Goal: Task Accomplishment & Management: Manage account settings

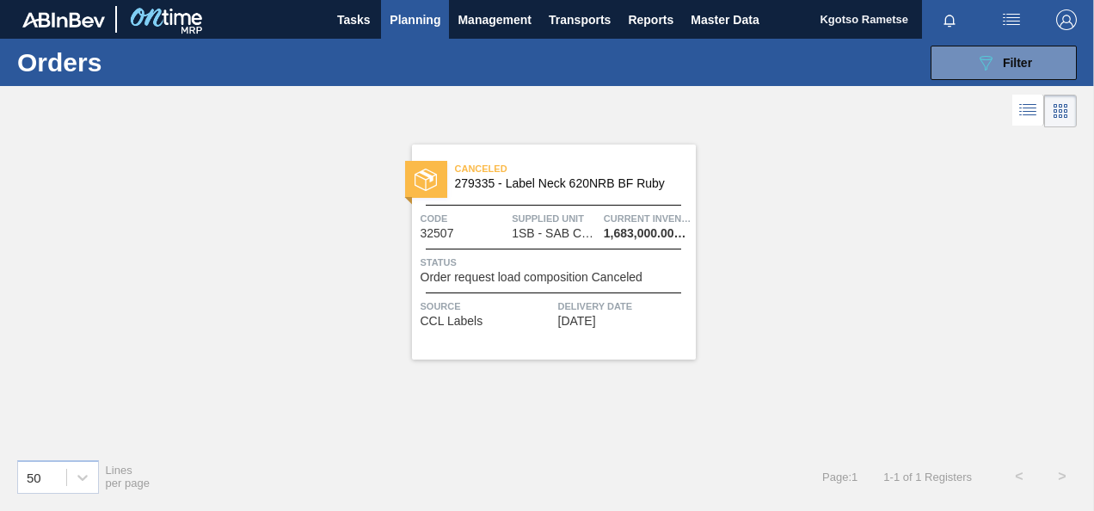
click at [498, 207] on div "Canceled 279335 - Label Neck 620NRB BF Ruby Code 32507 Supplied Unit 1SB - SAB …" at bounding box center [554, 252] width 284 height 215
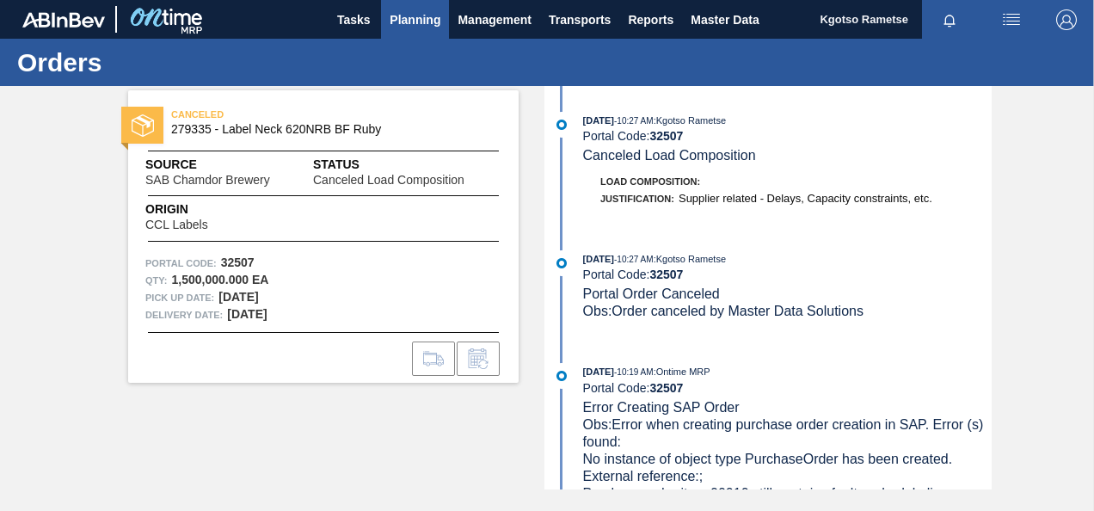
click at [416, 26] on span "Planning" at bounding box center [415, 19] width 51 height 21
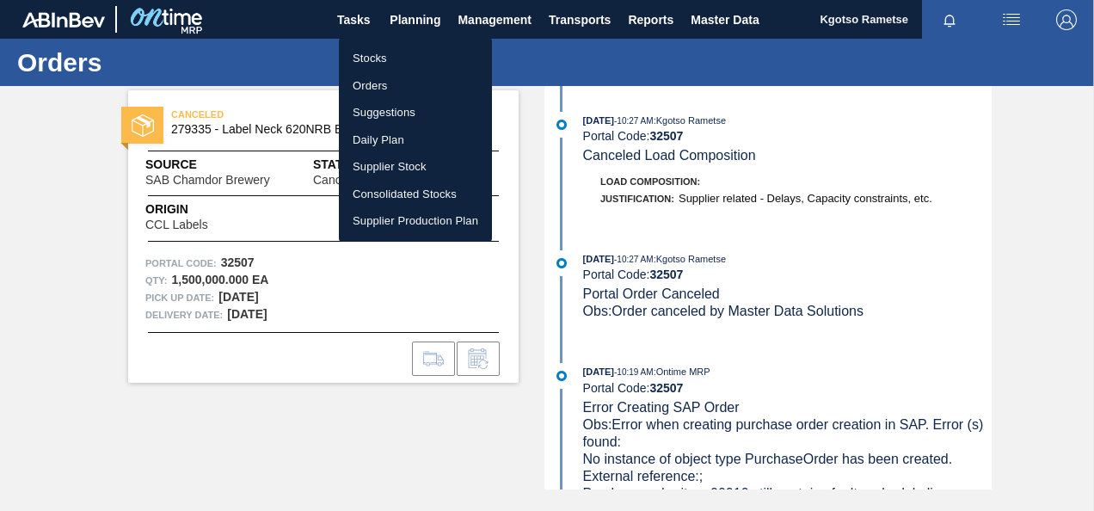
click at [408, 85] on li "Orders" at bounding box center [415, 86] width 153 height 28
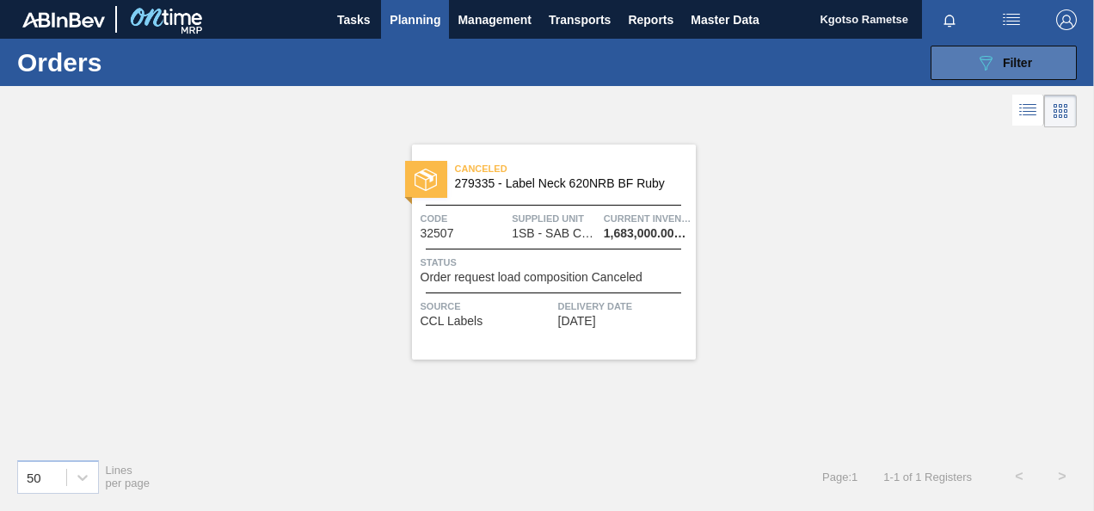
click at [1020, 59] on span "Filter" at bounding box center [1017, 63] width 29 height 14
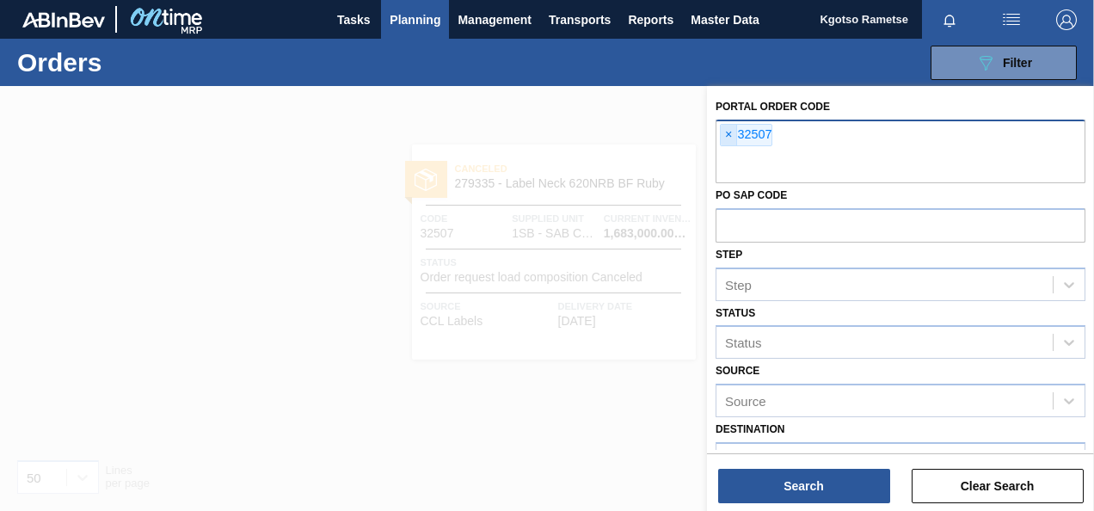
click at [726, 143] on span "×" at bounding box center [729, 135] width 16 height 21
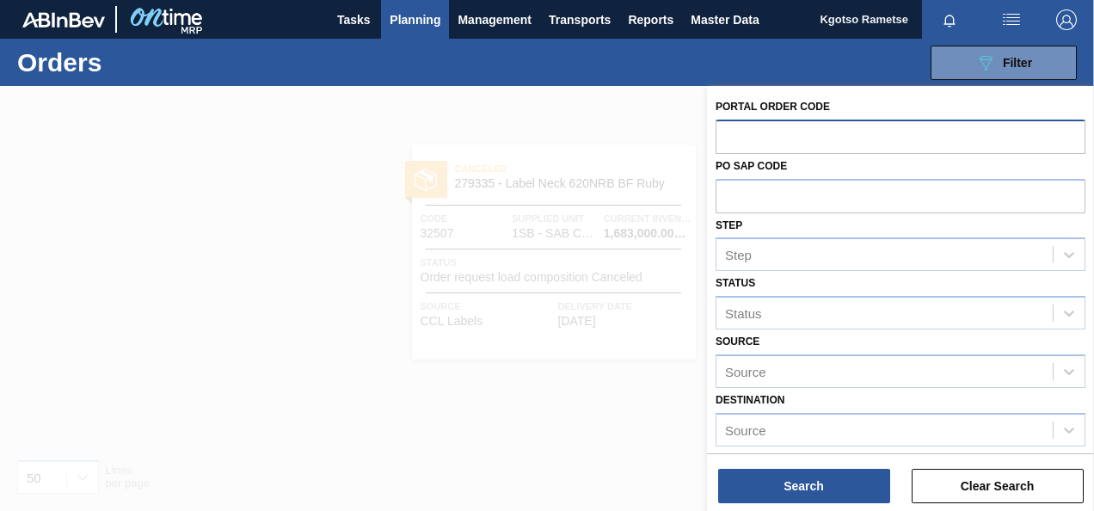
paste input "32528"
type input "32528"
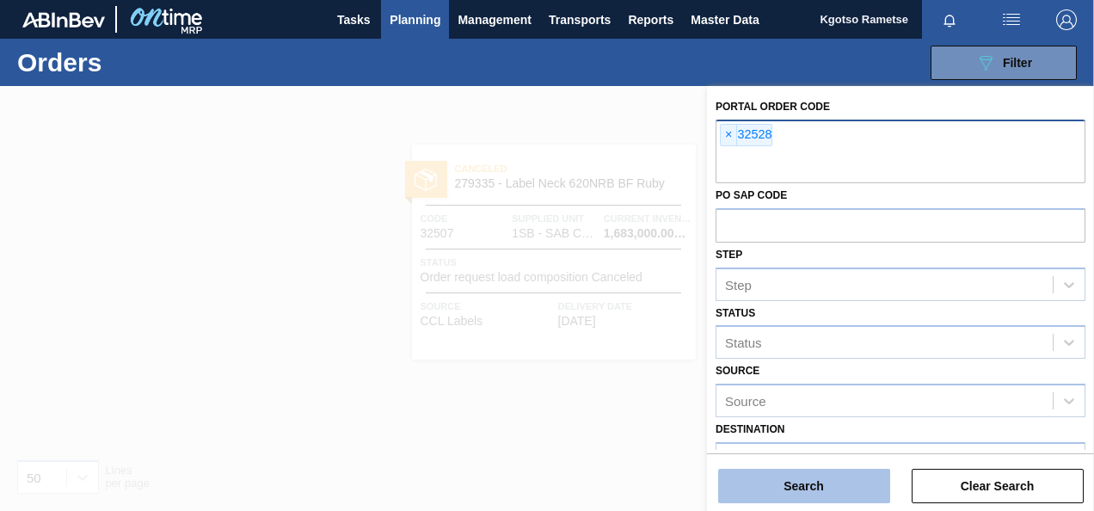
click at [731, 492] on button "Search" at bounding box center [804, 486] width 172 height 34
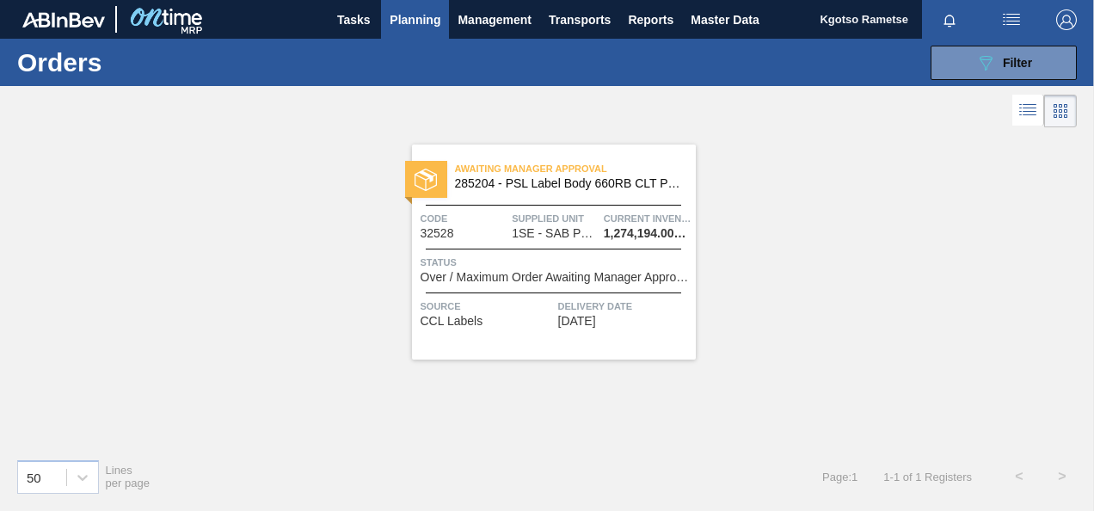
click at [497, 205] on div at bounding box center [554, 205] width 256 height 1
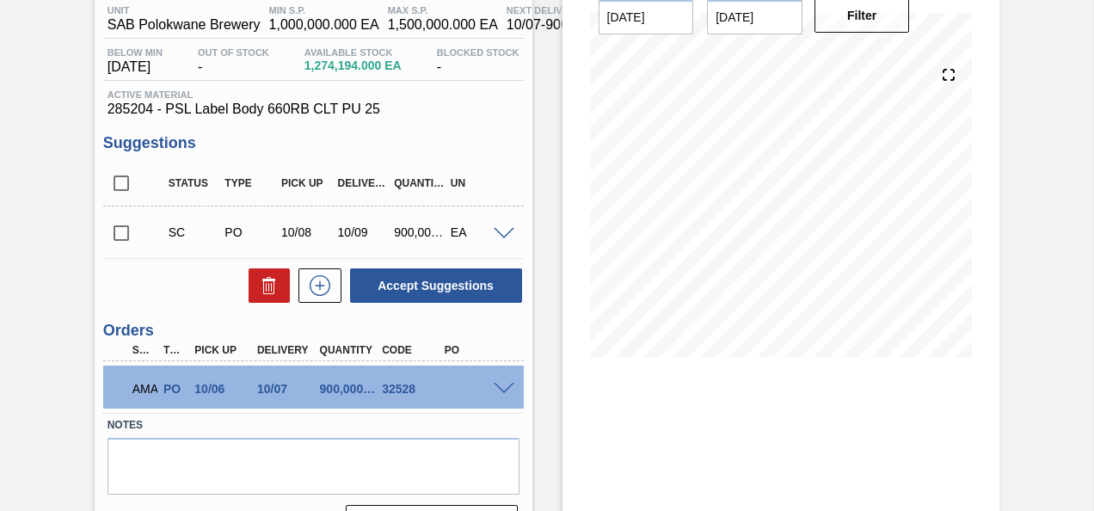
scroll to position [229, 0]
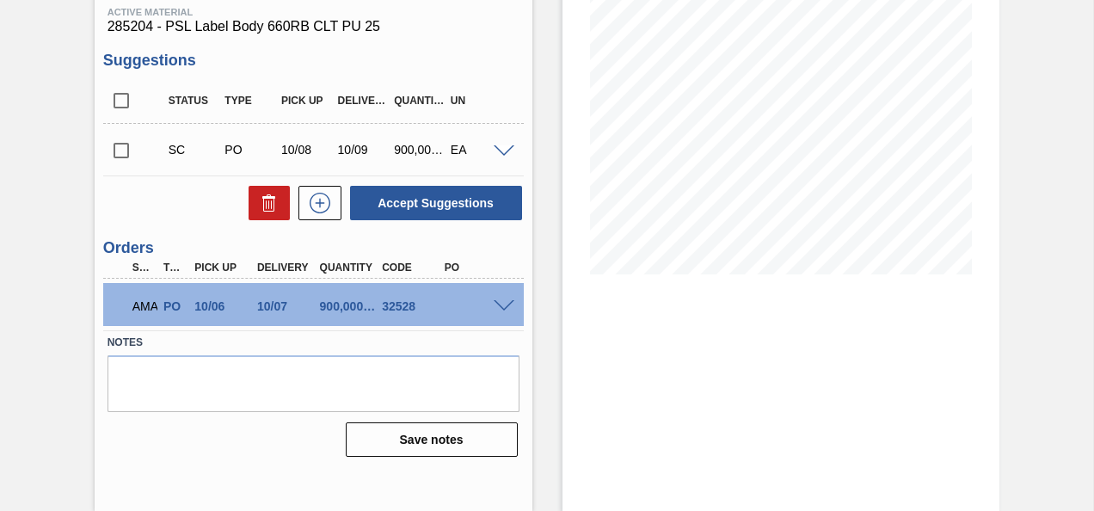
click at [502, 305] on span at bounding box center [504, 306] width 21 height 13
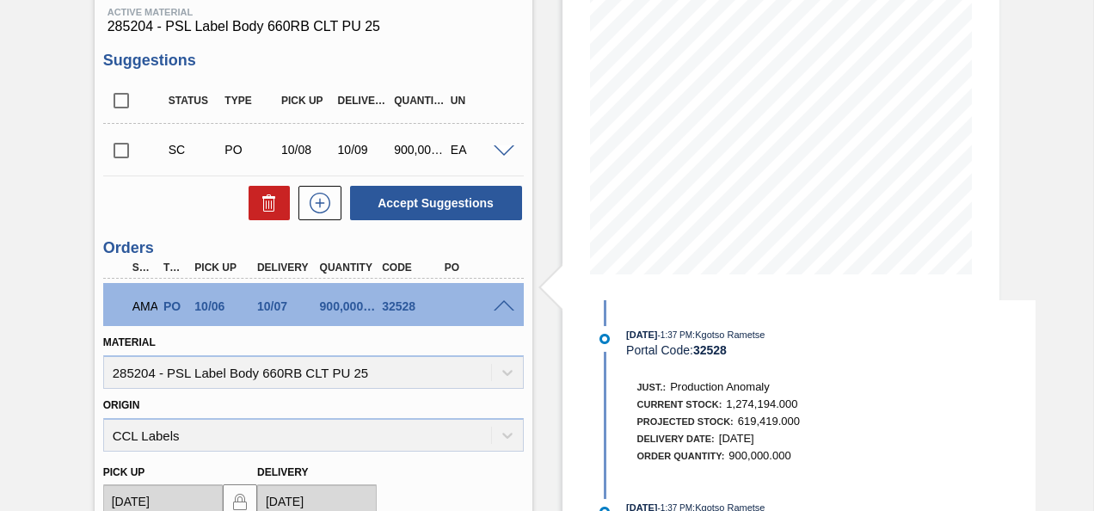
click at [502, 305] on span at bounding box center [504, 306] width 21 height 13
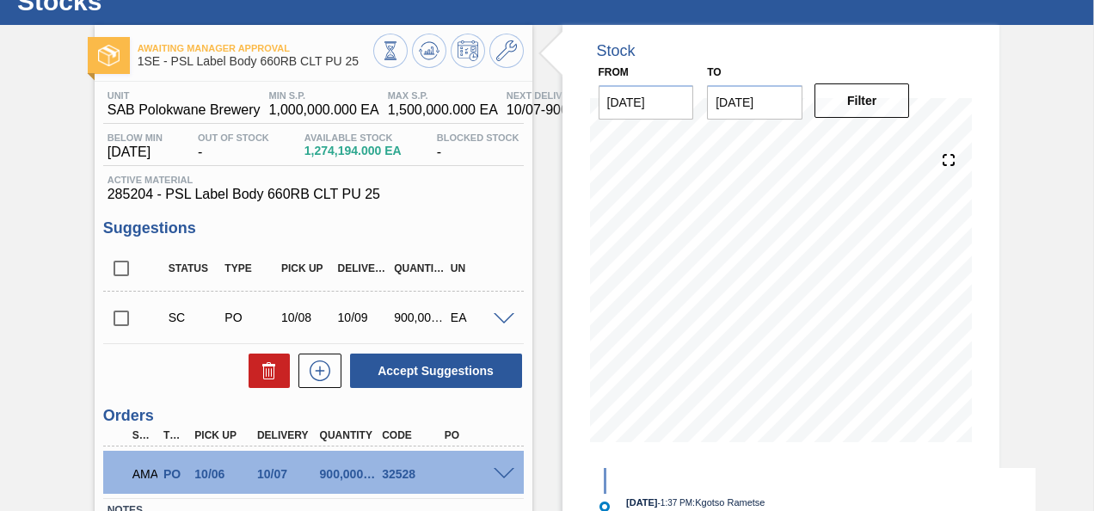
scroll to position [15, 0]
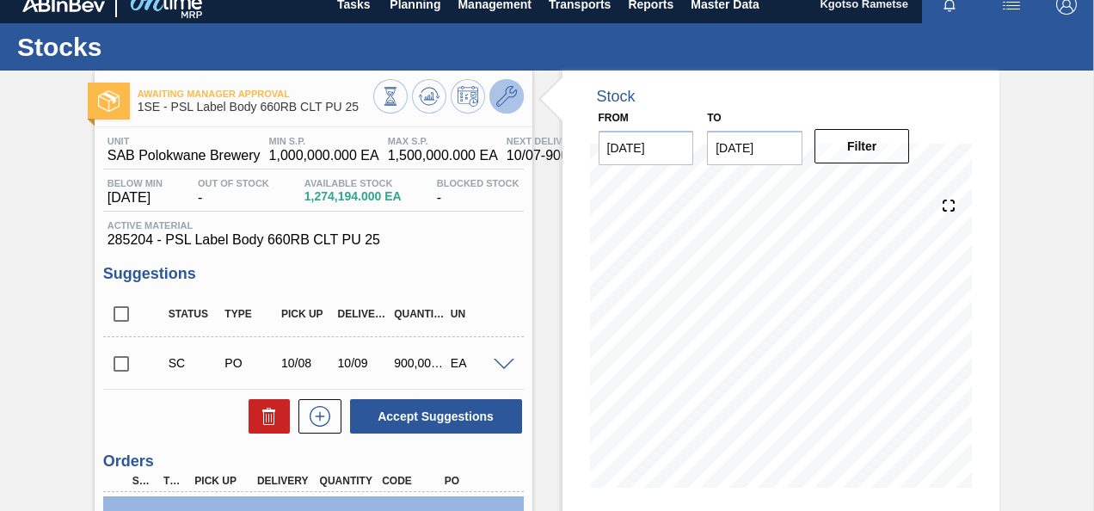
click at [515, 103] on icon at bounding box center [506, 96] width 21 height 21
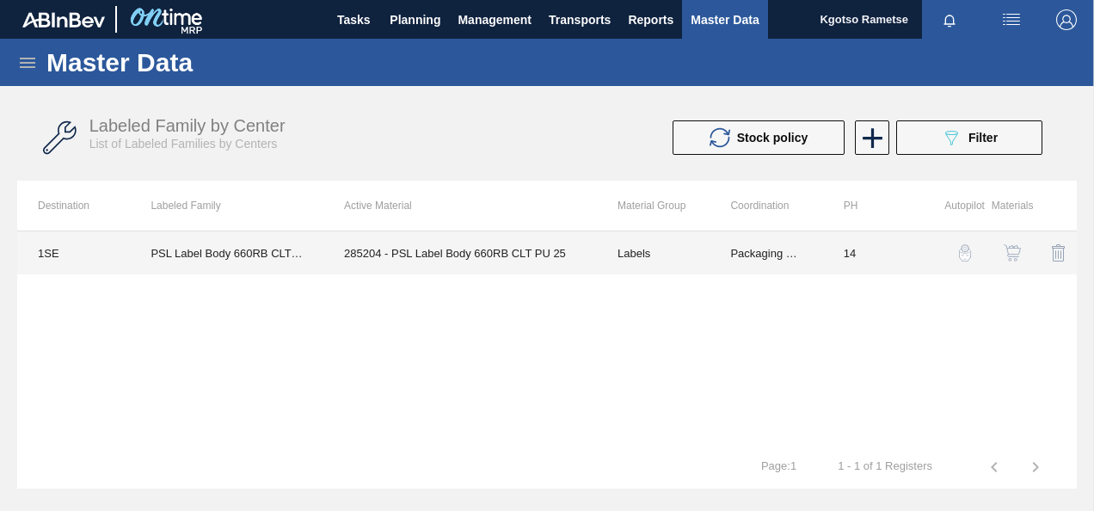
click at [489, 243] on td "285204 - PSL Label Body 660RB CLT PU 25" at bounding box center [461, 252] width 274 height 43
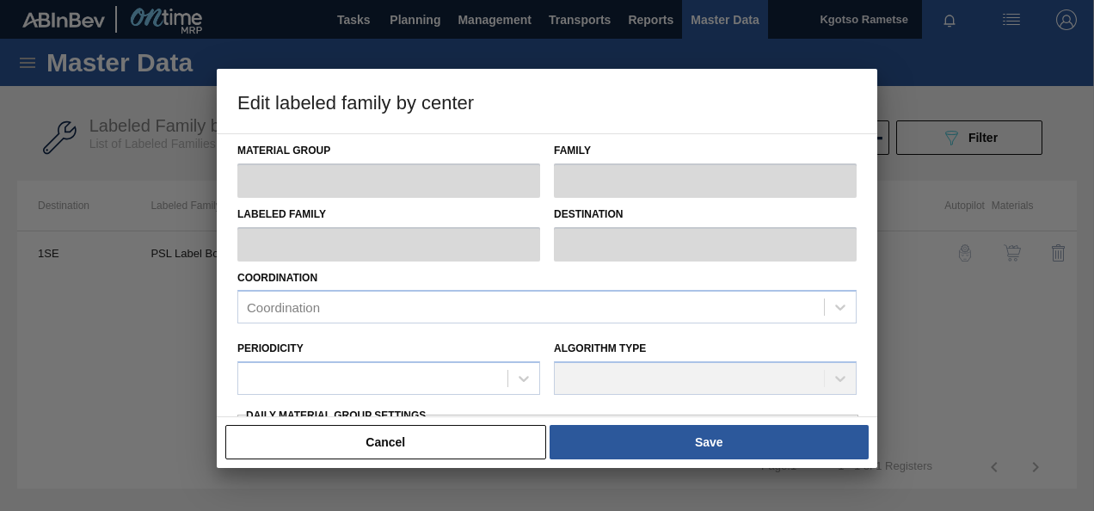
type input "Labels"
type input "660RB"
type input "PSL Label Body 660RB CLT PU 25"
type input "1SE - SAB Polokwane Brewery"
type input "14"
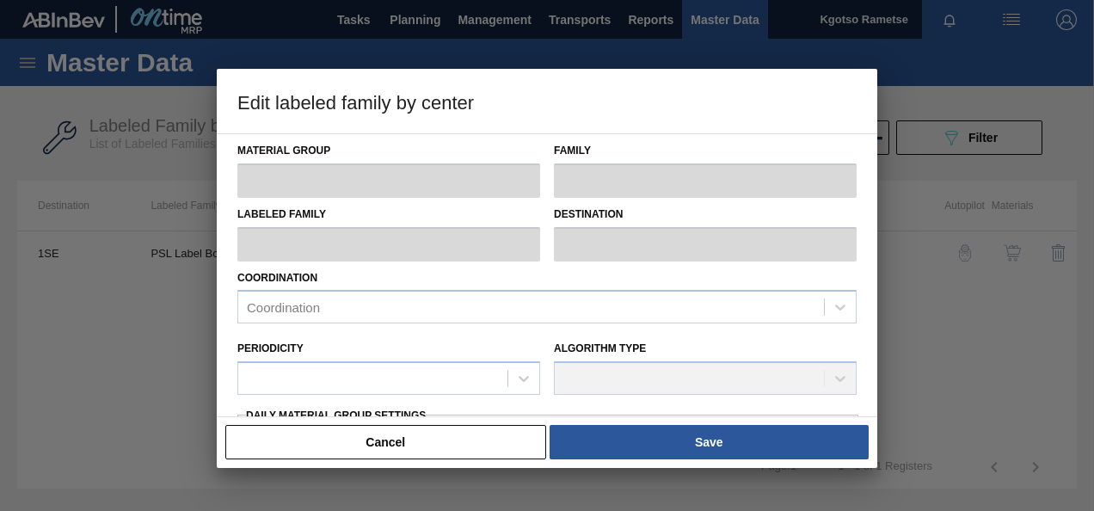
type input "1,000,000"
type input "1,500,000"
type input "100"
type input "1,500,000.000"
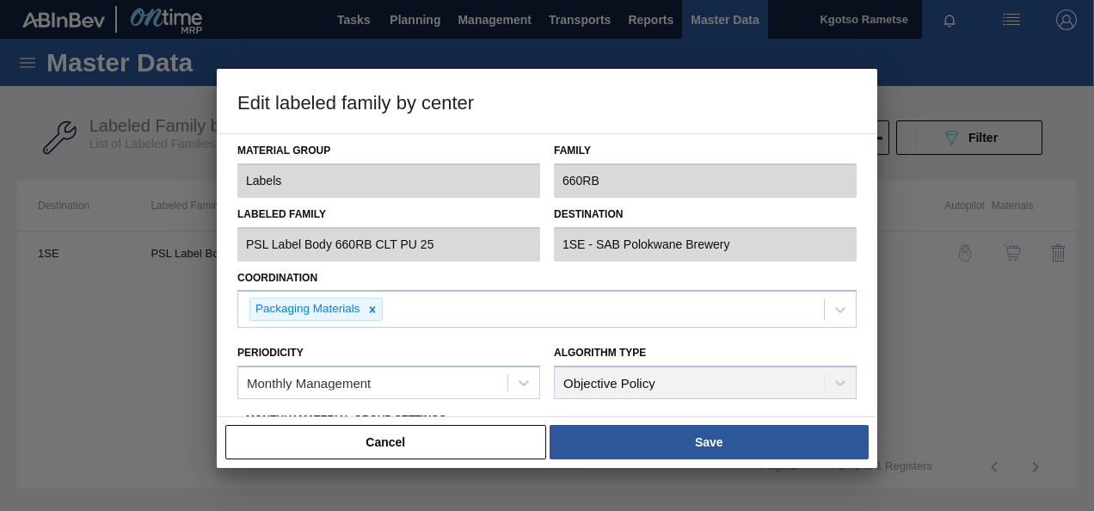
click at [372, 343] on div "Periodicity Monthly Management" at bounding box center [388, 370] width 303 height 59
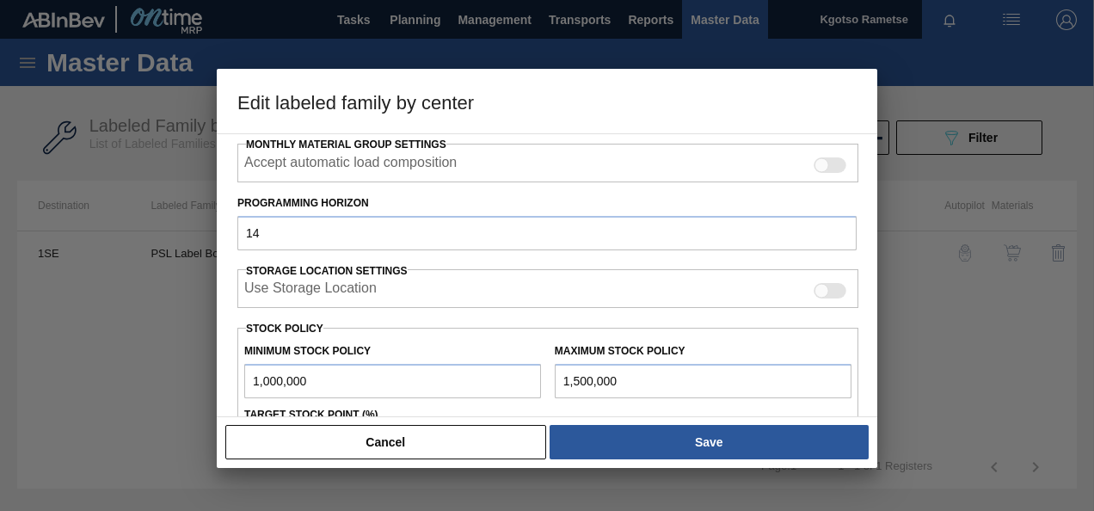
scroll to position [310, 0]
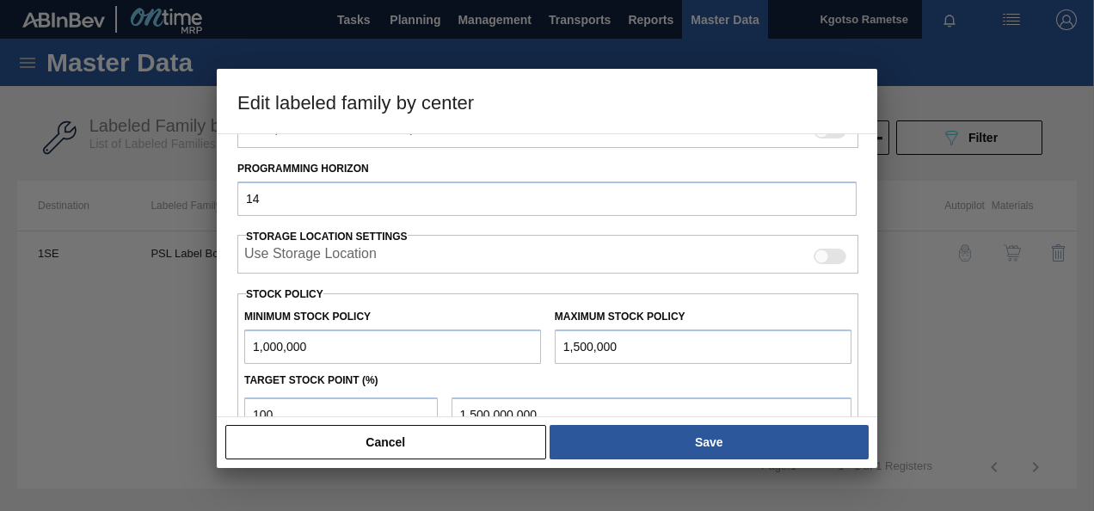
click at [250, 339] on input "1,000,000" at bounding box center [392, 347] width 297 height 34
type input "11,000,000"
click at [555, 346] on input "1,500,000" at bounding box center [703, 347] width 297 height 34
type input "11,500,000"
type input "11,500,000.000"
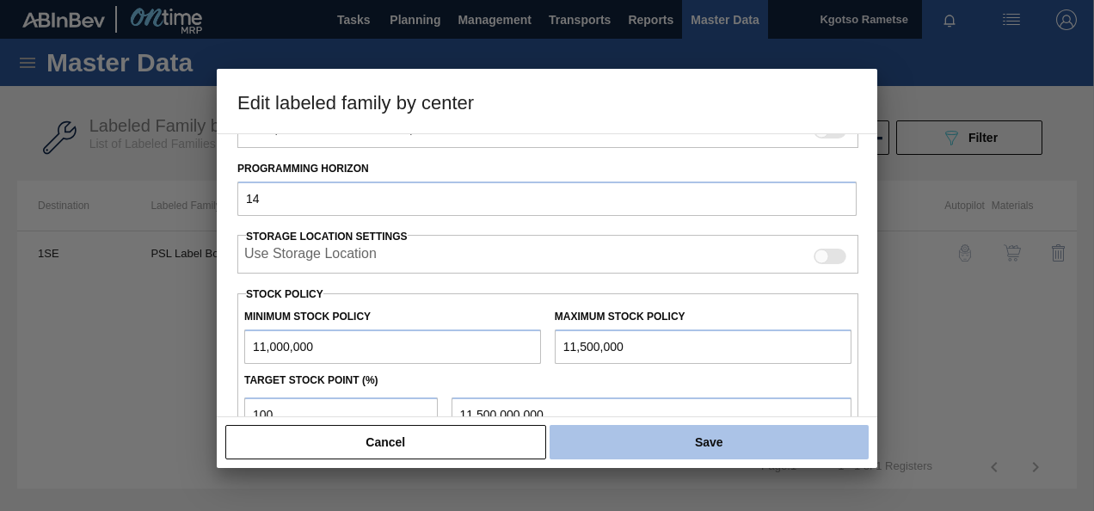
type input "11,500,000"
click at [617, 448] on button "Save" at bounding box center [709, 442] width 319 height 34
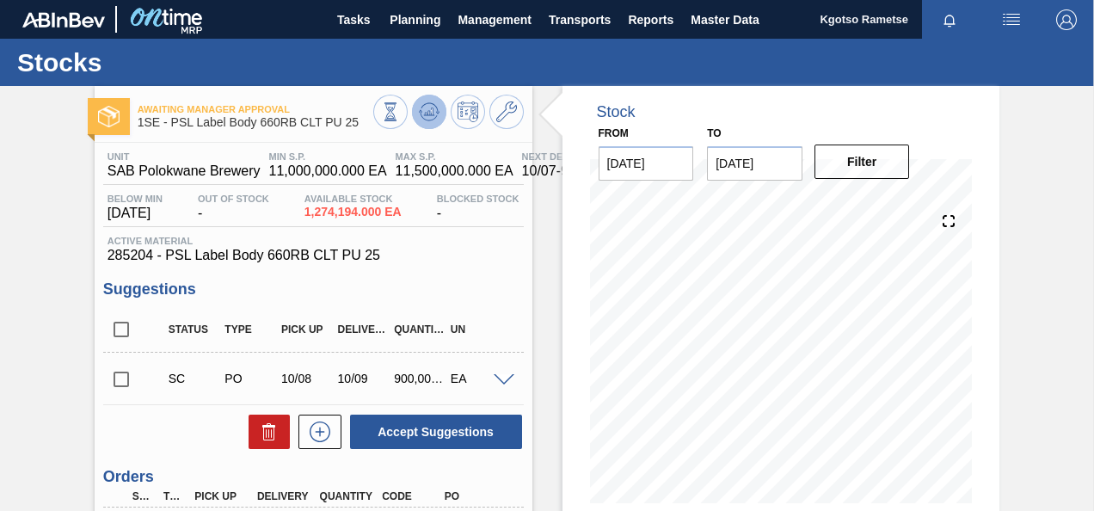
click at [428, 112] on icon at bounding box center [429, 113] width 2 height 4
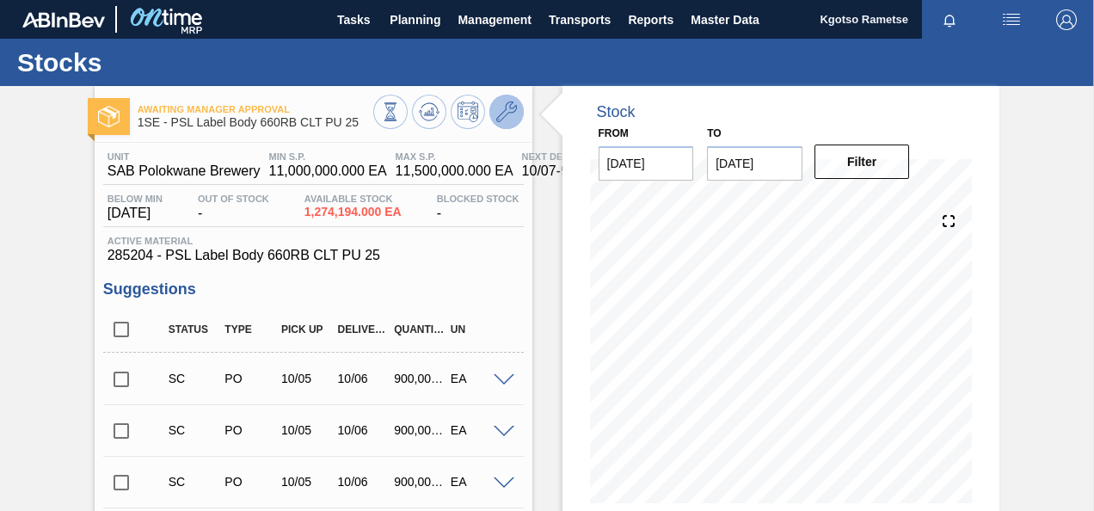
click at [496, 105] on icon at bounding box center [506, 112] width 21 height 21
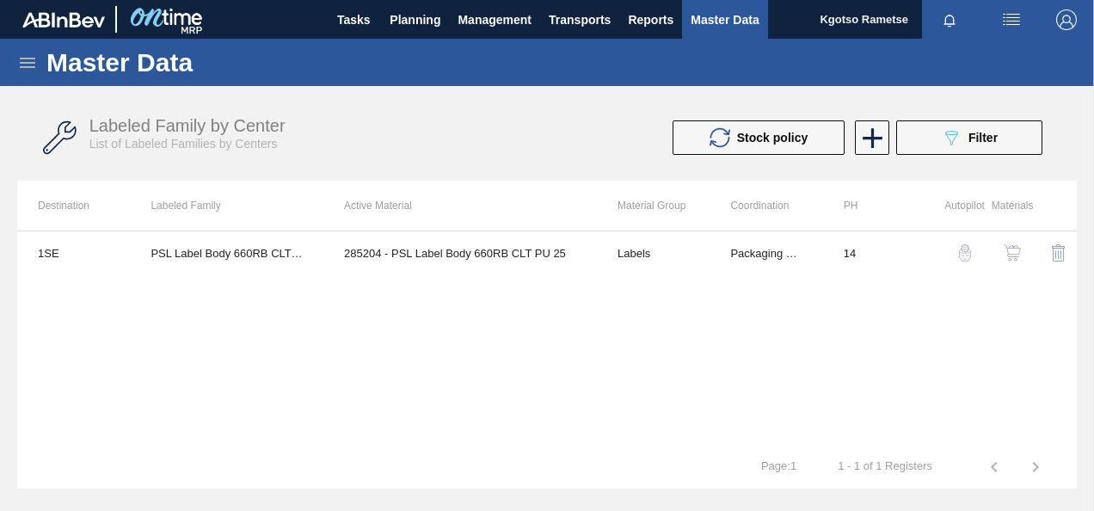
click at [1014, 255] on img "button" at bounding box center [1012, 252] width 17 height 17
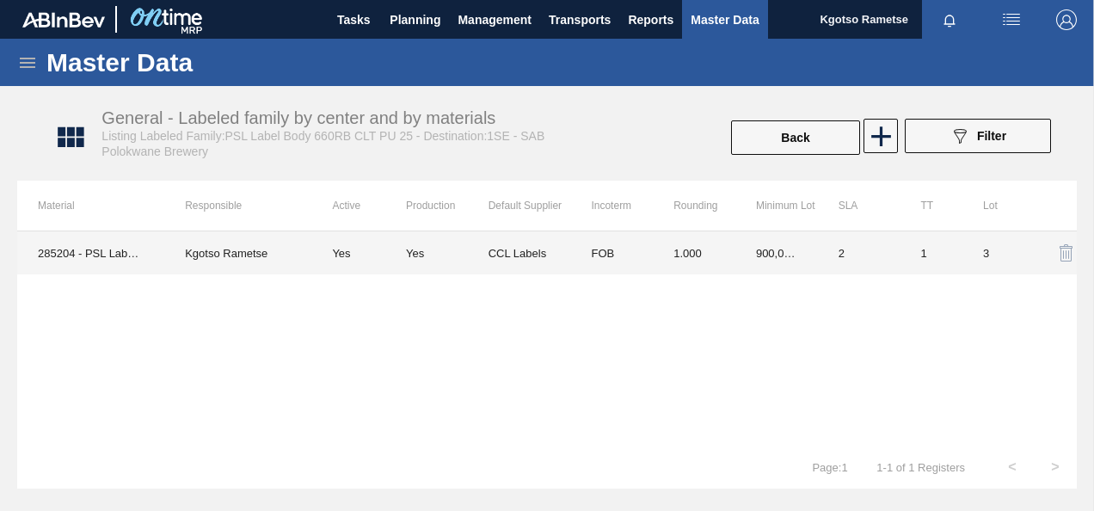
click at [786, 262] on td "900,000.000" at bounding box center [777, 252] width 83 height 43
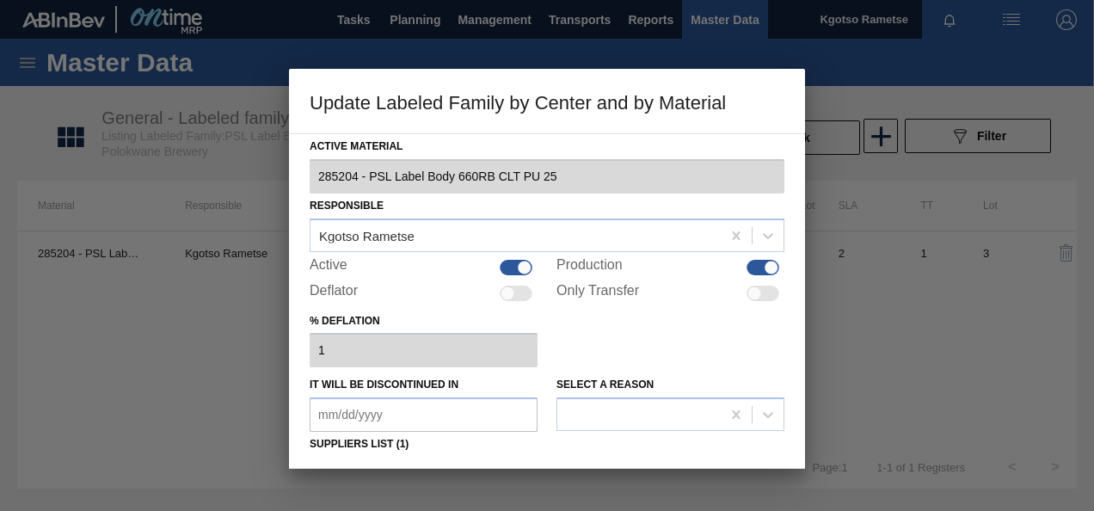
click at [684, 350] on div "% deflation 1" at bounding box center [547, 338] width 475 height 59
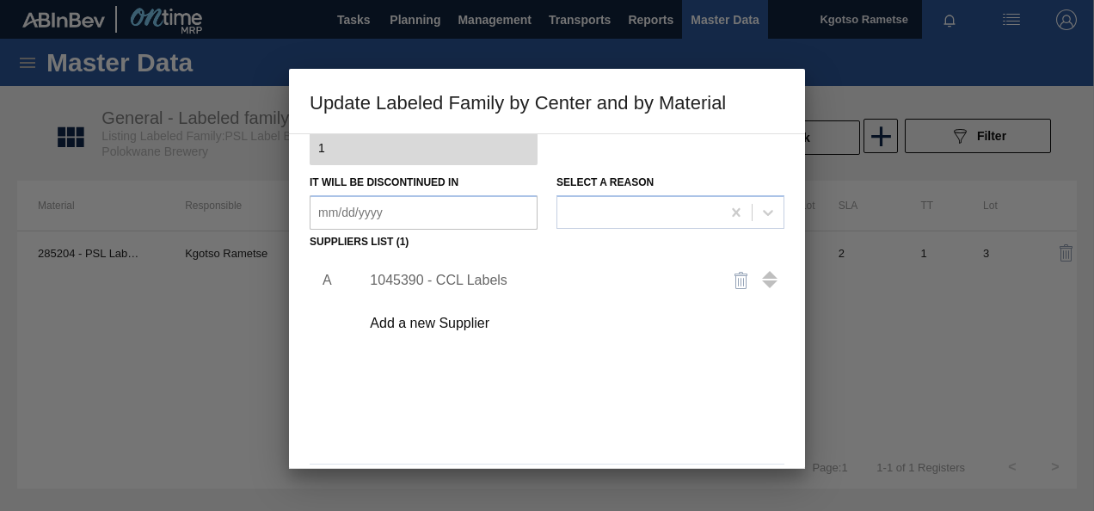
scroll to position [263, 0]
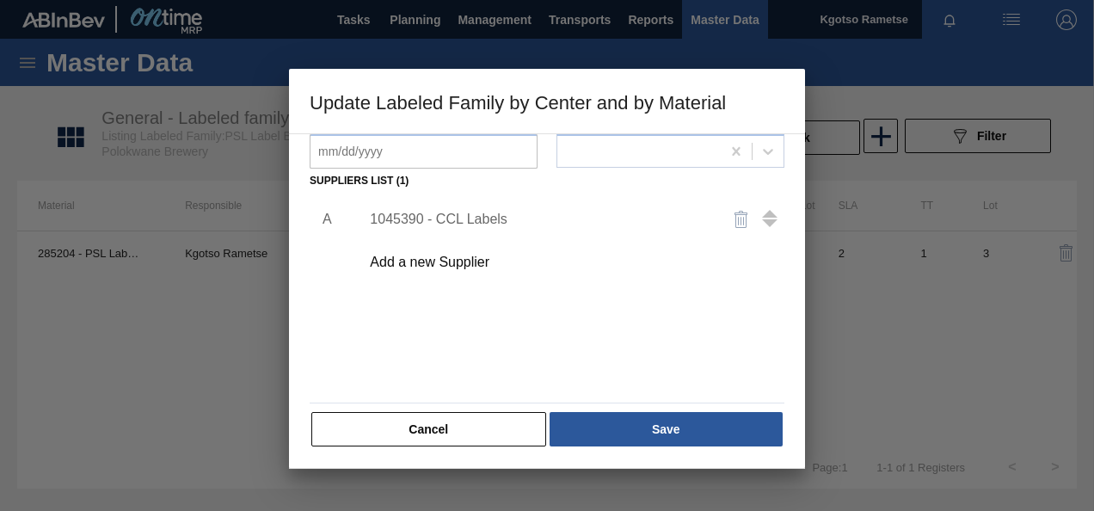
click at [456, 220] on div "1045390 - CCL Labels" at bounding box center [538, 219] width 337 height 15
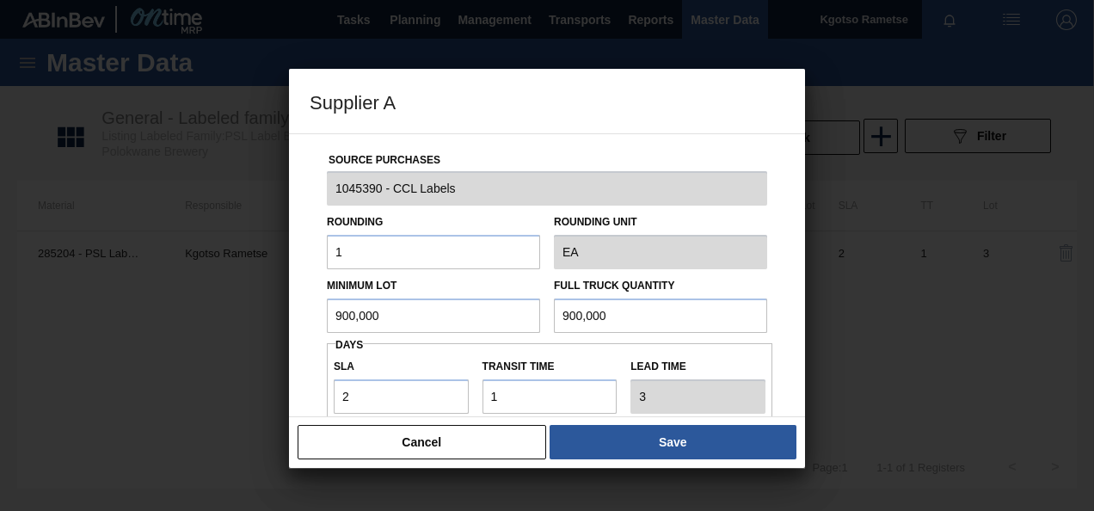
click at [777, 265] on div "Source Purchases 1045390 - CCL Labels Rounding 1 Rounding Unit EA Minimum Lot 9…" at bounding box center [547, 419] width 475 height 570
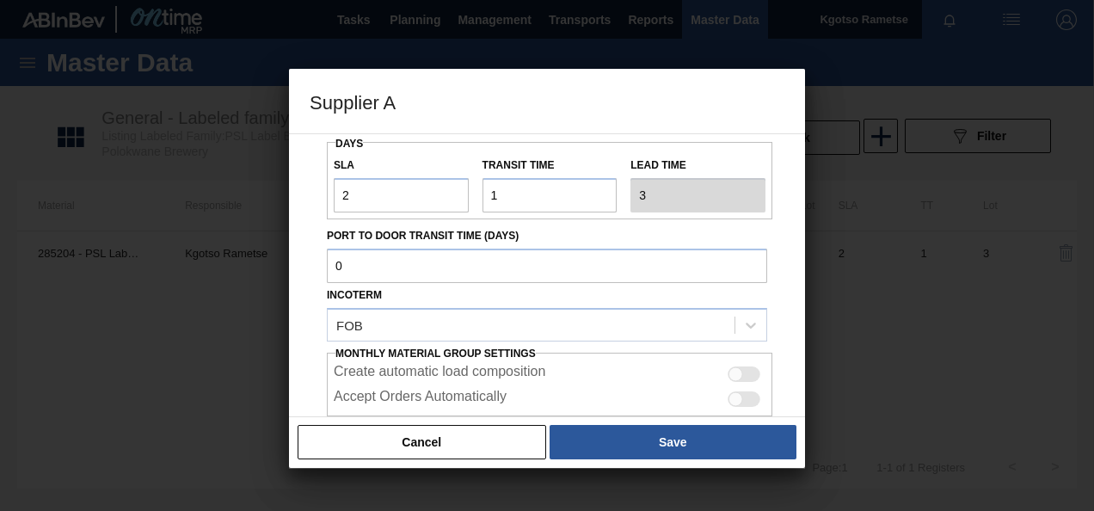
scroll to position [305, 0]
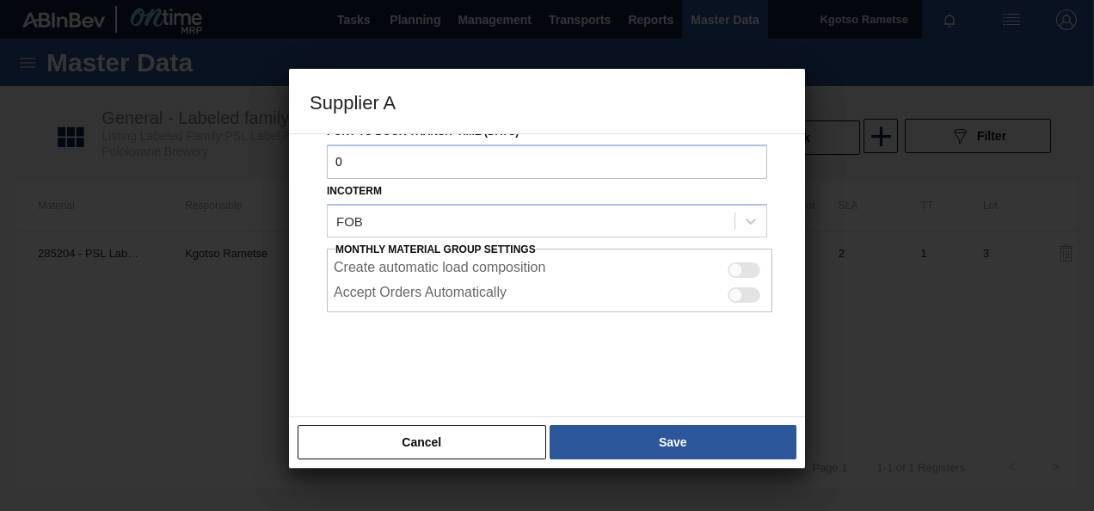
click at [745, 266] on div at bounding box center [744, 269] width 33 height 15
checkbox input "true"
click at [748, 287] on div at bounding box center [744, 294] width 33 height 15
checkbox input "true"
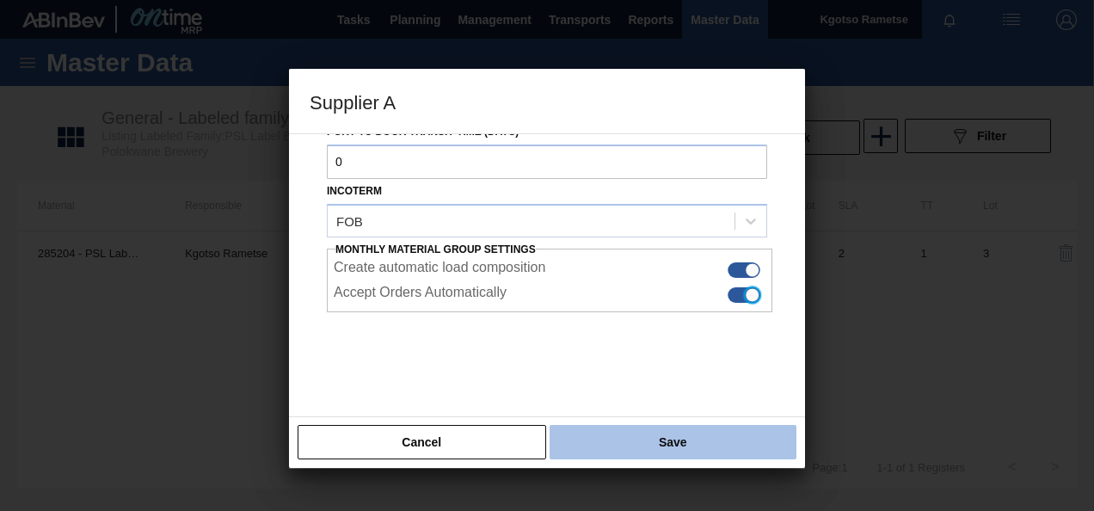
click at [641, 451] on button "Save" at bounding box center [673, 442] width 247 height 34
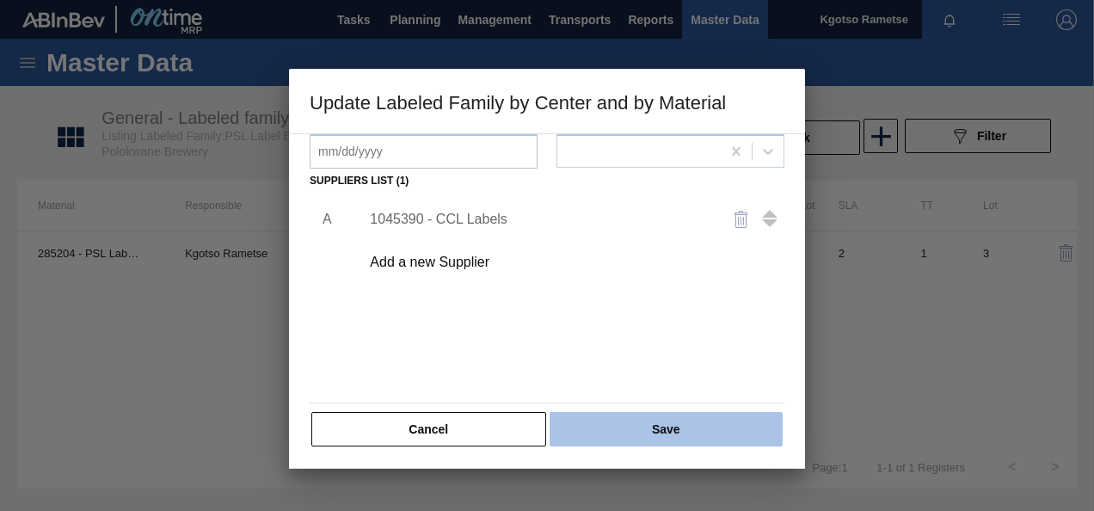
click at [638, 435] on button "Save" at bounding box center [666, 429] width 233 height 34
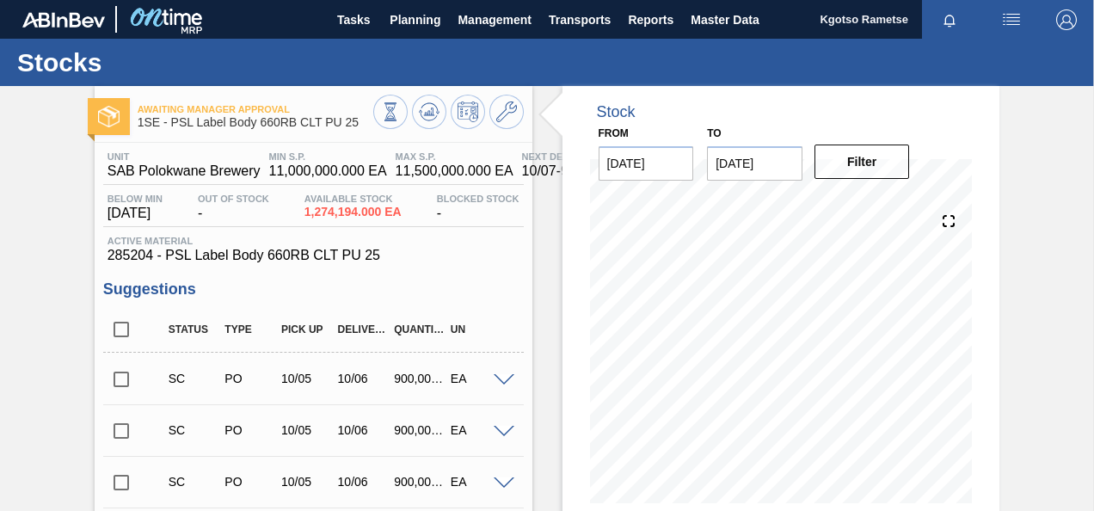
click at [114, 377] on input "checkbox" at bounding box center [121, 379] width 36 height 36
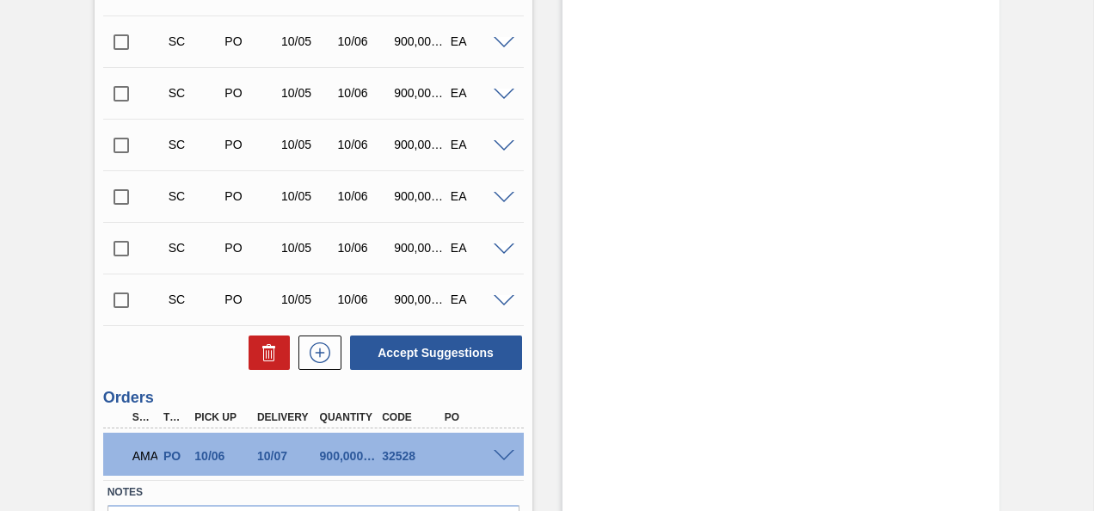
scroll to position [693, 0]
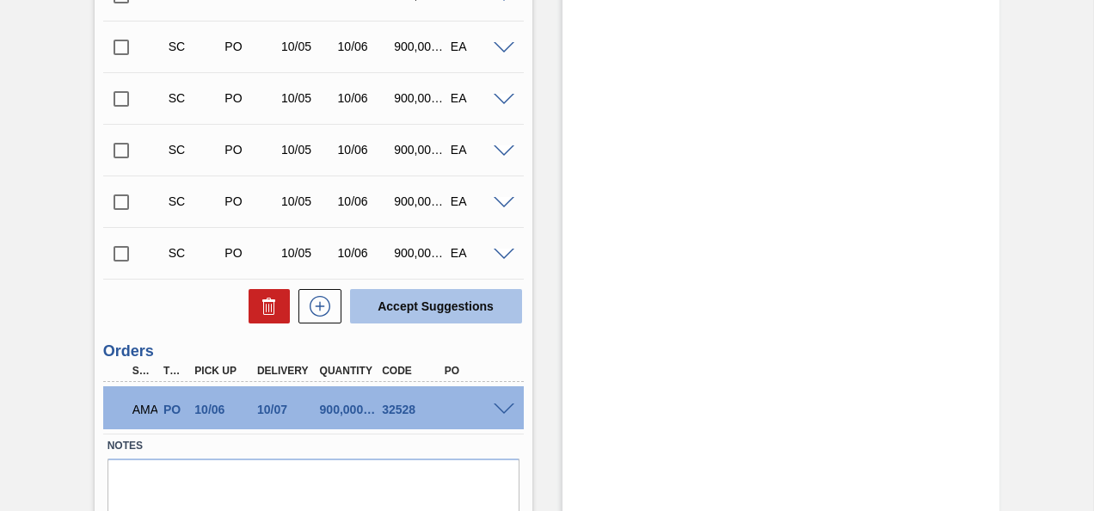
click at [462, 307] on button "Accept Suggestions" at bounding box center [436, 306] width 172 height 34
checkbox input "false"
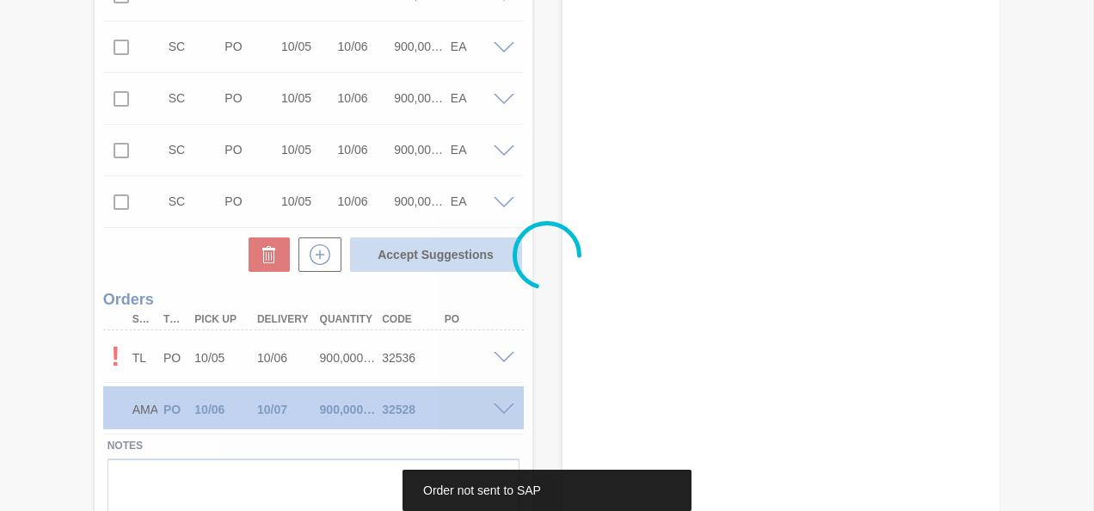
scroll to position [642, 0]
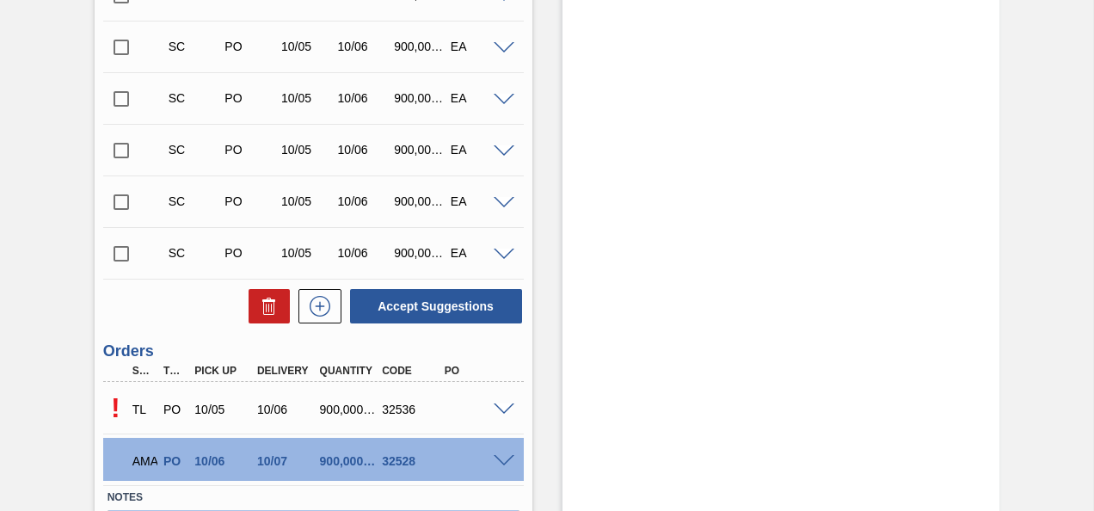
click at [505, 462] on span at bounding box center [504, 461] width 21 height 13
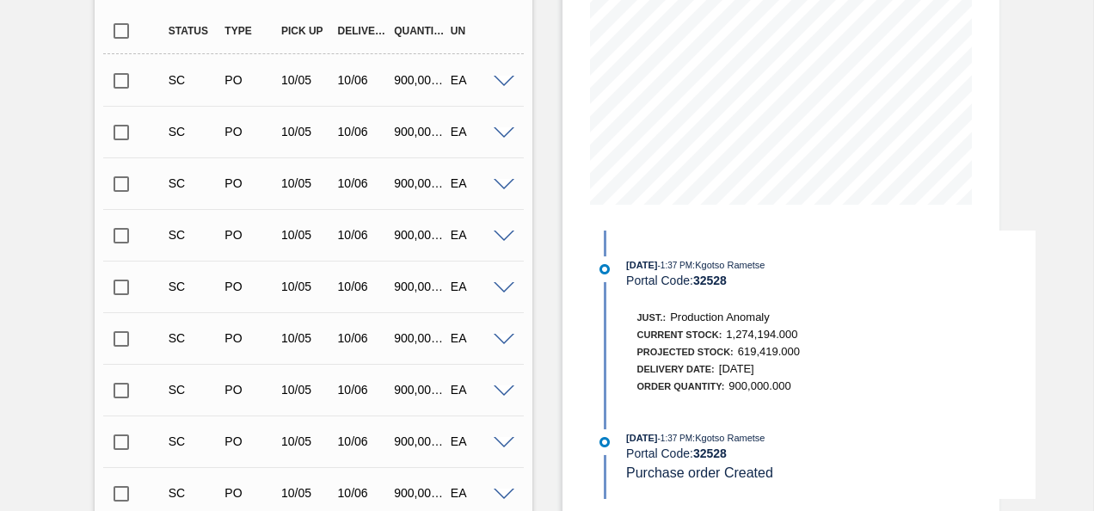
scroll to position [304, 0]
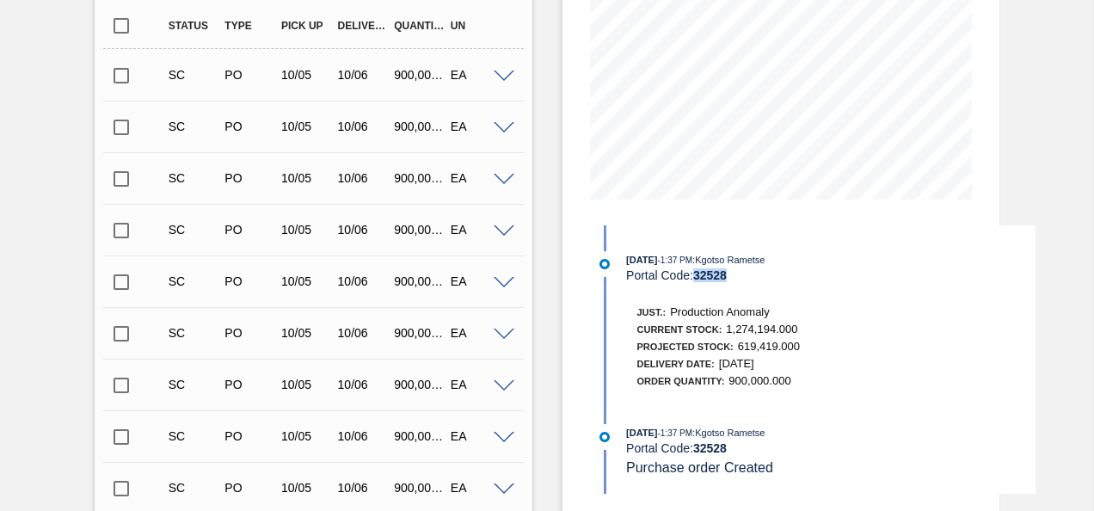
drag, startPoint x: 727, startPoint y: 274, endPoint x: 699, endPoint y: 280, distance: 29.0
click at [699, 280] on strong "32528" at bounding box center [710, 275] width 34 height 14
copy strong "32528"
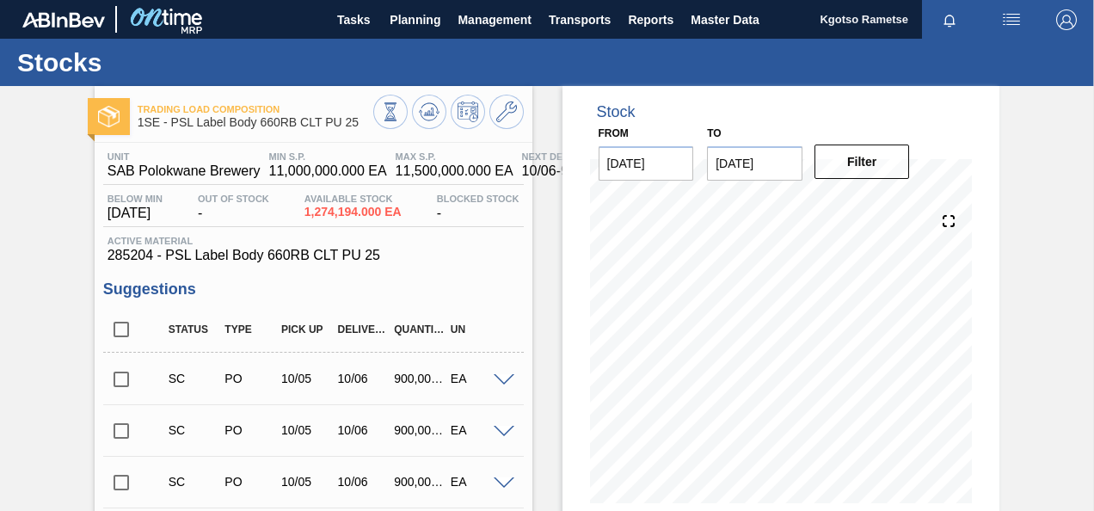
click at [836, 21] on span "Kgotso Rametse" at bounding box center [864, 19] width 89 height 39
click at [1070, 14] on img "button" at bounding box center [1067, 19] width 21 height 21
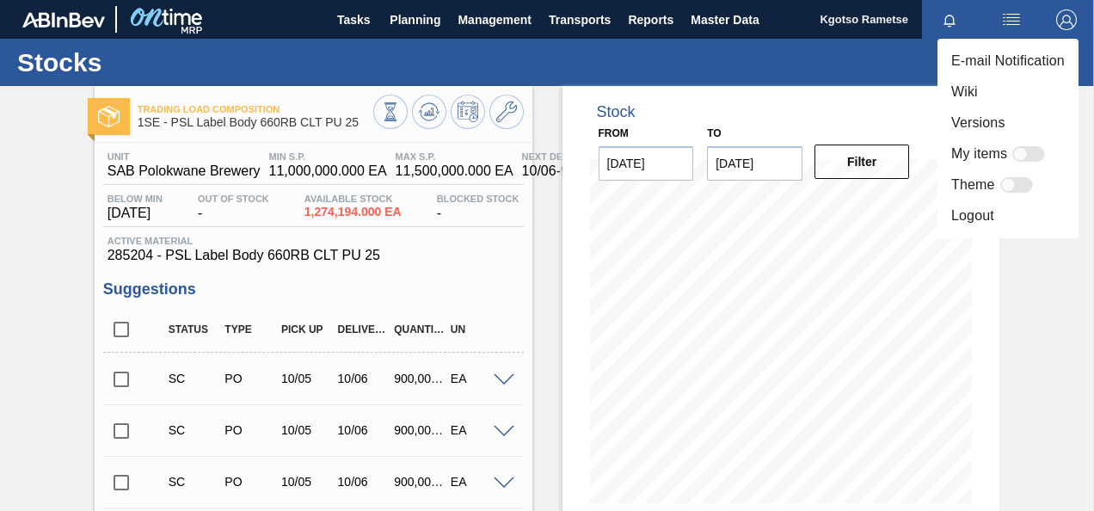
click at [1008, 206] on li "Logout" at bounding box center [1008, 215] width 141 height 31
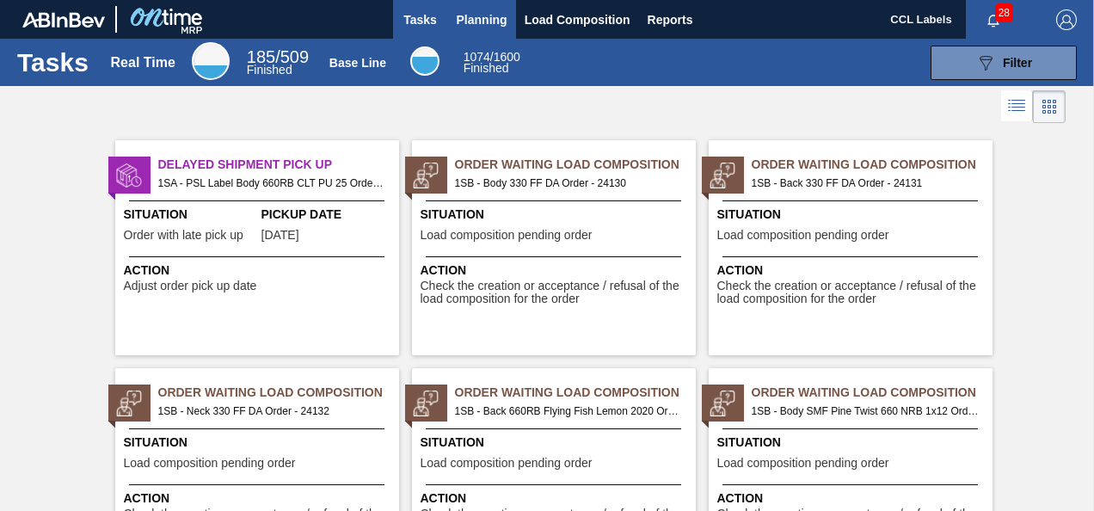
click at [490, 11] on span "Planning" at bounding box center [482, 19] width 51 height 21
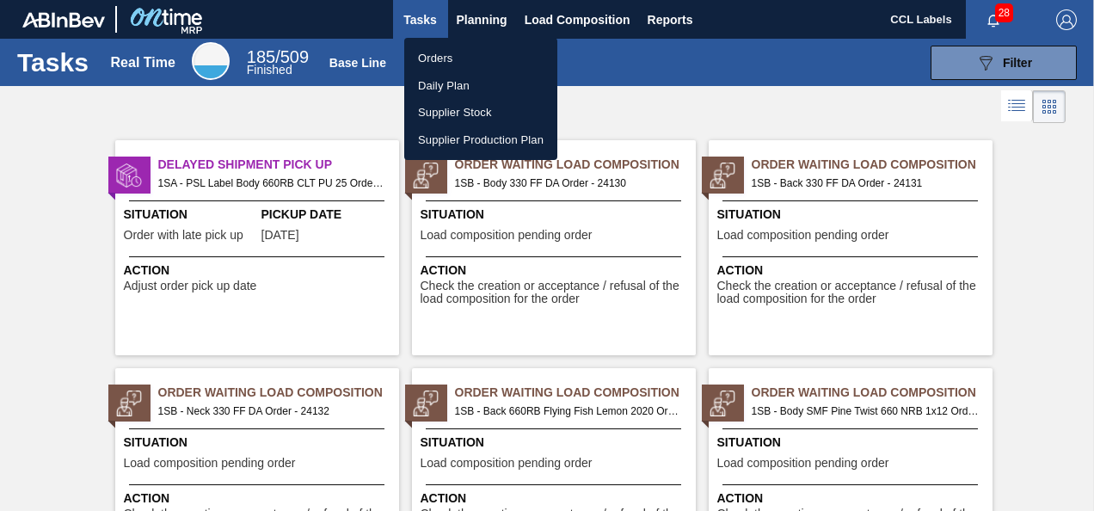
click at [447, 55] on li "Orders" at bounding box center [480, 59] width 153 height 28
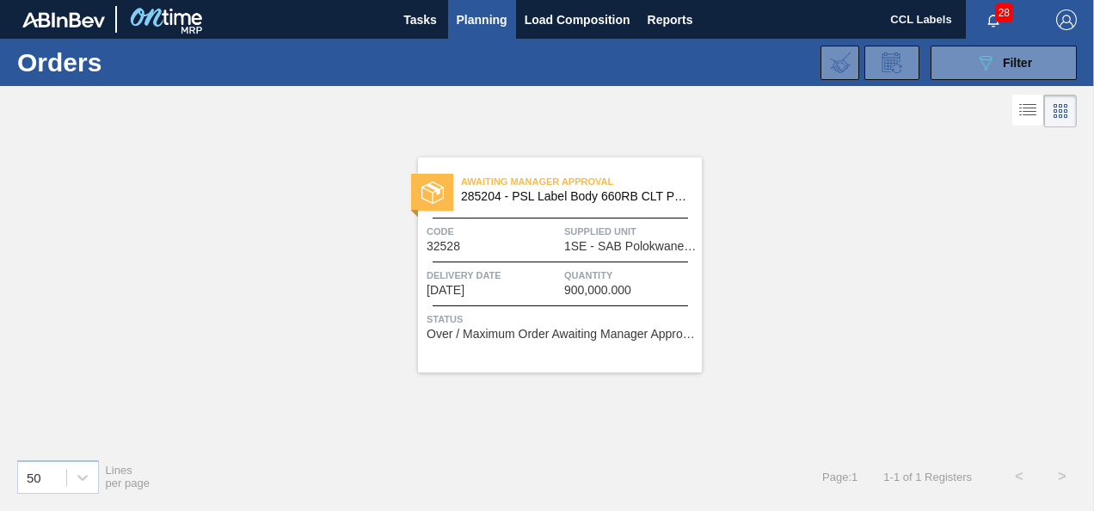
click at [525, 188] on span "Awaiting Manager Approval" at bounding box center [581, 181] width 241 height 17
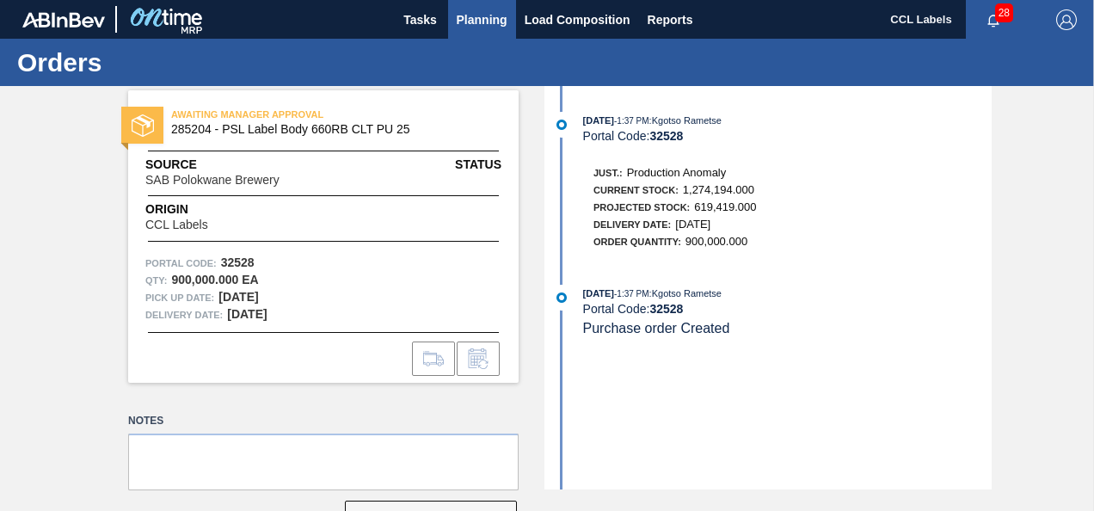
click at [484, 37] on button "Planning" at bounding box center [482, 19] width 68 height 39
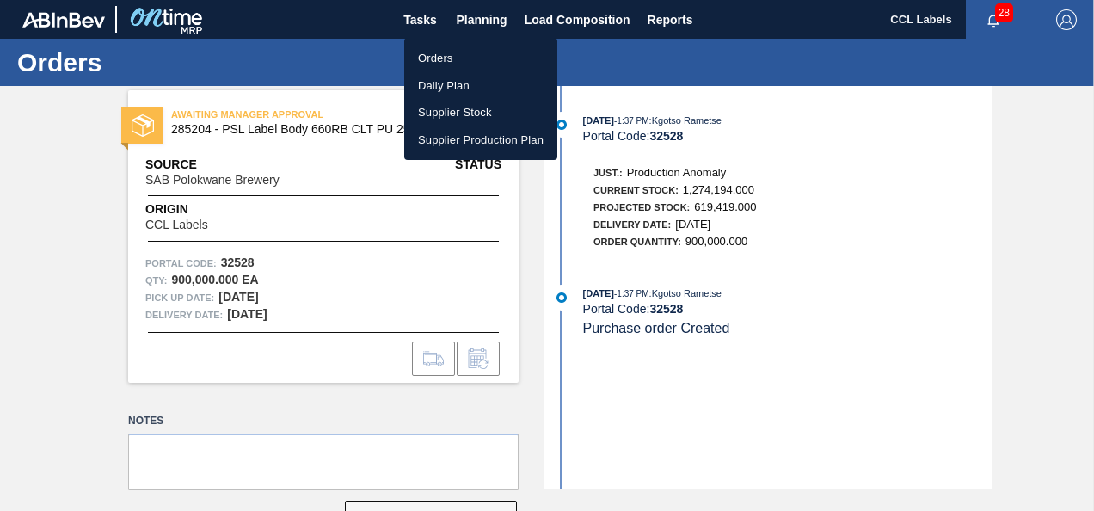
click at [451, 59] on li "Orders" at bounding box center [480, 59] width 153 height 28
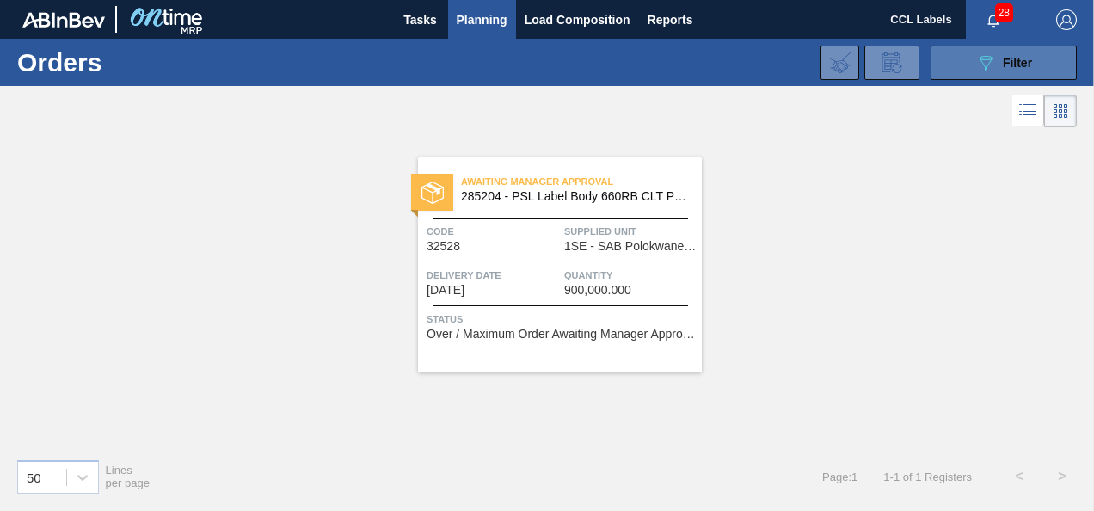
click at [957, 65] on button "089F7B8B-B2A5-4AFE-B5C0-19BA573D28AC Filter" at bounding box center [1004, 63] width 146 height 34
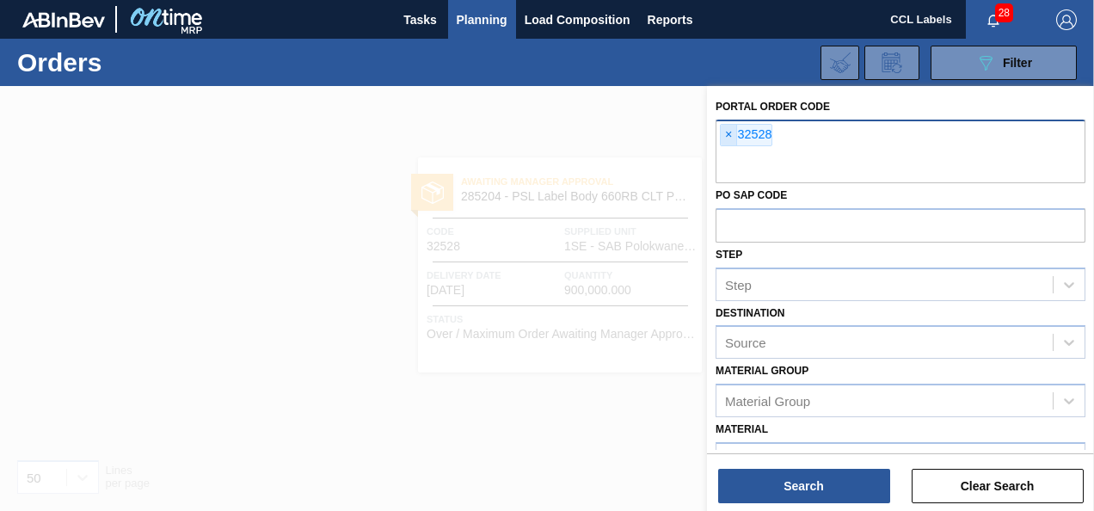
click at [730, 136] on span "×" at bounding box center [729, 135] width 16 height 21
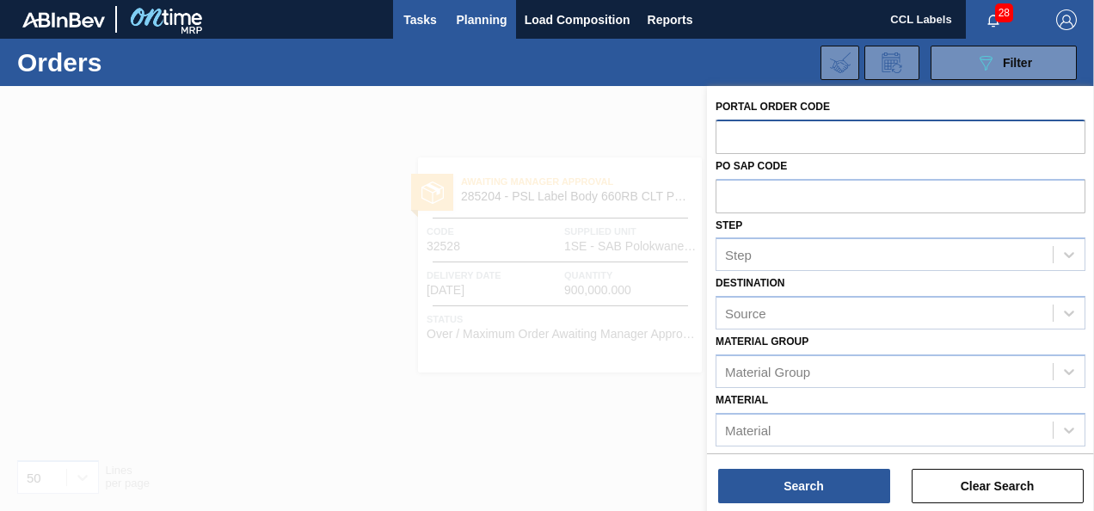
click at [433, 9] on span "Tasks" at bounding box center [421, 19] width 38 height 21
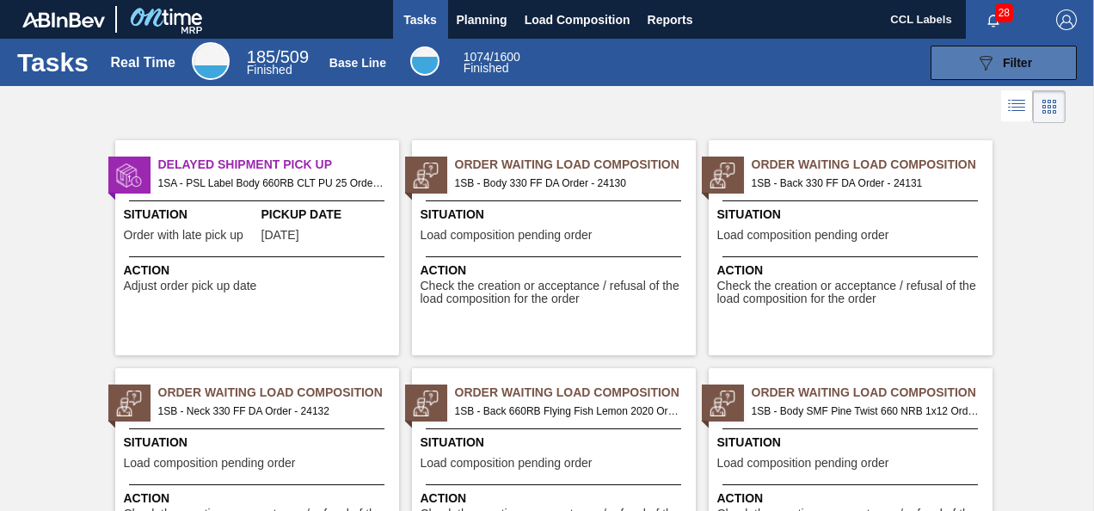
click at [978, 69] on icon "089F7B8B-B2A5-4AFE-B5C0-19BA573D28AC" at bounding box center [986, 62] width 21 height 21
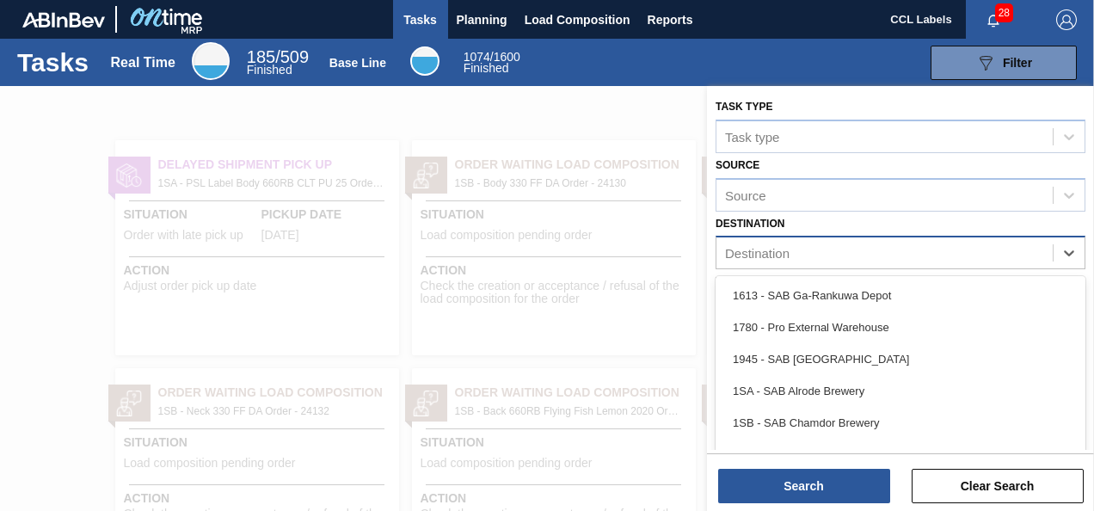
click at [789, 259] on div "Destination" at bounding box center [757, 253] width 65 height 15
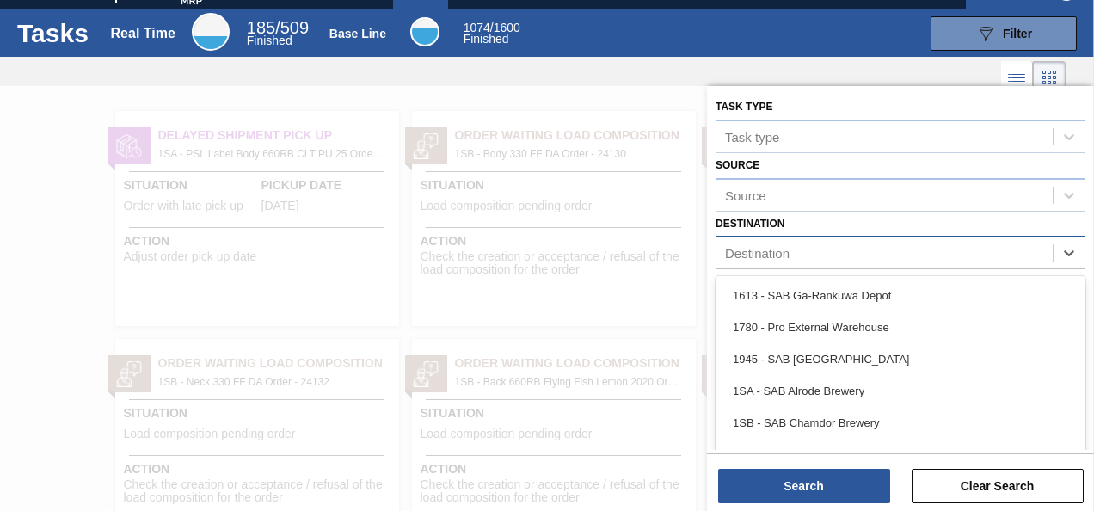
scroll to position [29, 0]
type input "1se"
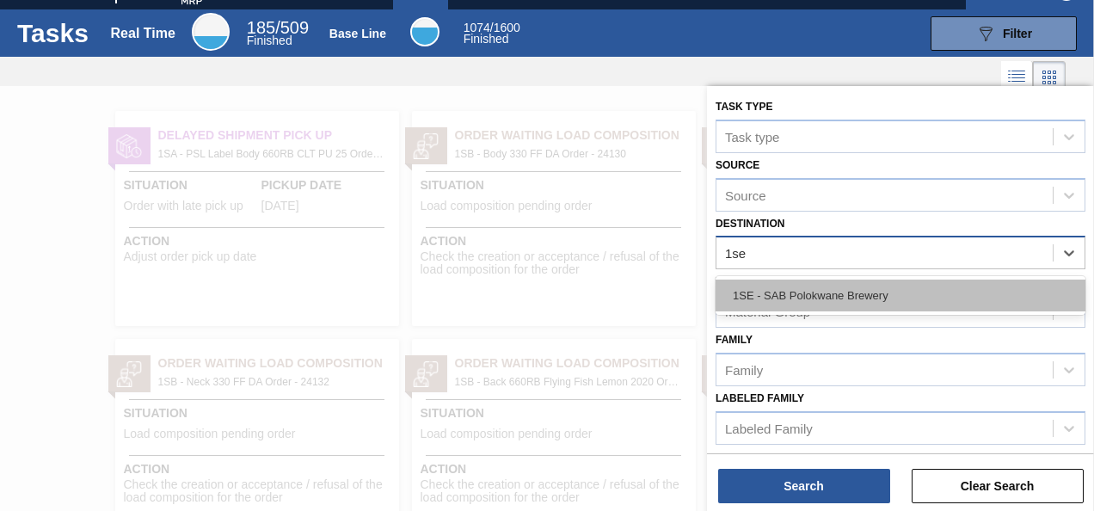
click at [773, 299] on div "1SE - SAB Polokwane Brewery" at bounding box center [901, 296] width 370 height 32
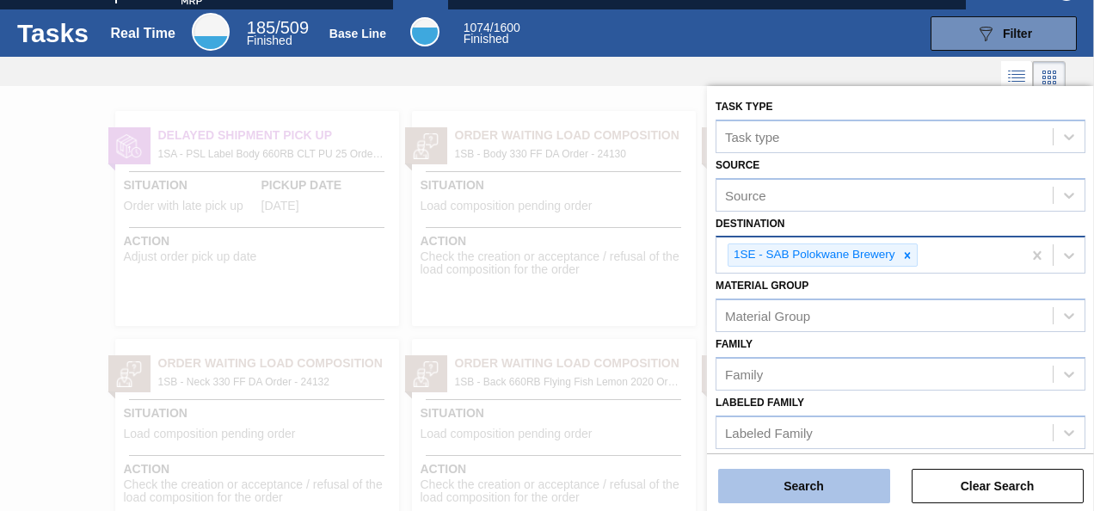
click at [752, 482] on button "Search" at bounding box center [804, 486] width 172 height 34
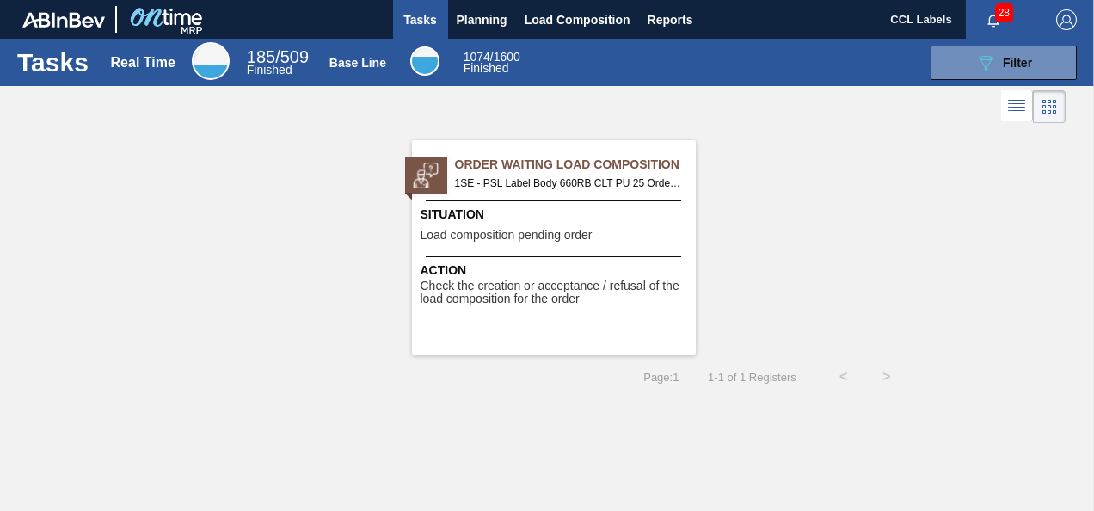
click at [614, 305] on span "Check the creation or acceptance / refusal of the load composition for the order" at bounding box center [556, 293] width 271 height 27
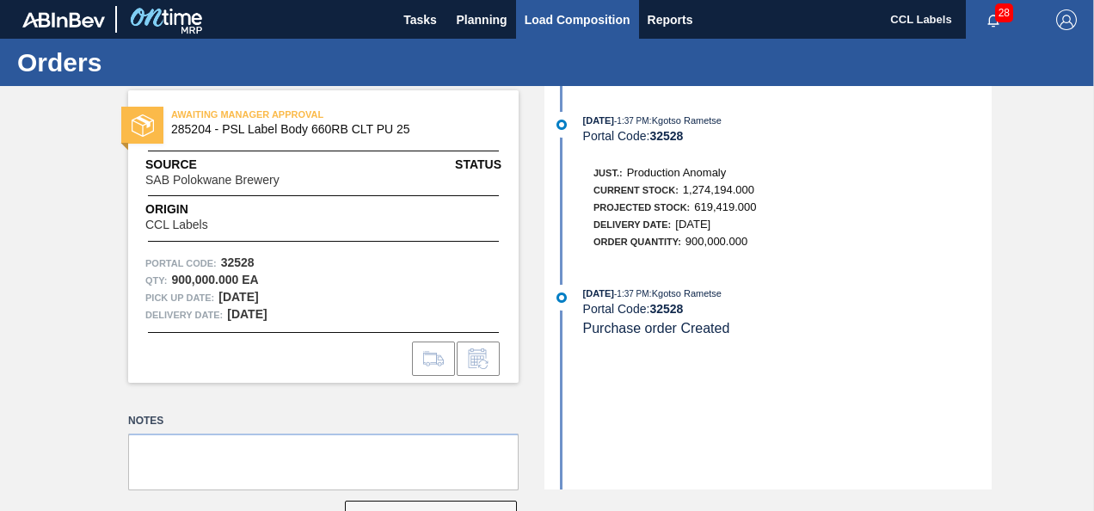
click at [620, 28] on span "Load Composition" at bounding box center [578, 19] width 106 height 21
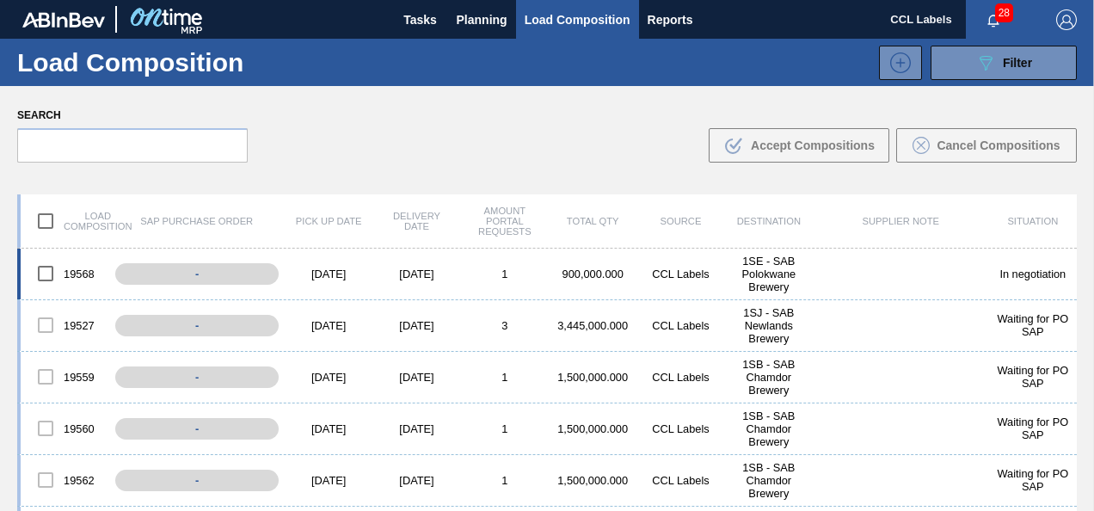
click at [46, 281] on input "checkbox" at bounding box center [46, 274] width 36 height 36
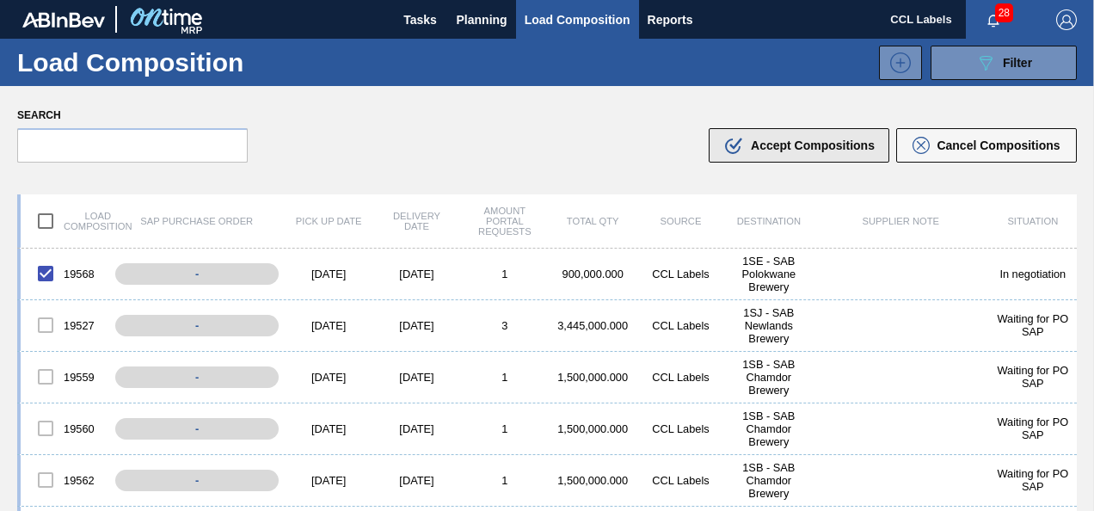
click at [738, 145] on icon ".b{fill:var(--color-action-default)}" at bounding box center [734, 145] width 21 height 21
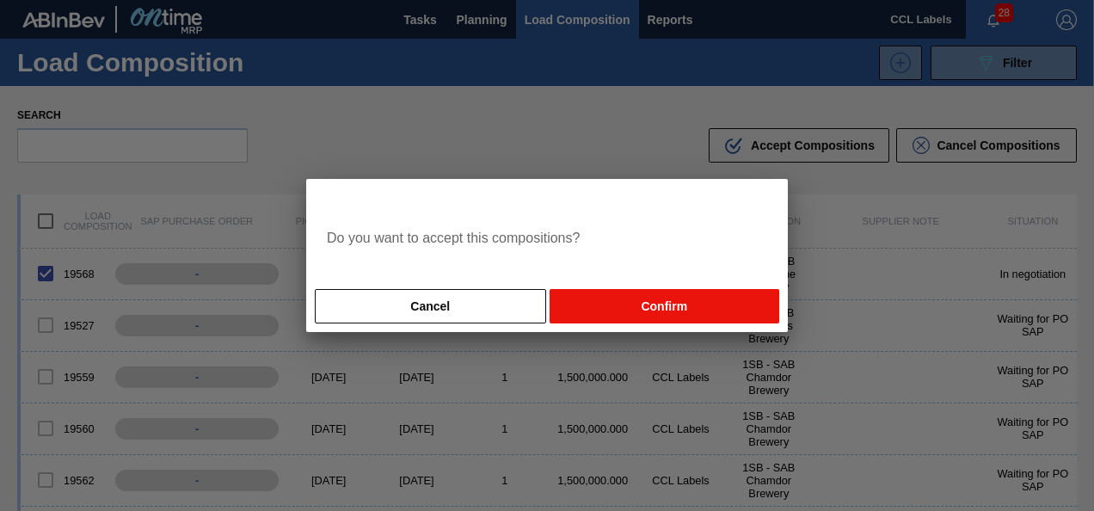
click at [642, 303] on button "Confirm" at bounding box center [665, 306] width 230 height 34
checkbox input "false"
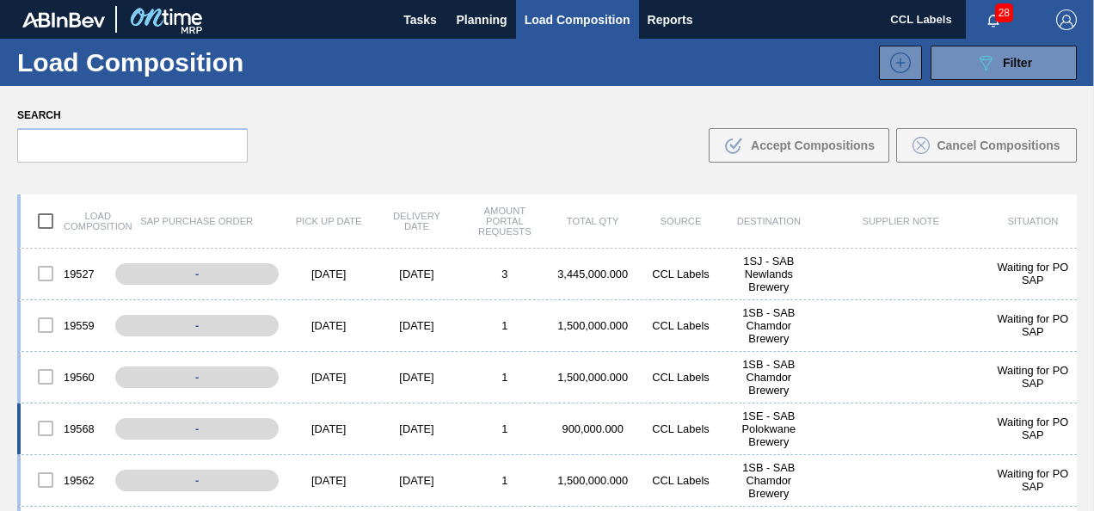
click at [45, 431] on div at bounding box center [46, 428] width 36 height 36
click at [46, 432] on div at bounding box center [46, 428] width 36 height 36
click at [52, 364] on div at bounding box center [46, 377] width 36 height 36
click at [46, 314] on div at bounding box center [46, 325] width 36 height 36
click at [40, 274] on div at bounding box center [46, 274] width 36 height 36
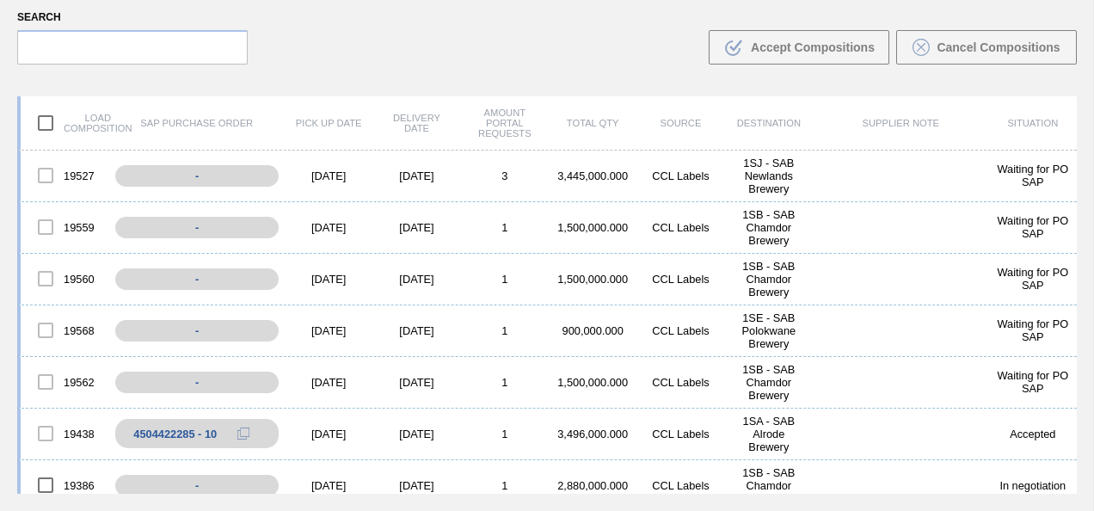
scroll to position [105, 0]
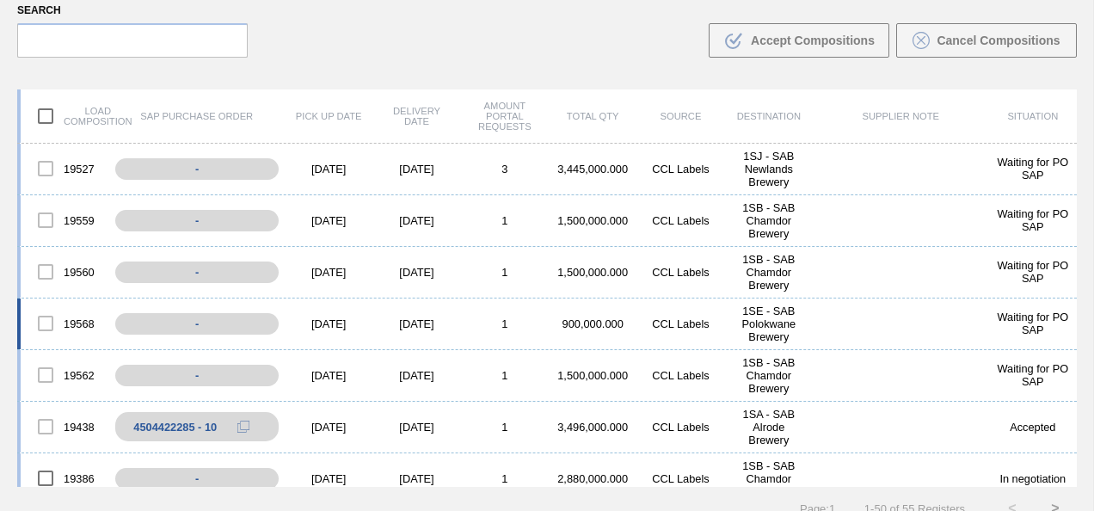
click at [325, 318] on div "[DATE]" at bounding box center [329, 323] width 88 height 13
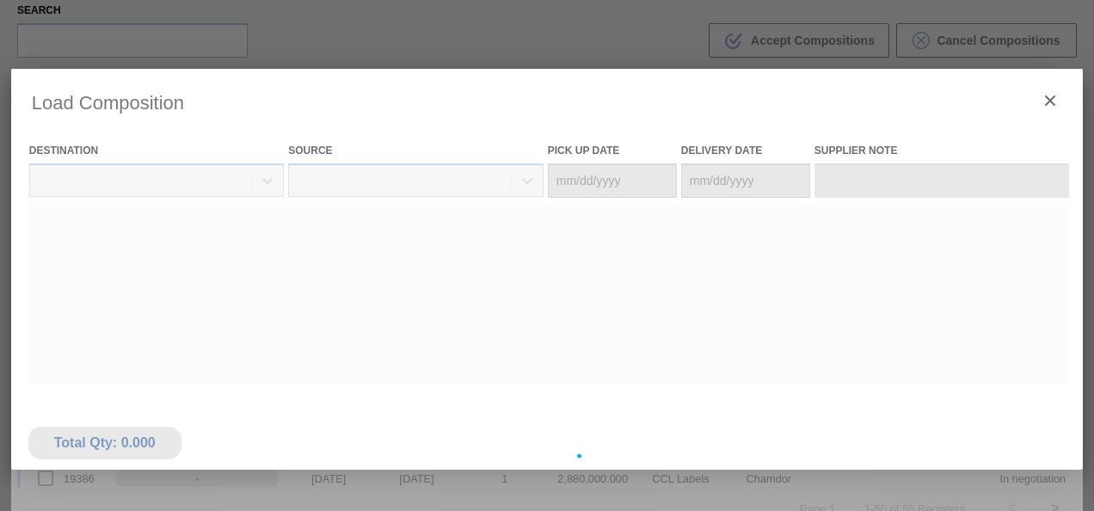
type Date "[DATE]"
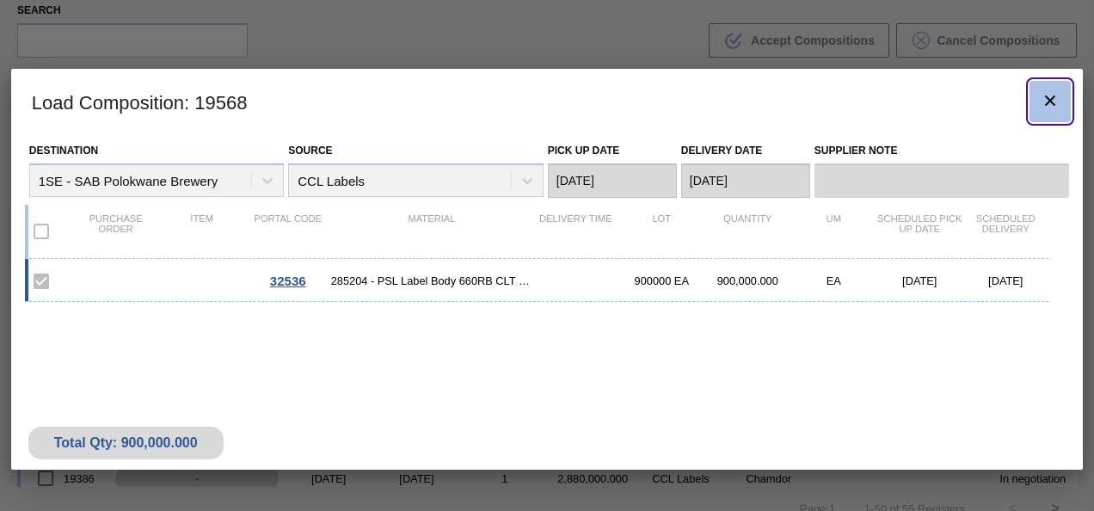
click at [1043, 105] on icon "botão de ícone" at bounding box center [1050, 100] width 21 height 21
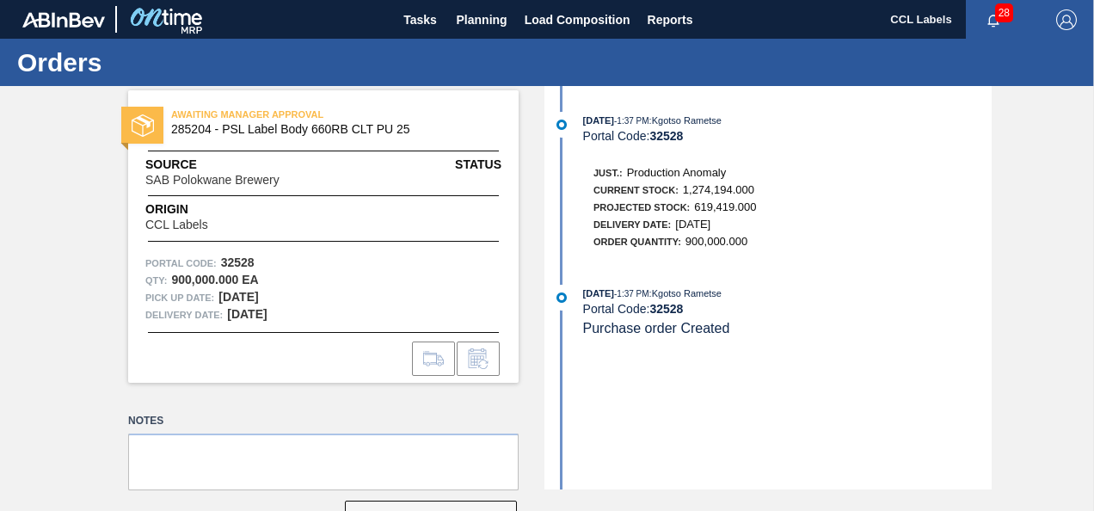
click at [1062, 22] on img "button" at bounding box center [1067, 19] width 21 height 21
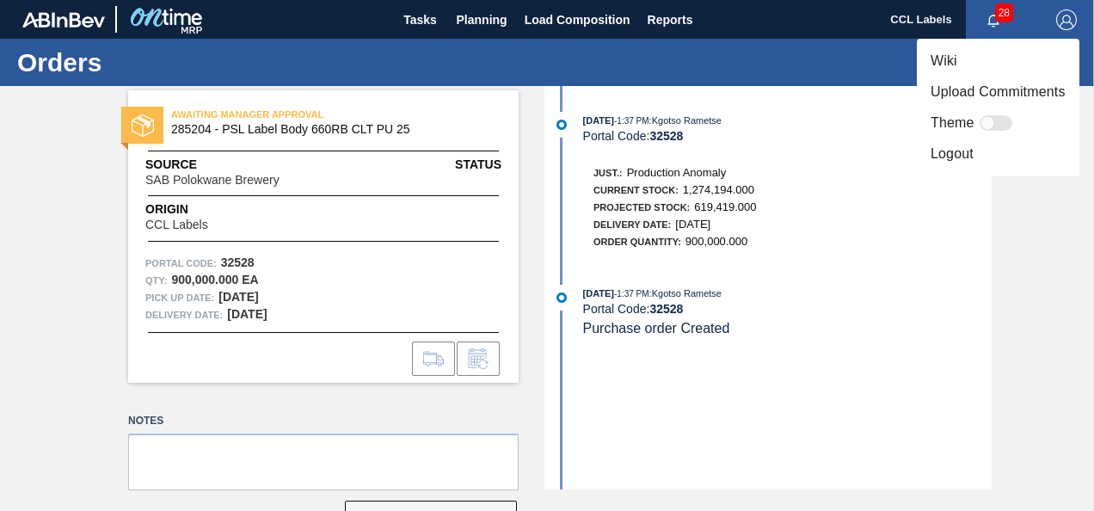
click at [979, 156] on li "Logout" at bounding box center [998, 154] width 163 height 31
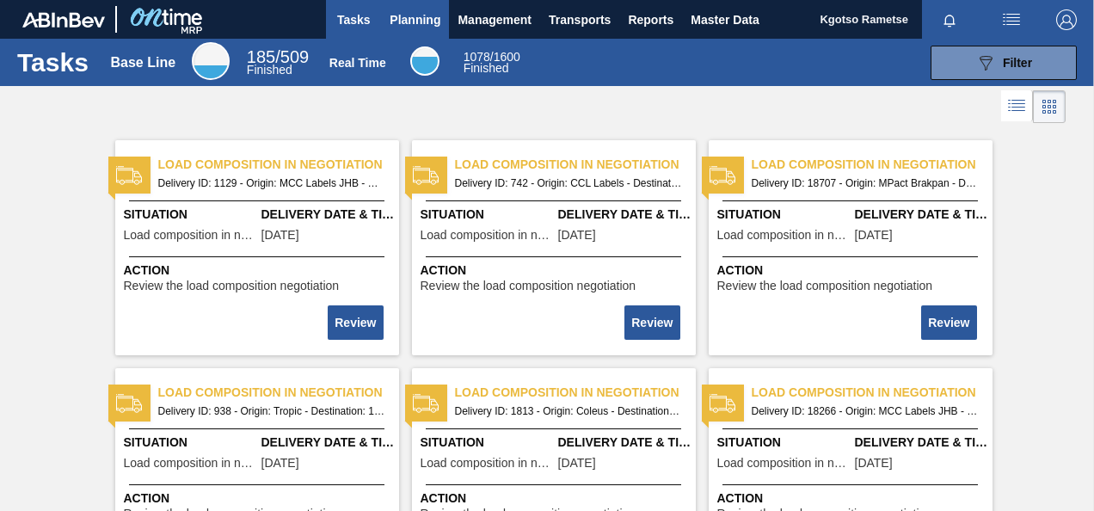
click at [413, 22] on span "Planning" at bounding box center [415, 19] width 51 height 21
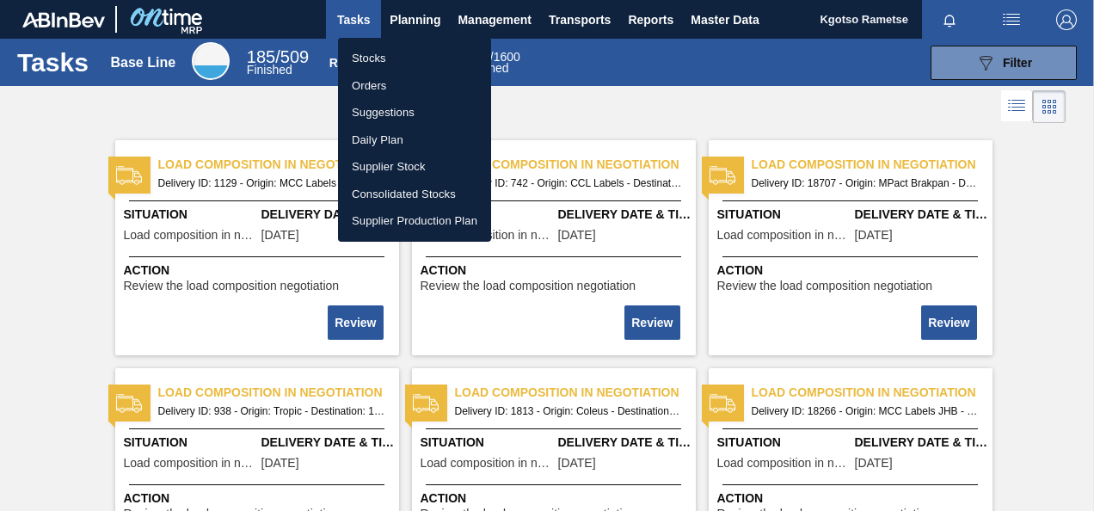
click at [385, 53] on li "Stocks" at bounding box center [414, 59] width 153 height 28
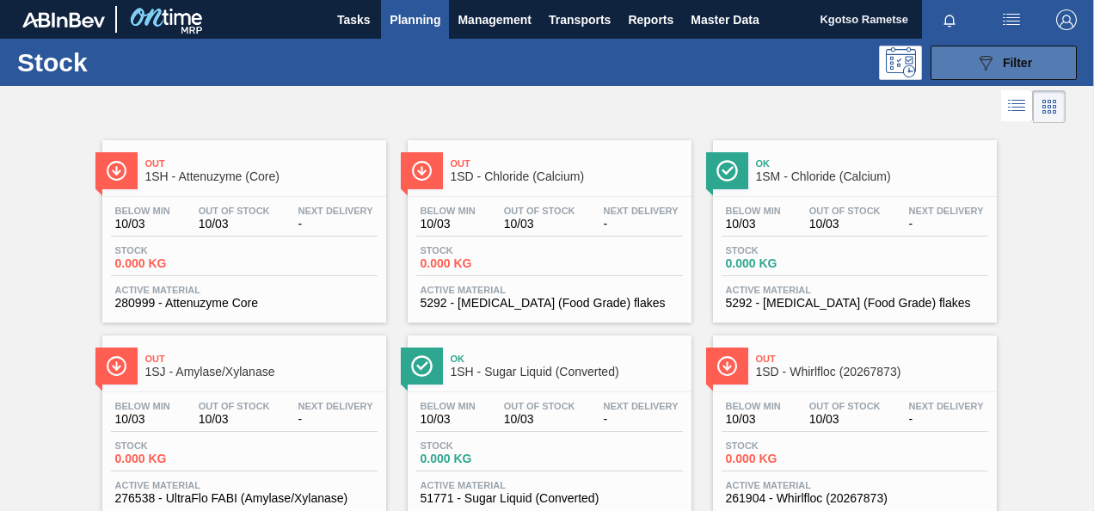
click at [945, 73] on button "089F7B8B-B2A5-4AFE-B5C0-19BA573D28AC Filter" at bounding box center [1004, 63] width 146 height 34
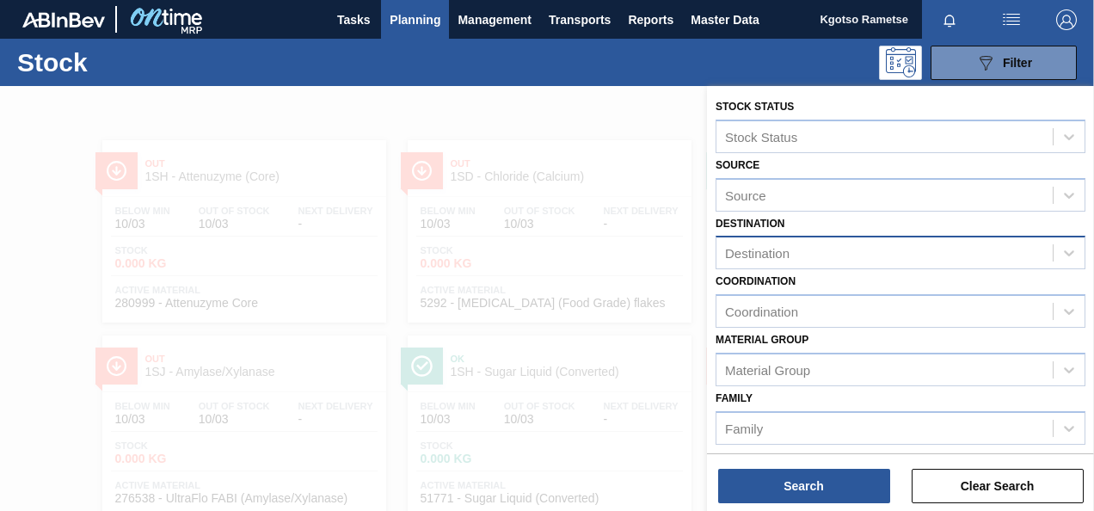
click at [765, 256] on div "Destination" at bounding box center [757, 253] width 65 height 15
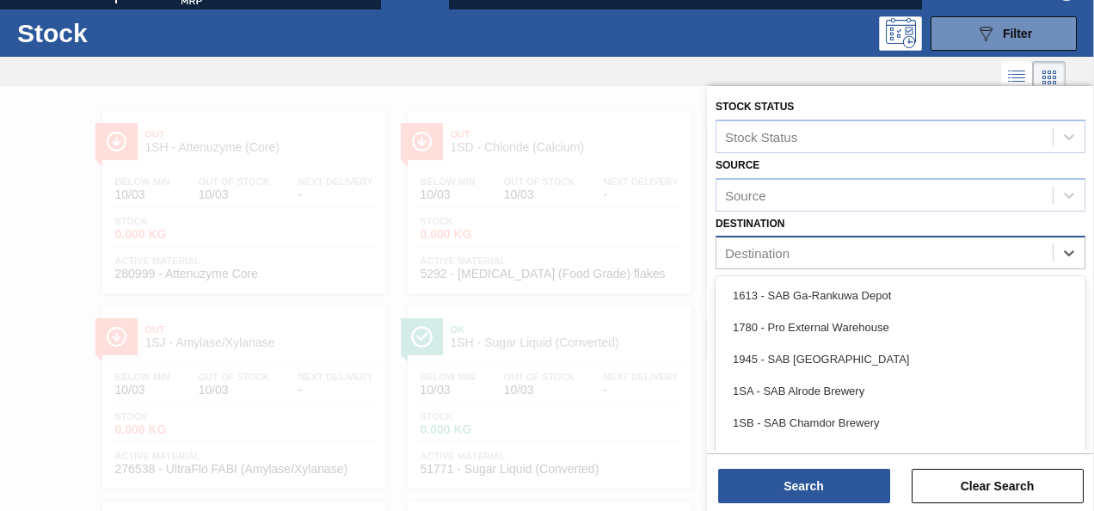
scroll to position [29, 0]
type input "1se"
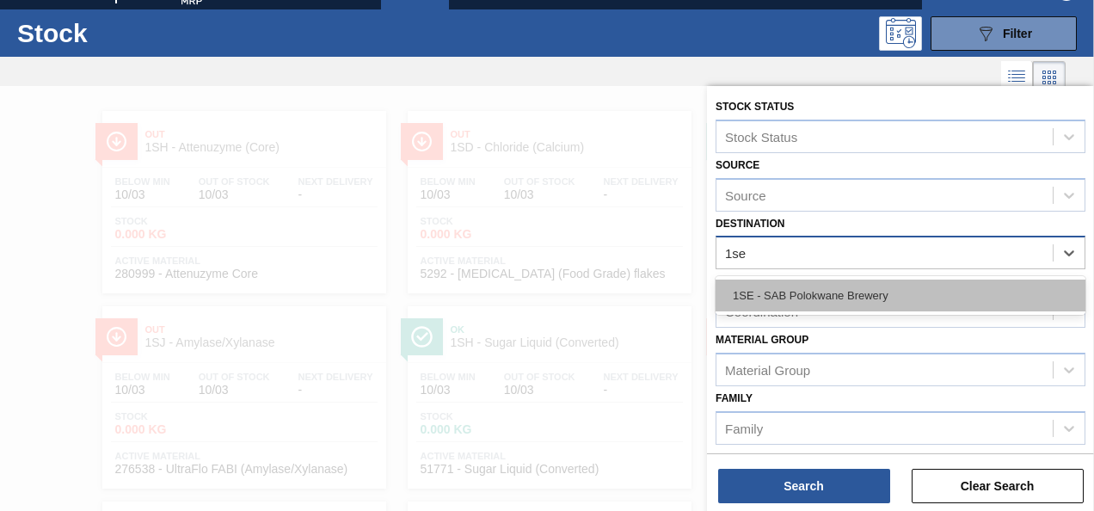
click at [757, 281] on div "1SE - SAB Polokwane Brewery" at bounding box center [901, 296] width 370 height 32
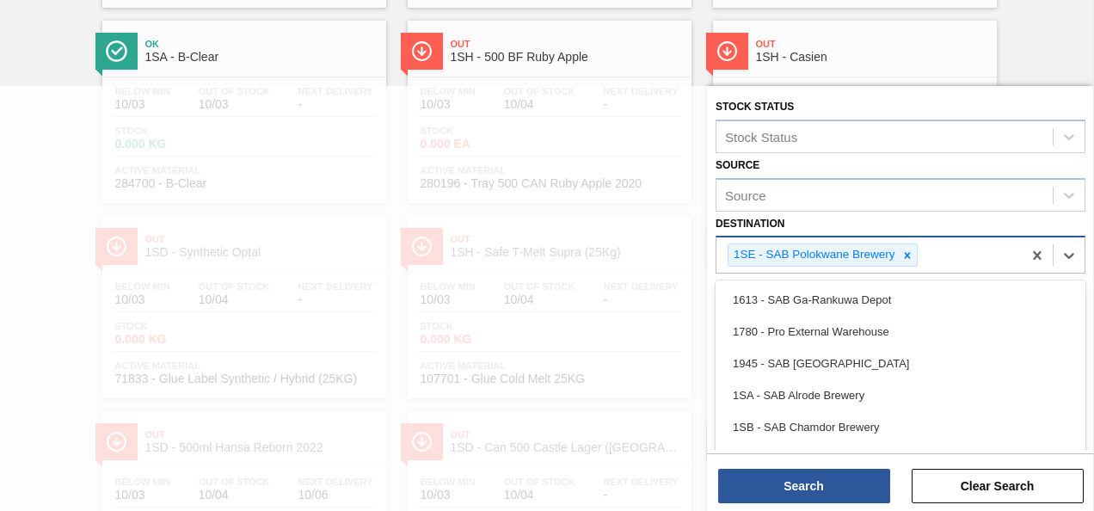
scroll to position [957, 0]
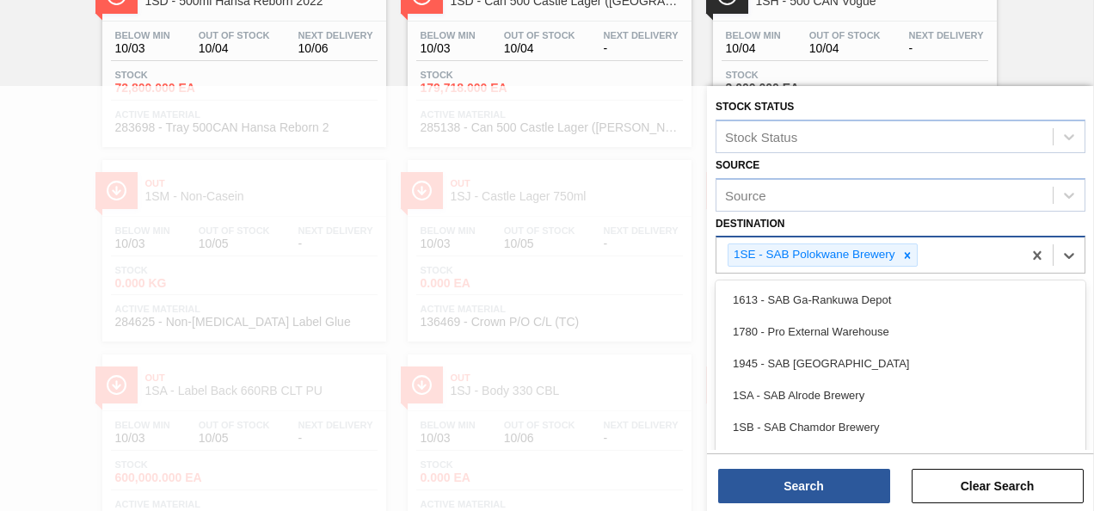
click at [993, 224] on div "Destination option 1SE - SAB Polokwane Brewery, selected. option 1613 - SAB Ga-…" at bounding box center [901, 243] width 370 height 63
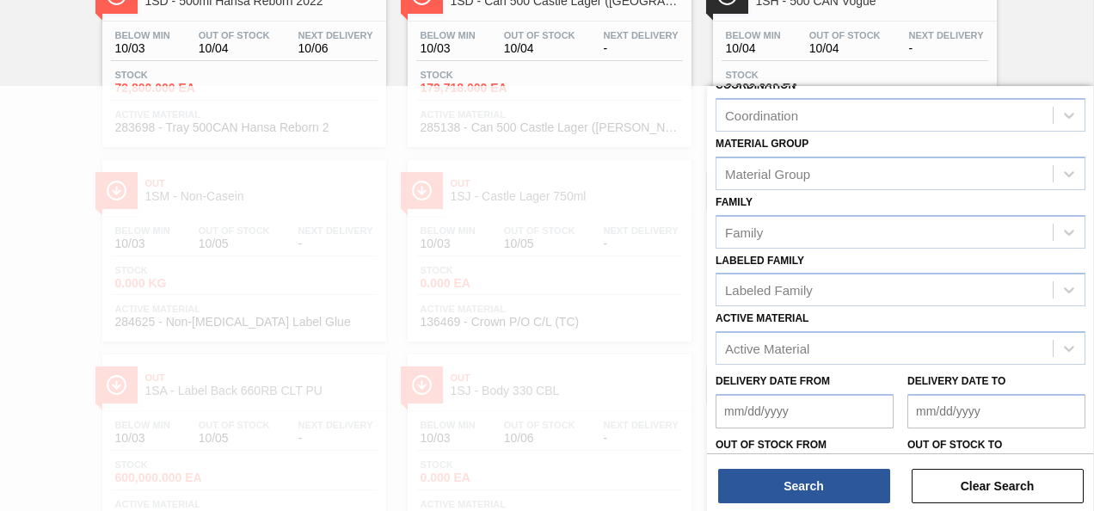
scroll to position [311, 0]
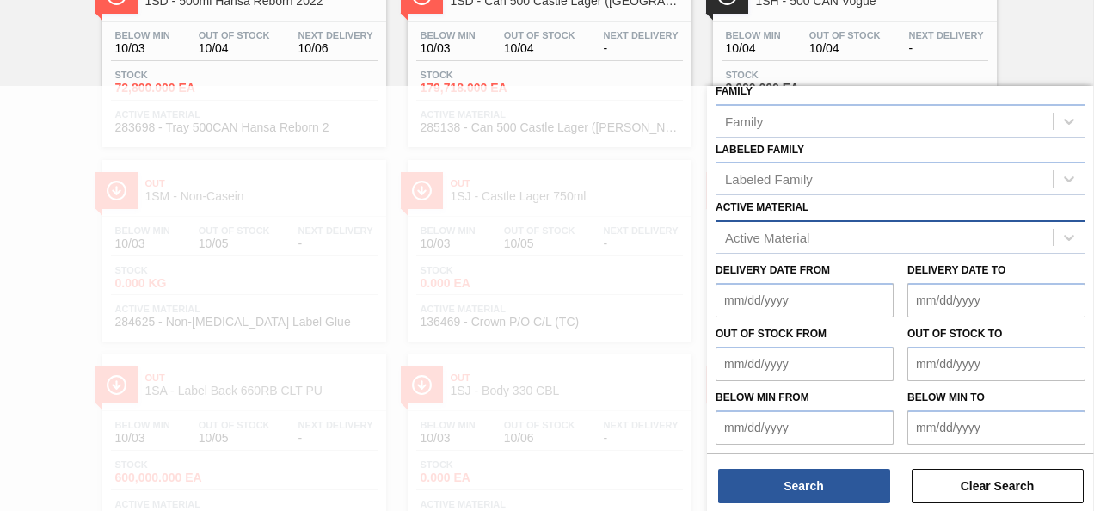
click at [772, 235] on div "Active Material" at bounding box center [767, 238] width 84 height 15
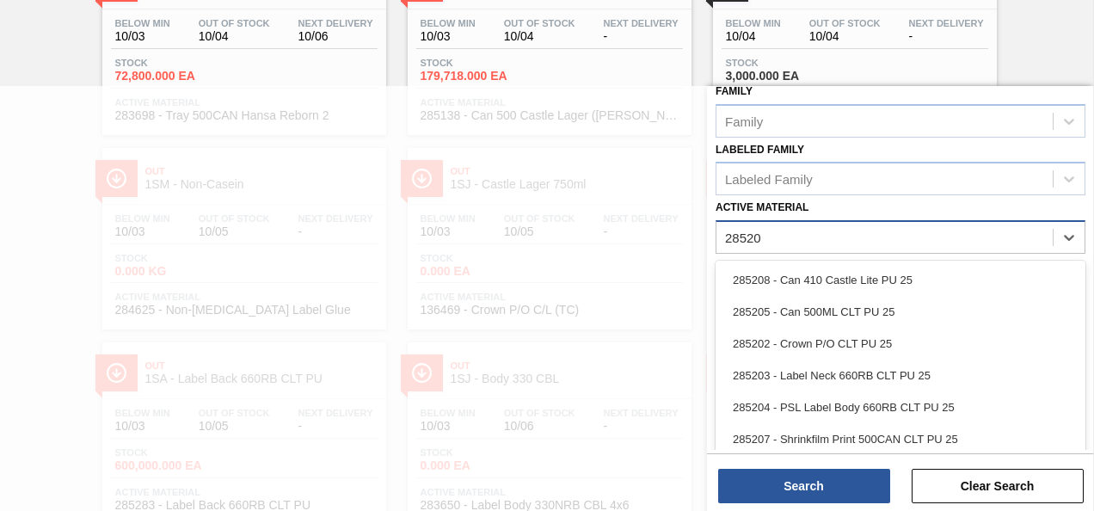
type Material "285204"
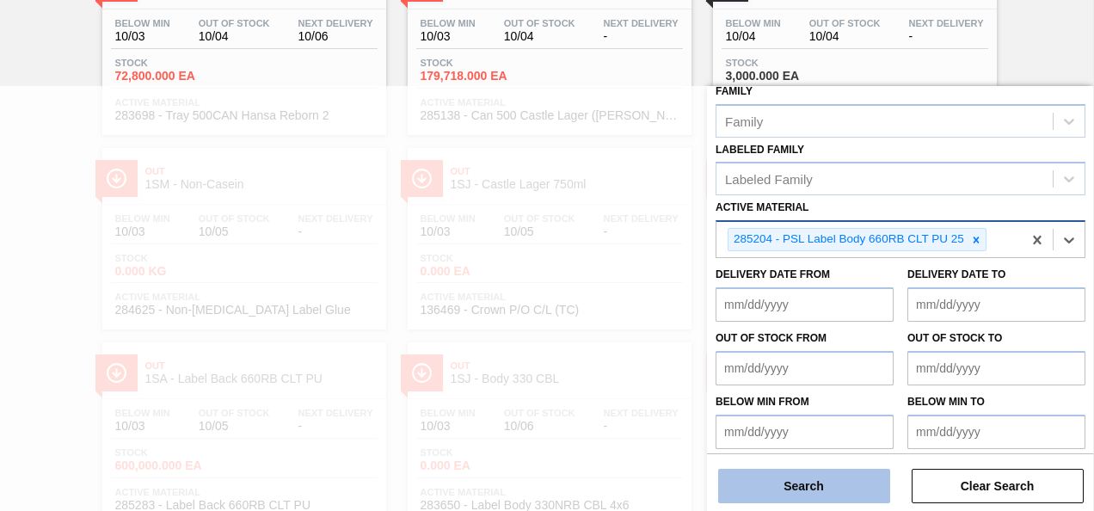
click at [764, 493] on button "Search" at bounding box center [804, 486] width 172 height 34
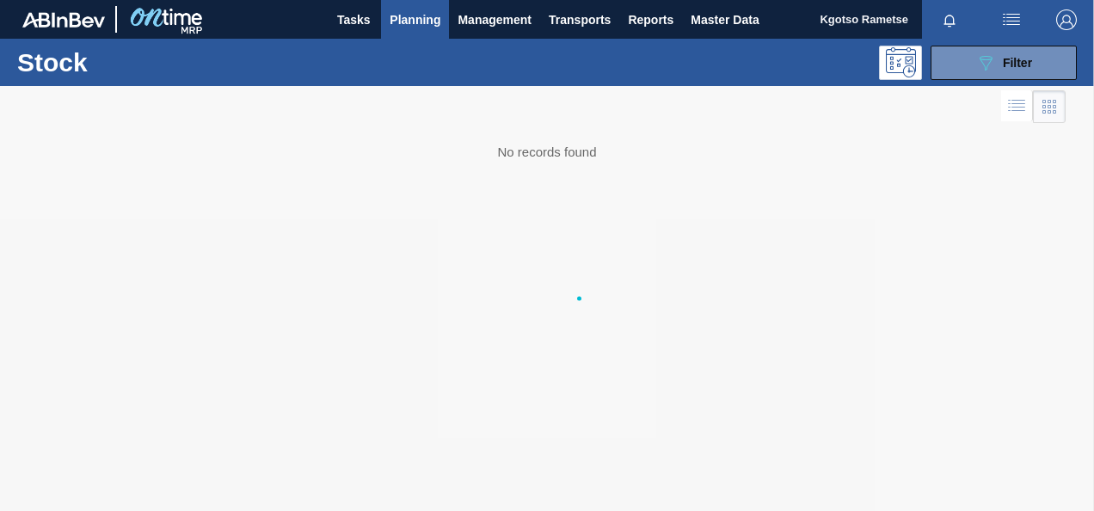
scroll to position [0, 0]
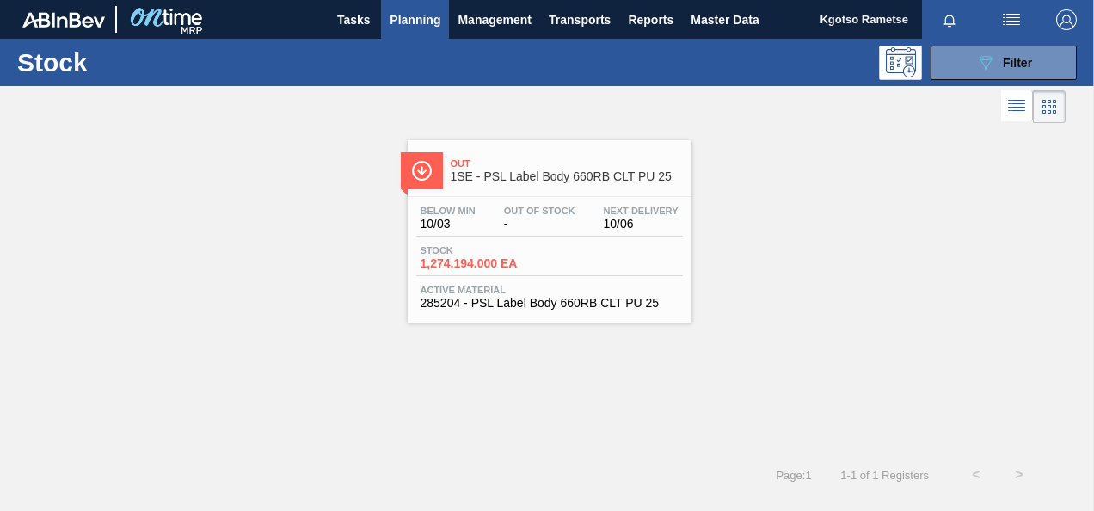
click at [525, 200] on div "Below Min 10/03 Out Of Stock - Next Delivery 10/06 Stock 1,274,194.000 EA Activ…" at bounding box center [550, 255] width 284 height 117
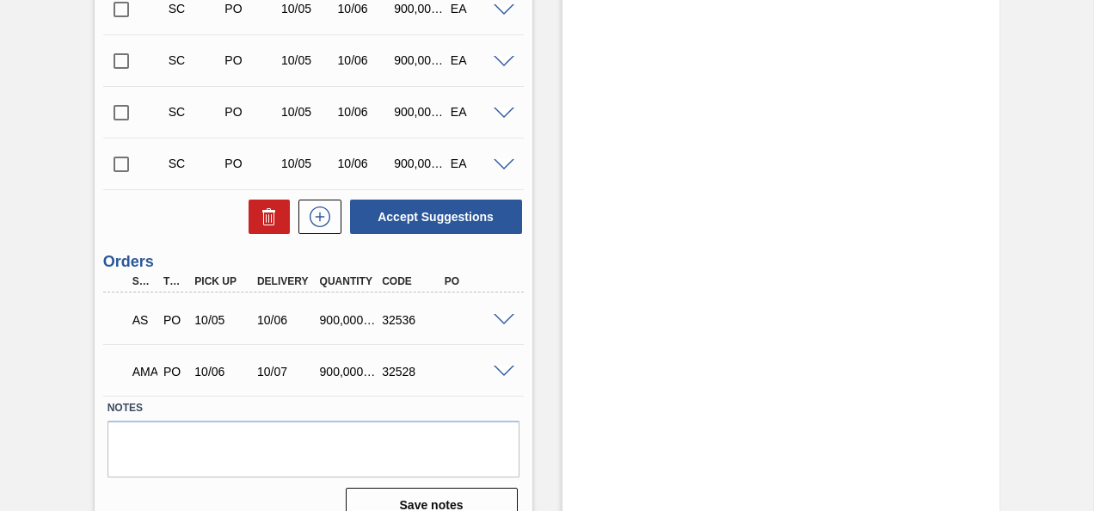
scroll to position [759, 0]
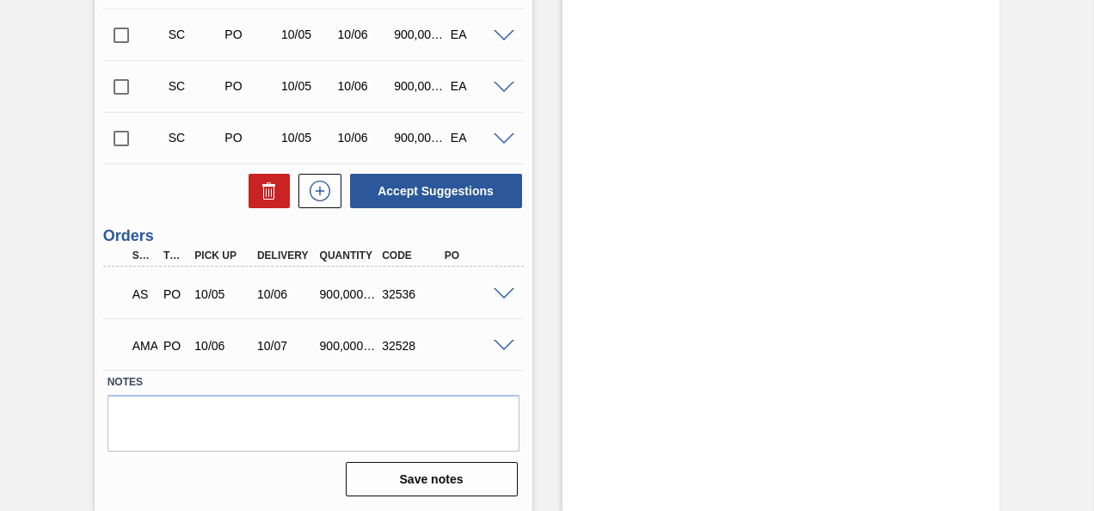
click at [501, 296] on span at bounding box center [504, 294] width 21 height 13
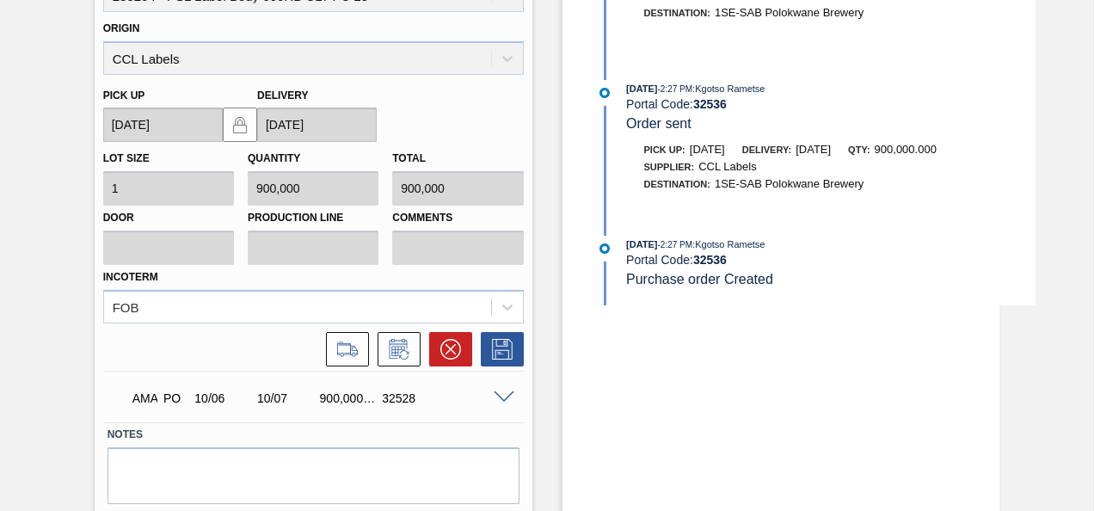
scroll to position [1129, 0]
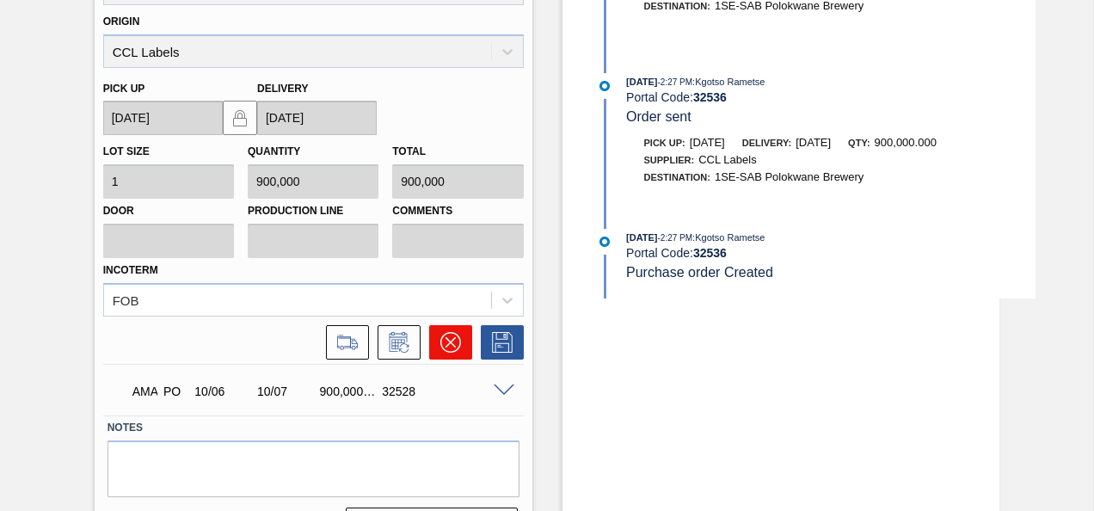
click at [442, 345] on icon at bounding box center [451, 342] width 21 height 21
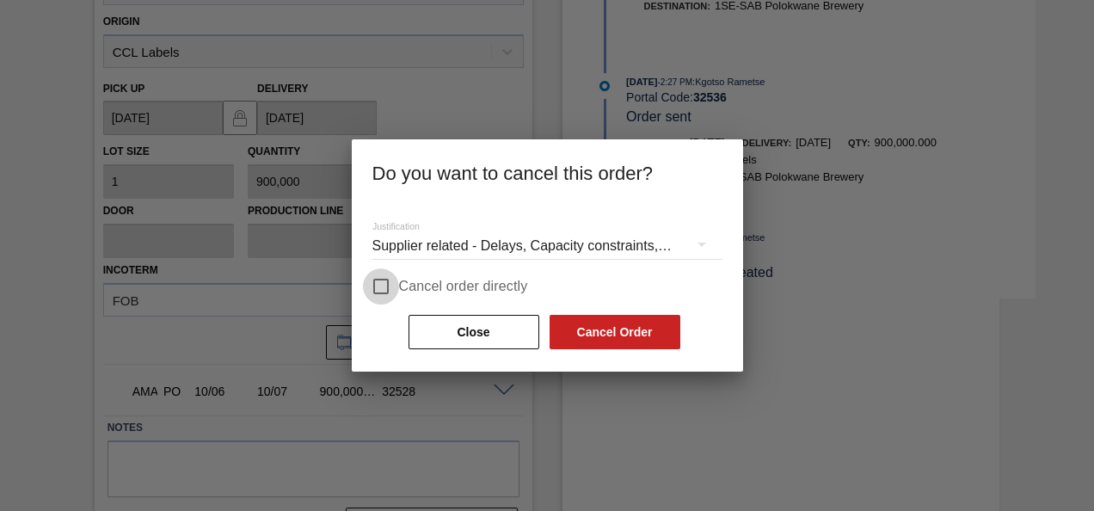
click at [377, 280] on input "Cancel order directly" at bounding box center [381, 286] width 36 height 36
checkbox input "true"
click at [577, 334] on button "Cancel Order" at bounding box center [615, 332] width 131 height 34
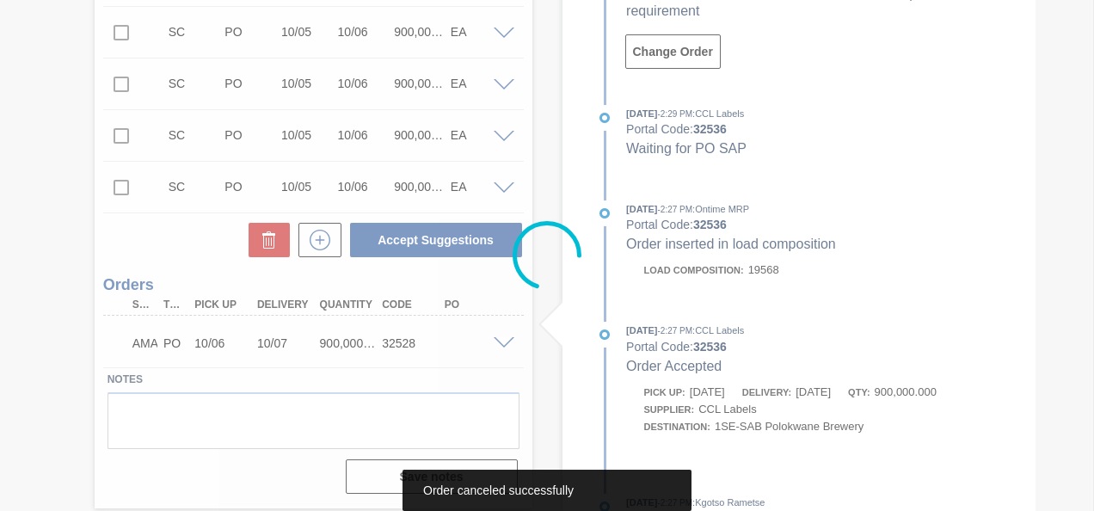
scroll to position [661, 0]
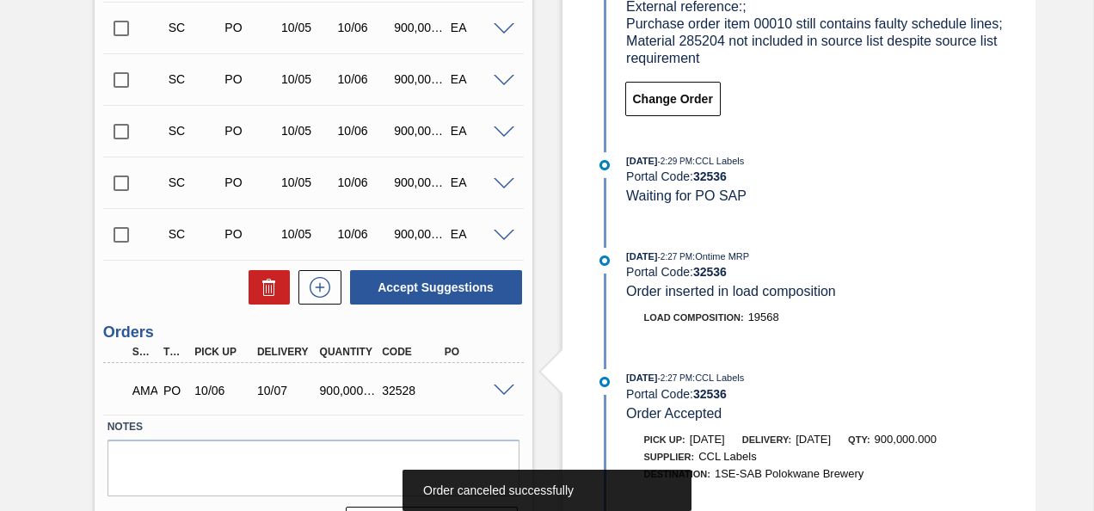
click at [504, 392] on span at bounding box center [504, 391] width 21 height 13
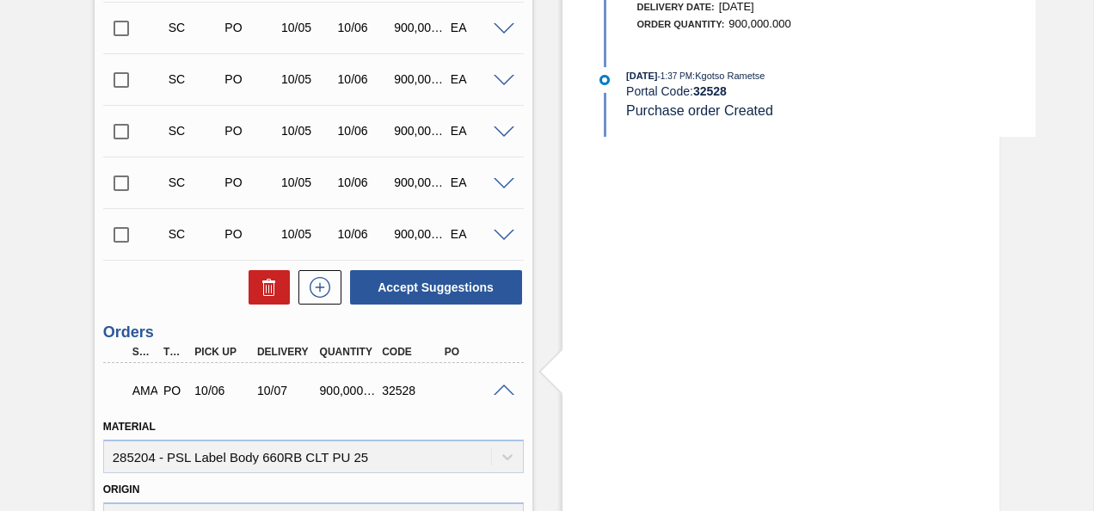
scroll to position [1108, 0]
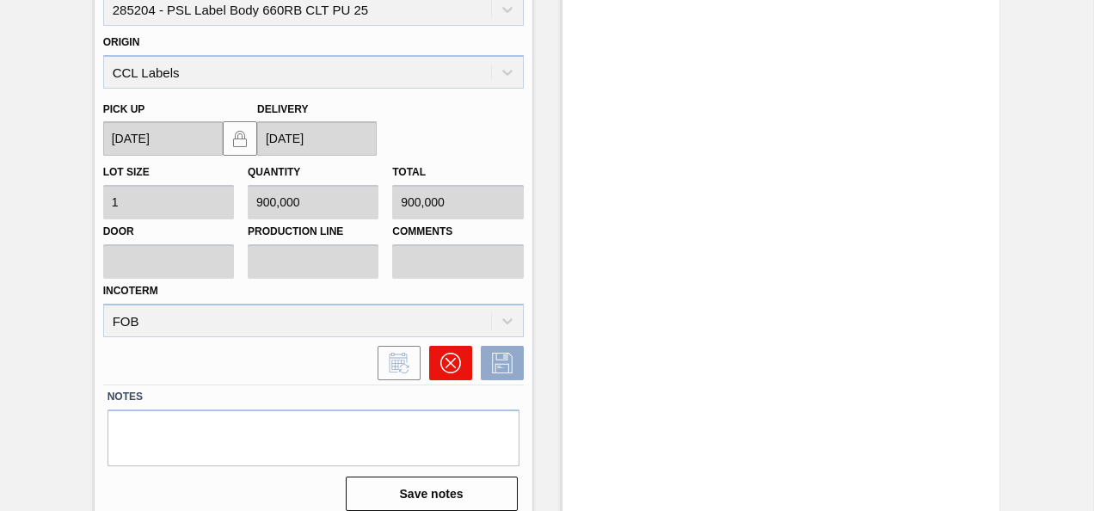
click at [437, 351] on button at bounding box center [450, 363] width 43 height 34
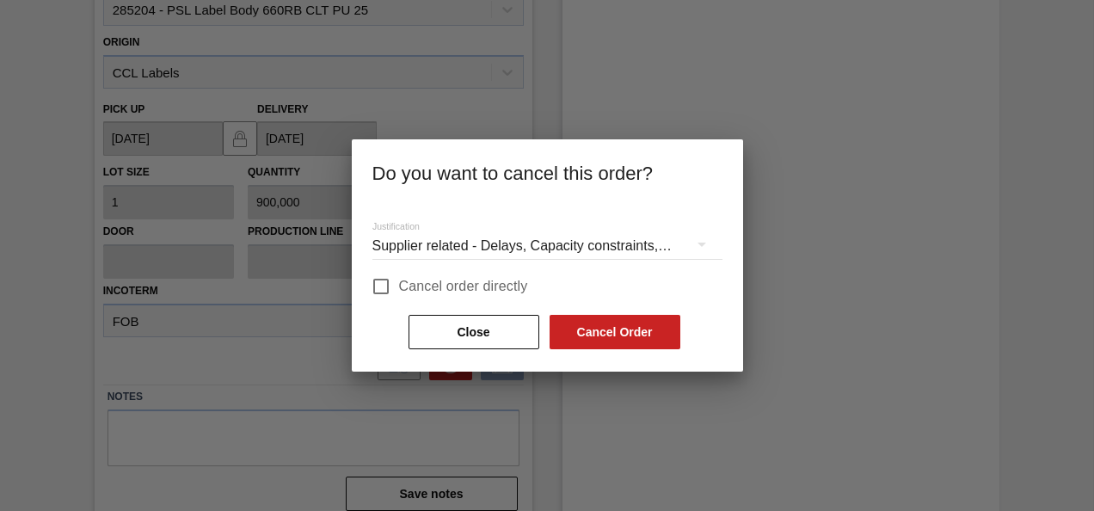
click at [380, 280] on input "Cancel order directly" at bounding box center [381, 286] width 36 height 36
checkbox input "true"
click at [623, 340] on button "Cancel Order" at bounding box center [615, 332] width 131 height 34
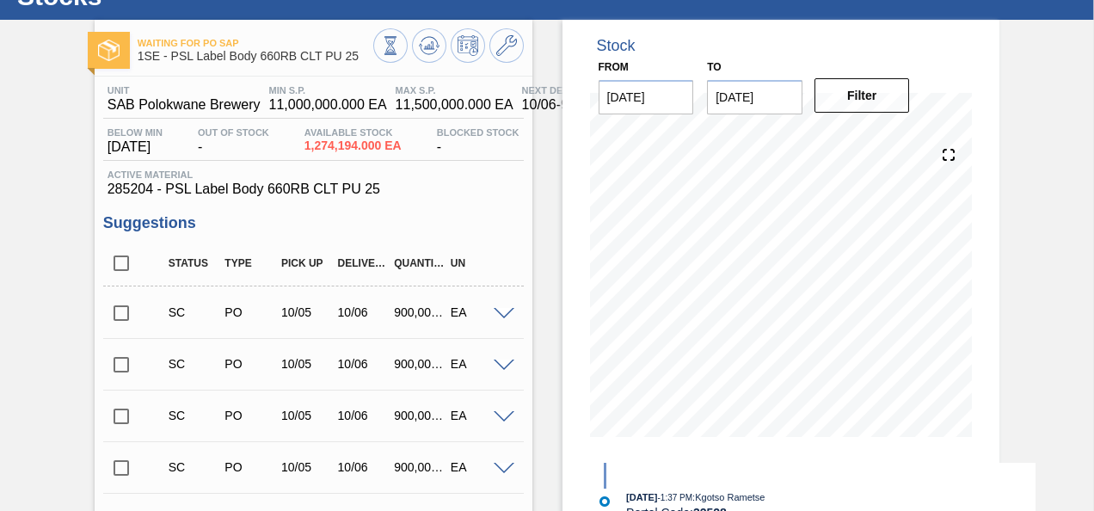
scroll to position [0, 0]
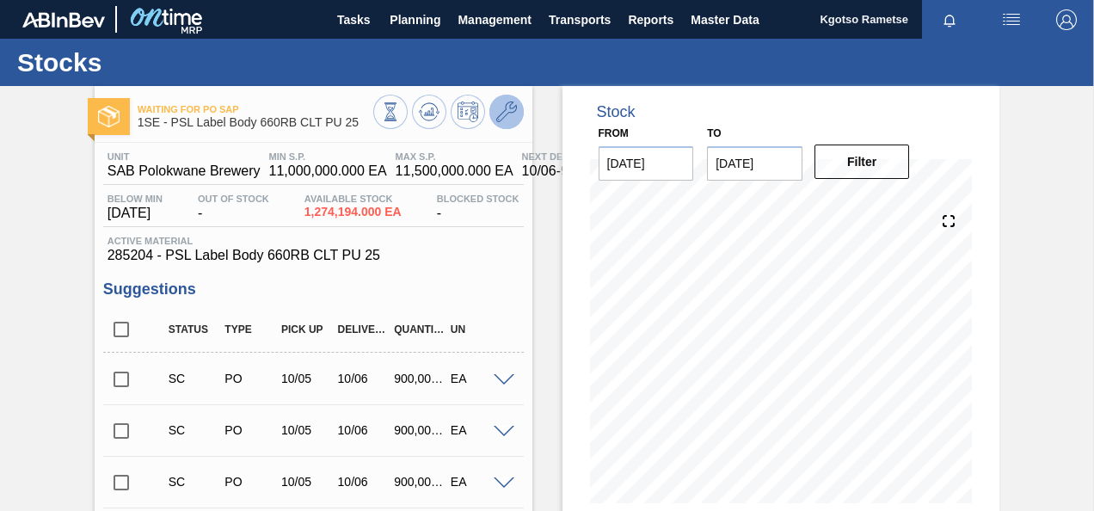
click at [496, 102] on icon at bounding box center [506, 112] width 21 height 21
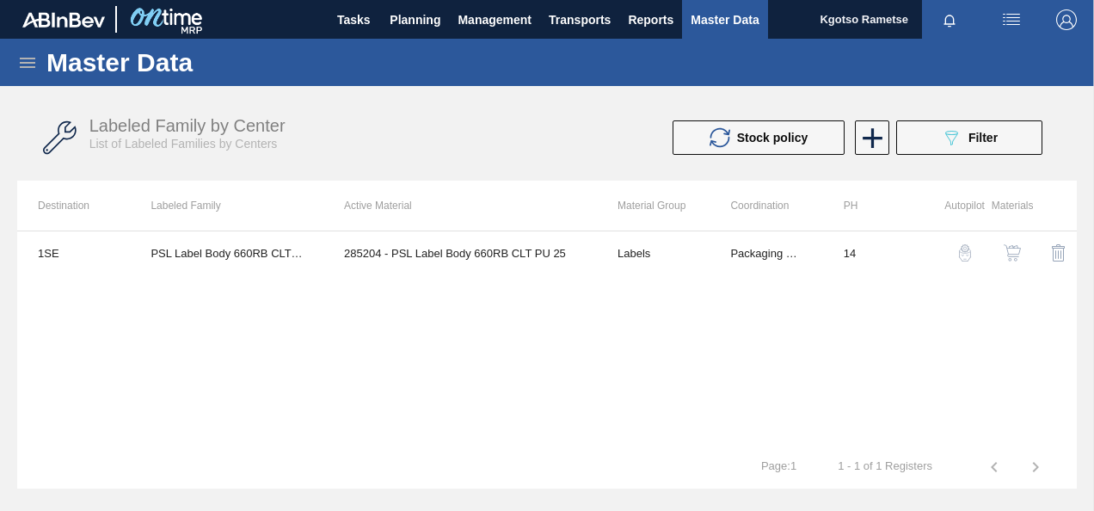
click at [1010, 241] on button "button" at bounding box center [1012, 252] width 41 height 41
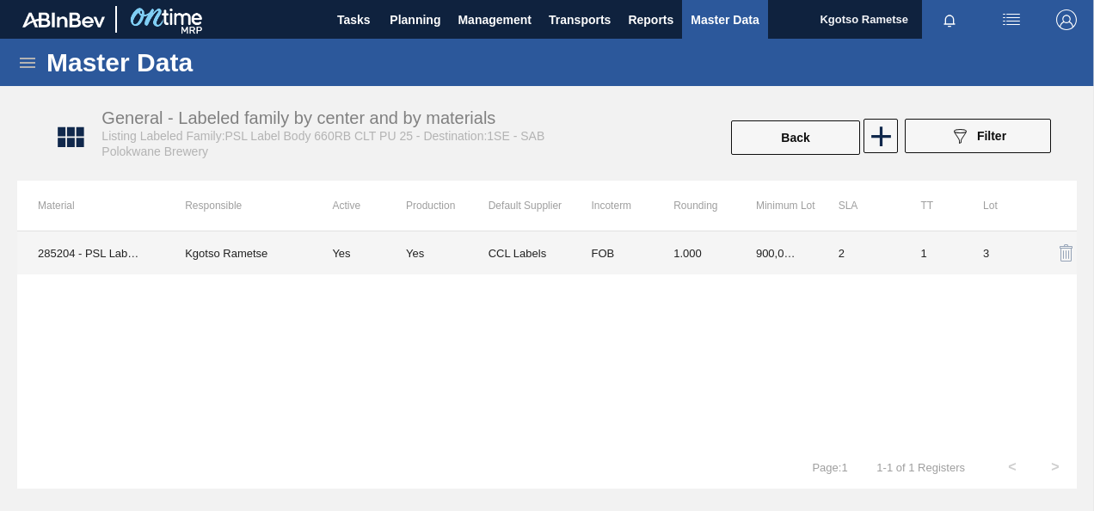
click at [550, 237] on td "CCL Labels" at bounding box center [530, 252] width 83 height 43
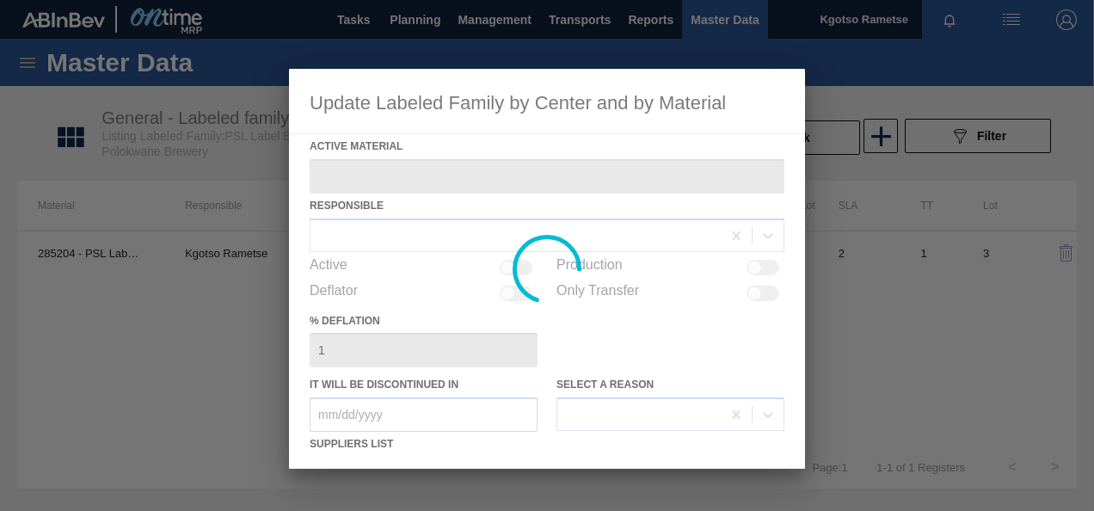
type Material "285204 - PSL Label Body 660RB CLT PU 25"
checkbox input "true"
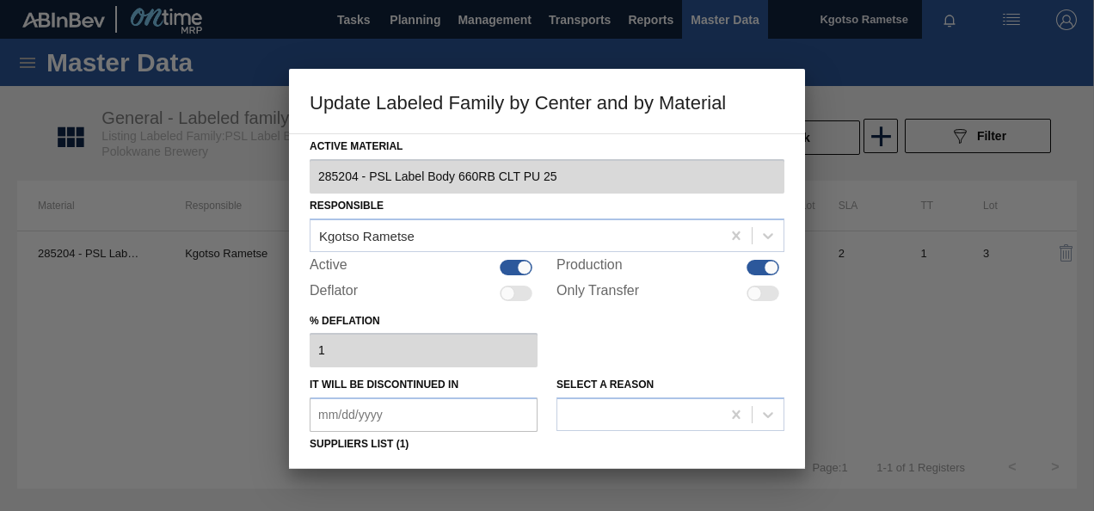
click at [666, 347] on div "% deflation 1" at bounding box center [547, 338] width 475 height 59
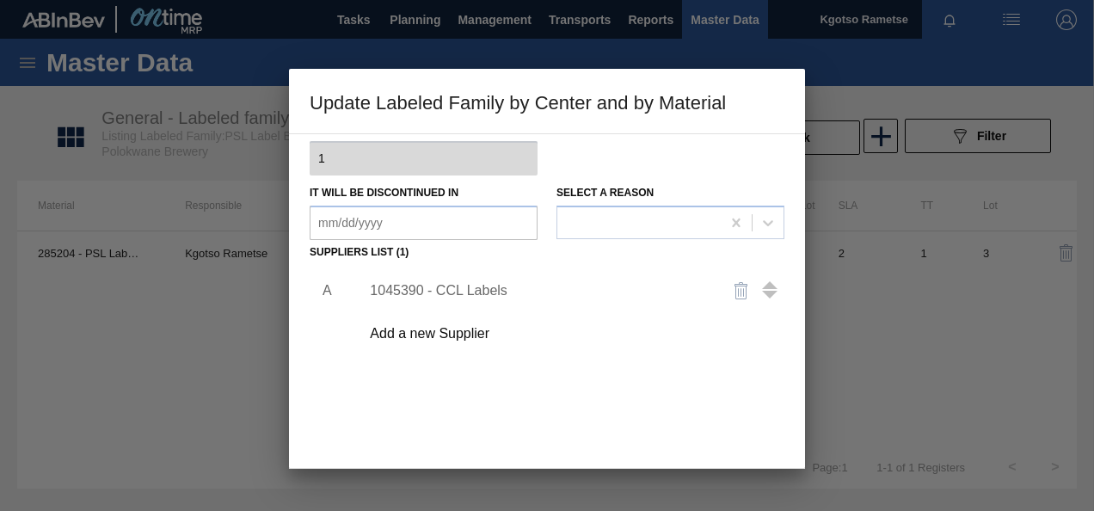
scroll to position [206, 0]
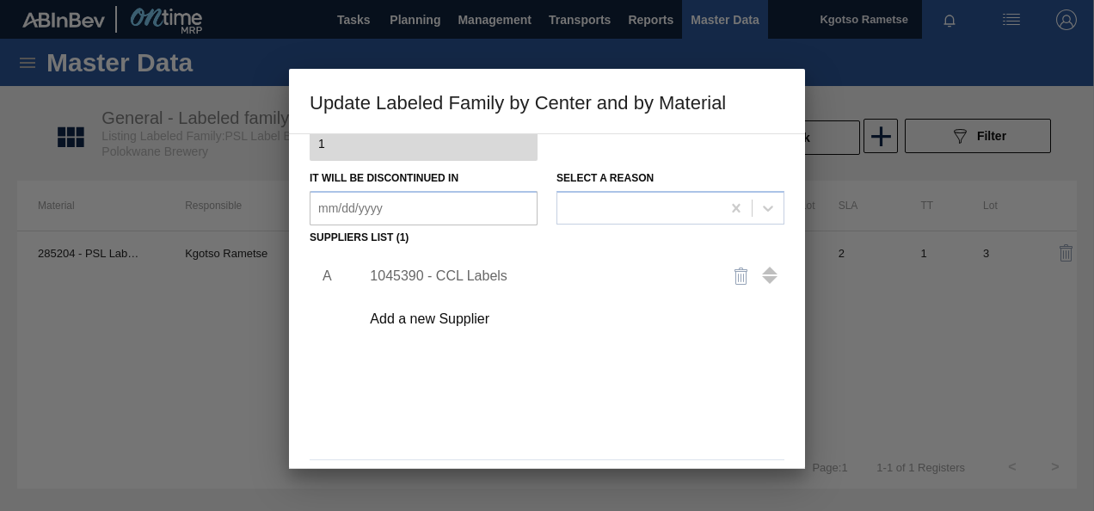
click at [731, 275] on img "button" at bounding box center [741, 276] width 21 height 21
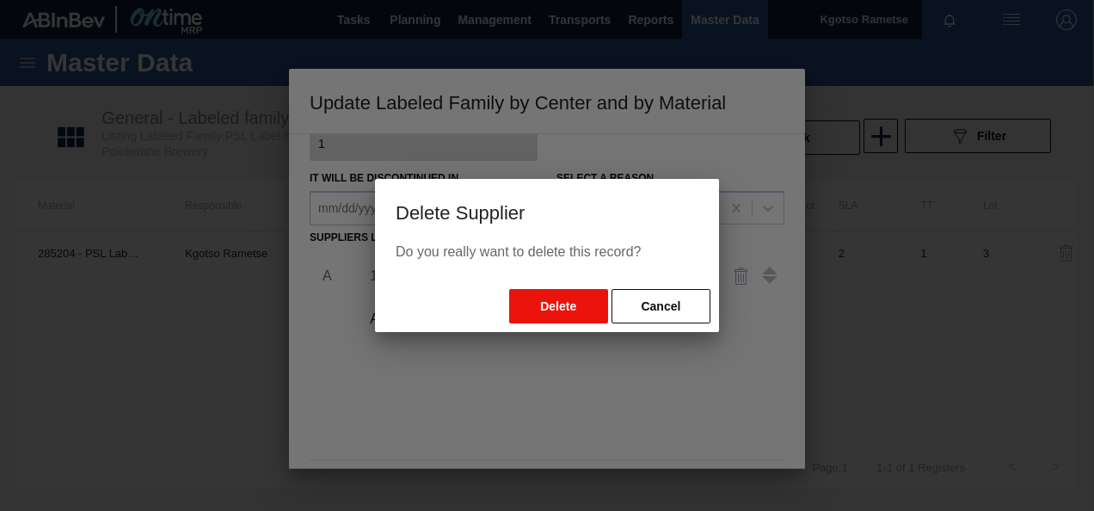
click at [528, 294] on button "Delete" at bounding box center [558, 306] width 99 height 34
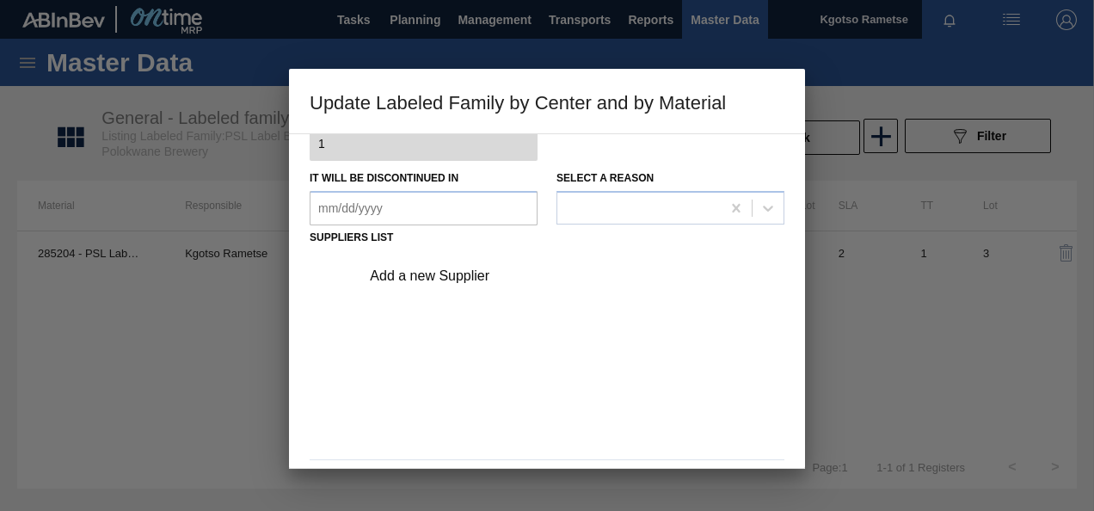
click at [443, 268] on div "Add a new Supplier" at bounding box center [538, 275] width 337 height 15
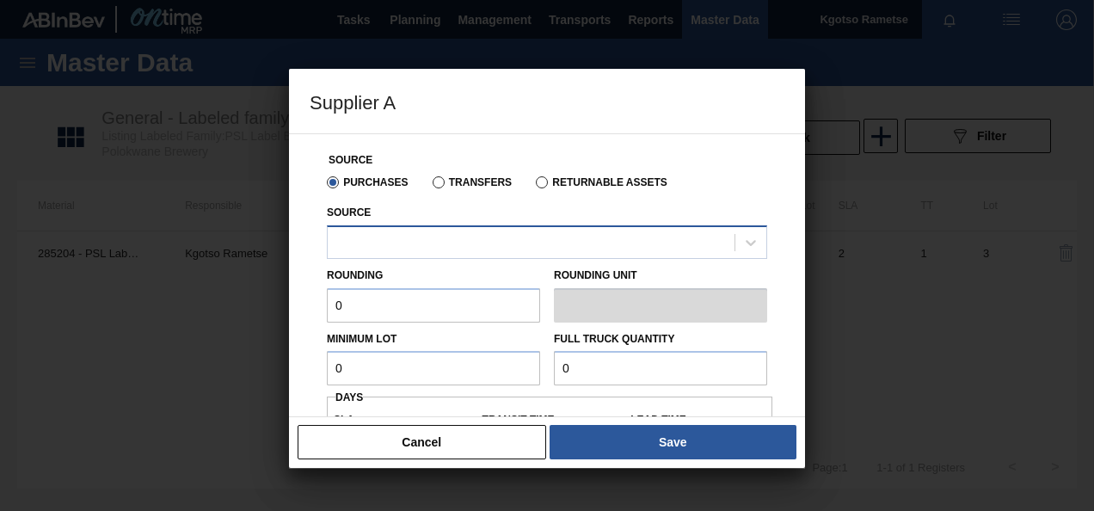
click at [363, 250] on div at bounding box center [531, 242] width 407 height 25
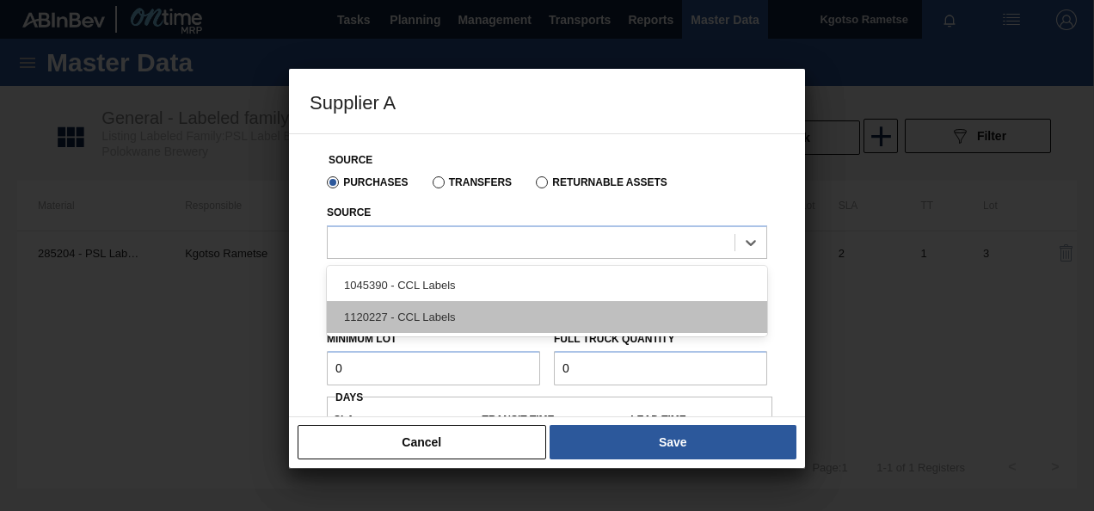
click at [363, 320] on div "1120227 - CCL Labels" at bounding box center [547, 317] width 441 height 32
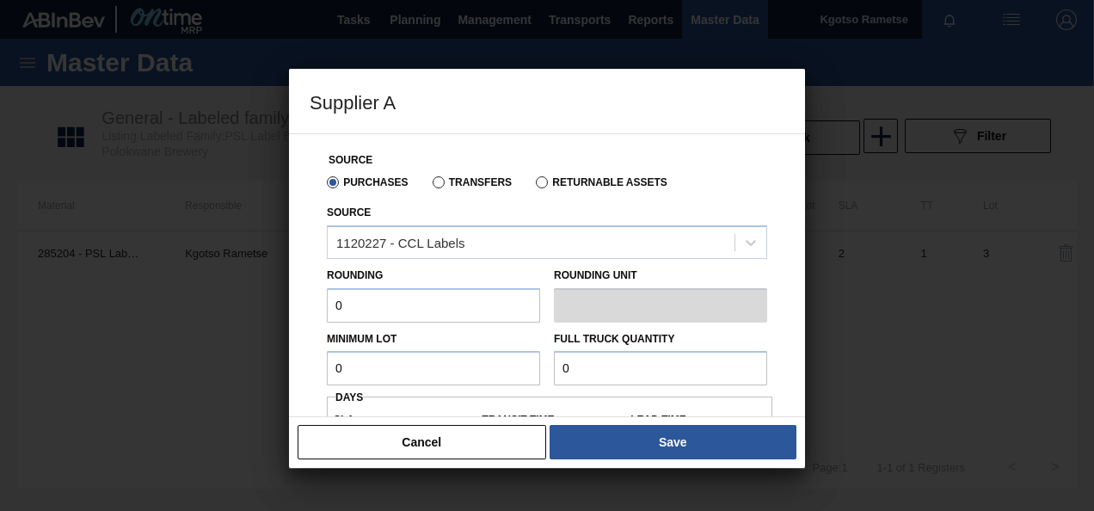
drag, startPoint x: 359, startPoint y: 297, endPoint x: 200, endPoint y: 304, distance: 158.5
click at [200, 304] on div "Supplier A Source Purchases Transfers Returnable Assets Source 1120227 - CCL La…" at bounding box center [547, 255] width 1094 height 511
type input "1"
drag, startPoint x: 342, startPoint y: 363, endPoint x: 132, endPoint y: 311, distance: 216.4
click at [132, 311] on div "Supplier A Source Purchases Transfers Returnable Assets Source 1120227 - CCL La…" at bounding box center [547, 255] width 1094 height 511
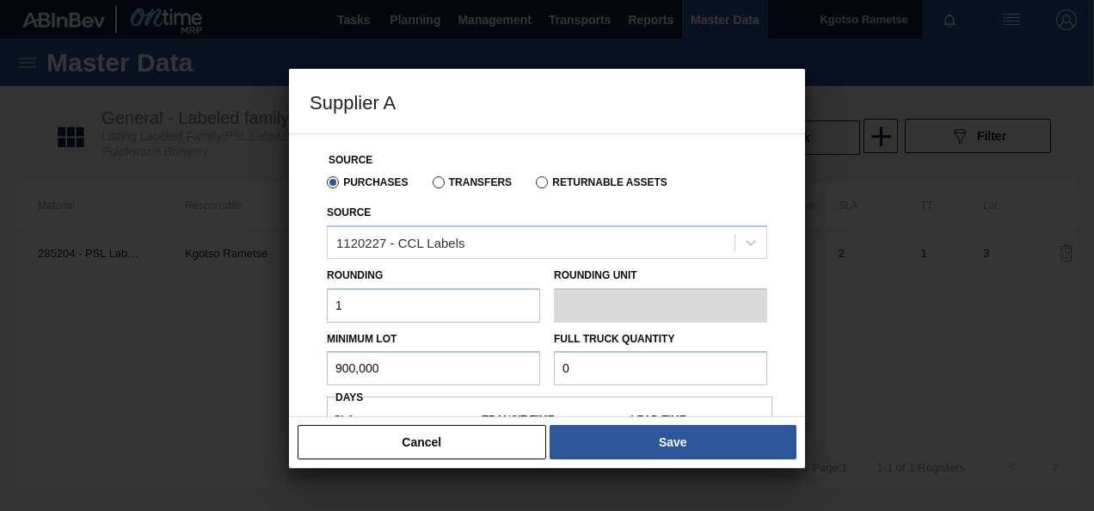
click at [349, 372] on input "900,000" at bounding box center [433, 368] width 213 height 34
type input "900,000"
click at [571, 372] on input "0" at bounding box center [660, 368] width 213 height 34
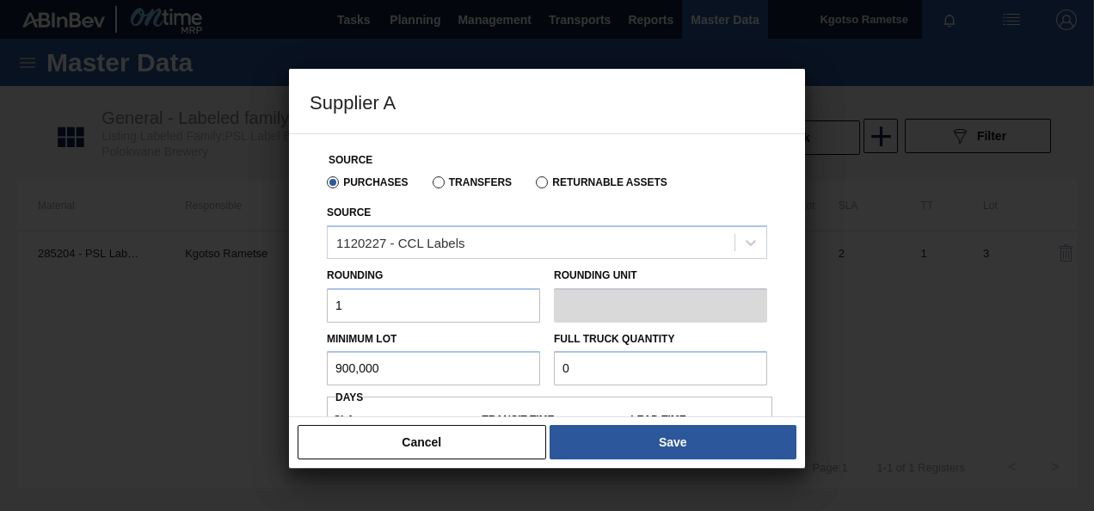
paste input "900,00"
type input "900,000"
click at [315, 381] on div "Source Purchases Transfers Returnable Assets Source 1120227 - CCL Labels Roundi…" at bounding box center [547, 445] width 475 height 622
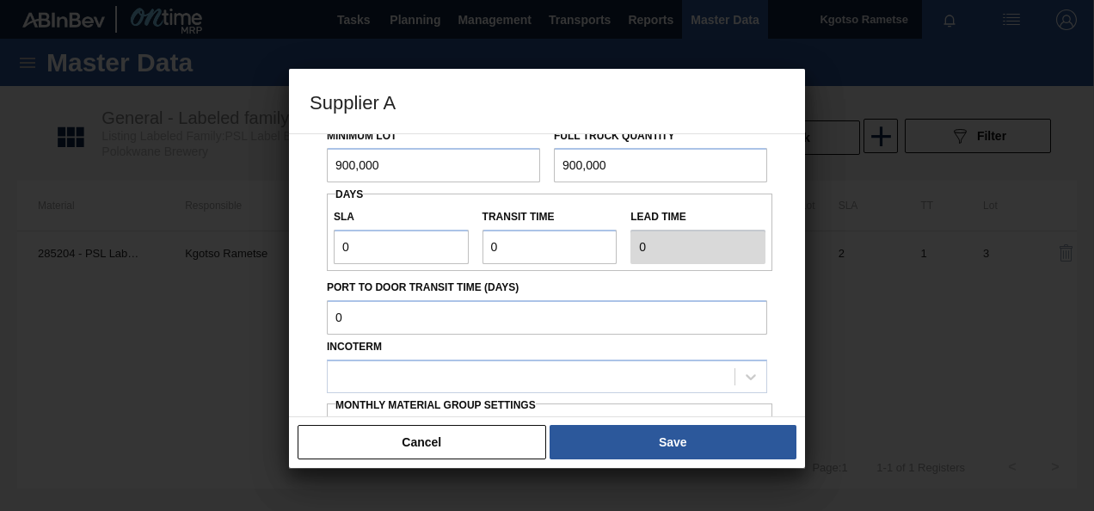
scroll to position [275, 0]
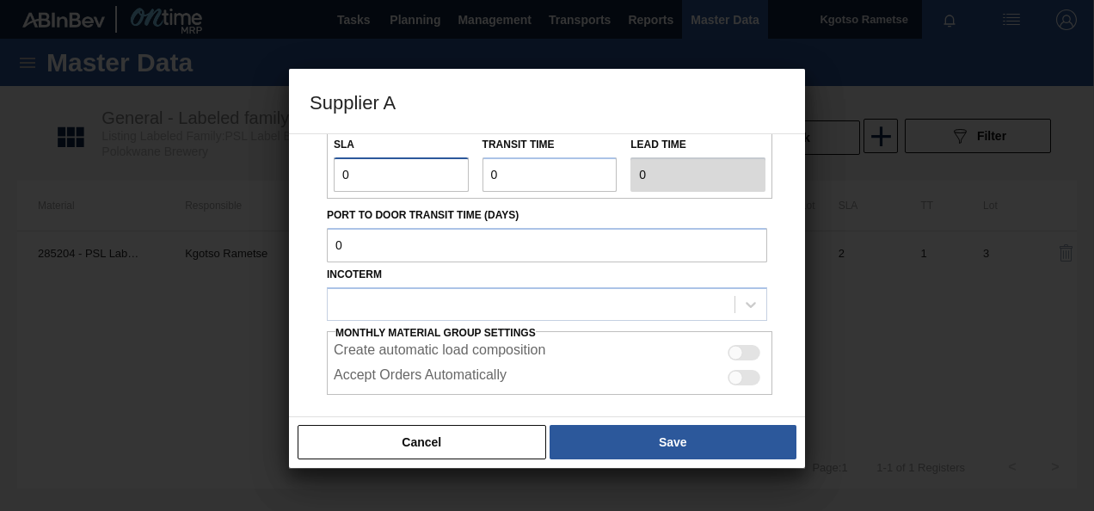
drag, startPoint x: 360, startPoint y: 181, endPoint x: 296, endPoint y: 171, distance: 64.4
click at [296, 171] on div "Source Purchases Transfers Returnable Assets Source 1120227 - CCL Labels Roundi…" at bounding box center [547, 275] width 516 height 284
type input "1"
drag, startPoint x: 365, startPoint y: 169, endPoint x: 288, endPoint y: 165, distance: 76.7
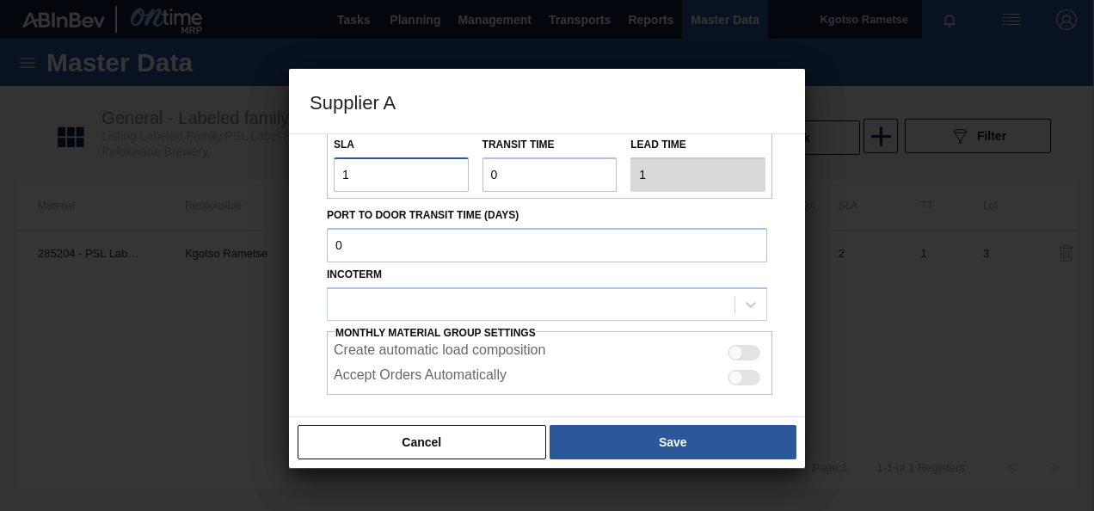
click at [288, 165] on div "Supplier A Source Purchases Transfers Returnable Assets Source 1120227 - CCL La…" at bounding box center [547, 255] width 1094 height 511
type input "2"
drag, startPoint x: 506, startPoint y: 170, endPoint x: 400, endPoint y: 153, distance: 107.2
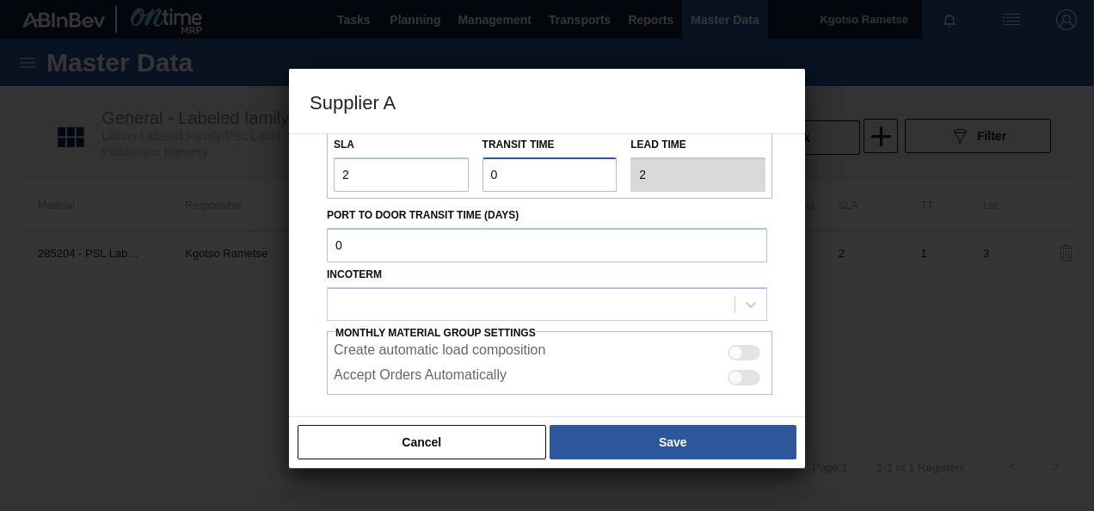
click at [400, 153] on div "SLA 2 Transit time Lead time 2" at bounding box center [550, 160] width 446 height 64
type input "1"
type input "3"
type input "1"
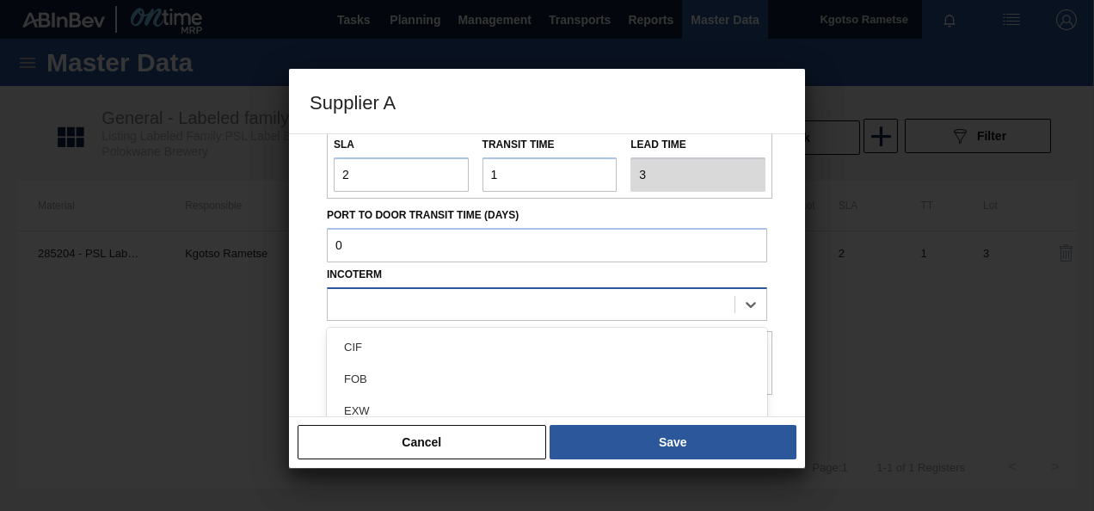
click at [503, 308] on div at bounding box center [531, 304] width 407 height 25
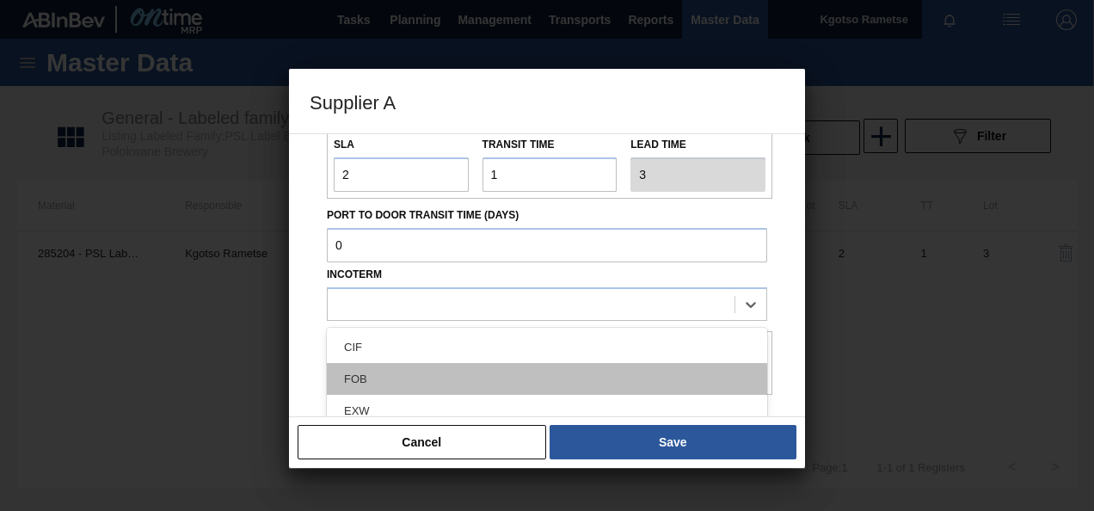
click at [449, 367] on div "FOB" at bounding box center [547, 379] width 441 height 32
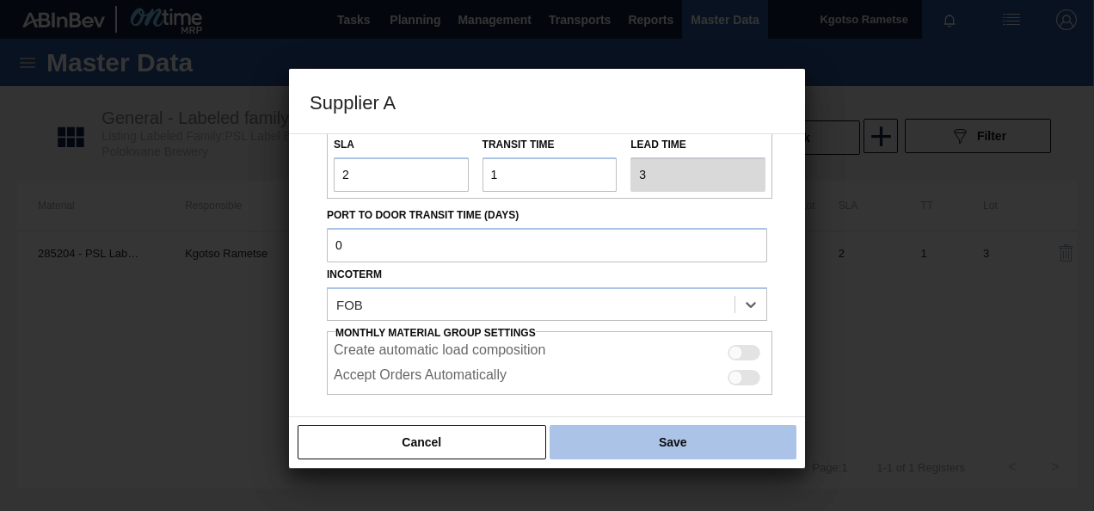
click at [632, 439] on button "Save" at bounding box center [673, 442] width 247 height 34
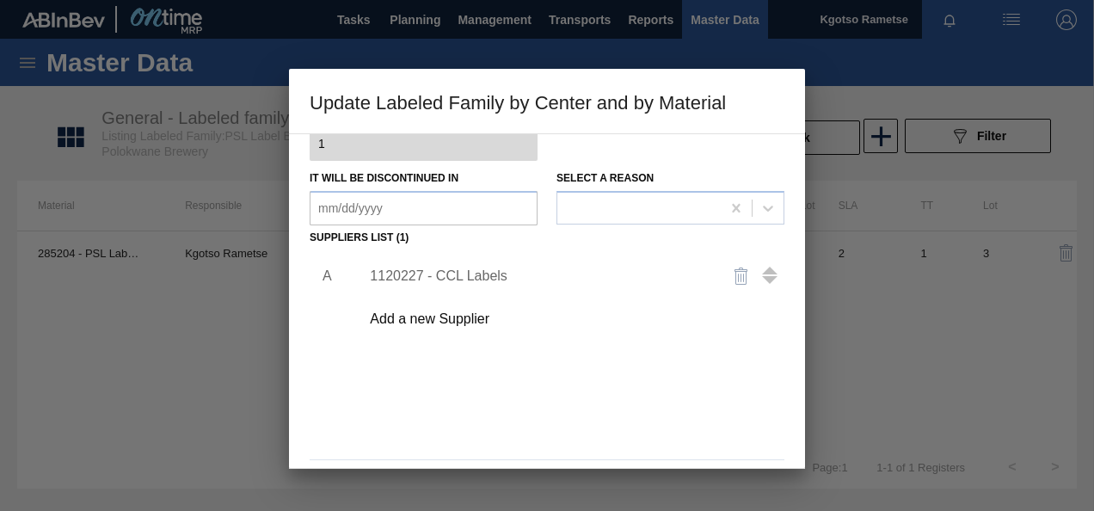
click at [482, 282] on div "1120227 - CCL Labels" at bounding box center [538, 275] width 337 height 15
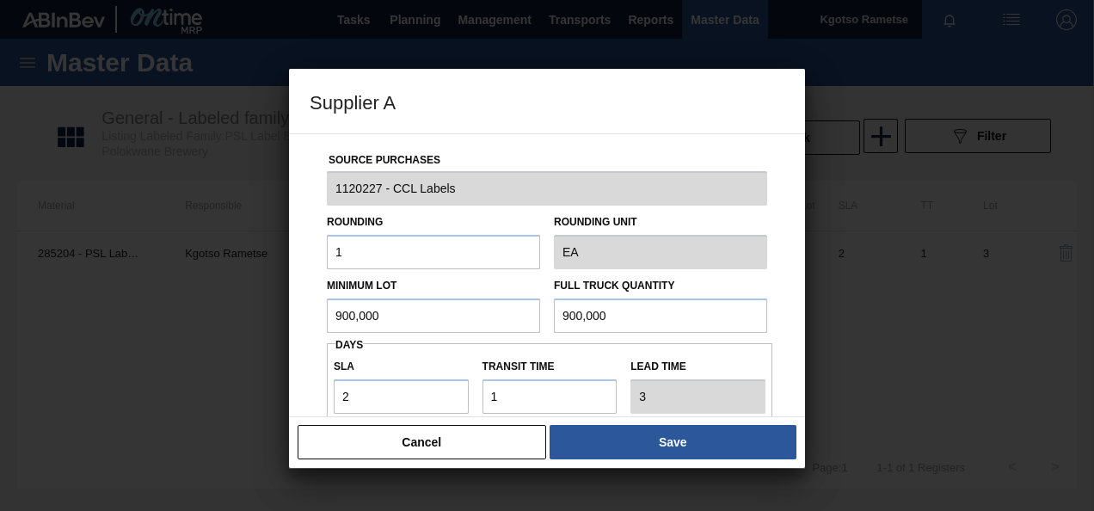
click at [301, 380] on div "Source Purchases 1120227 - CCL Labels Rounding 1 Rounding Unit EA Minimum Lot 9…" at bounding box center [547, 275] width 516 height 284
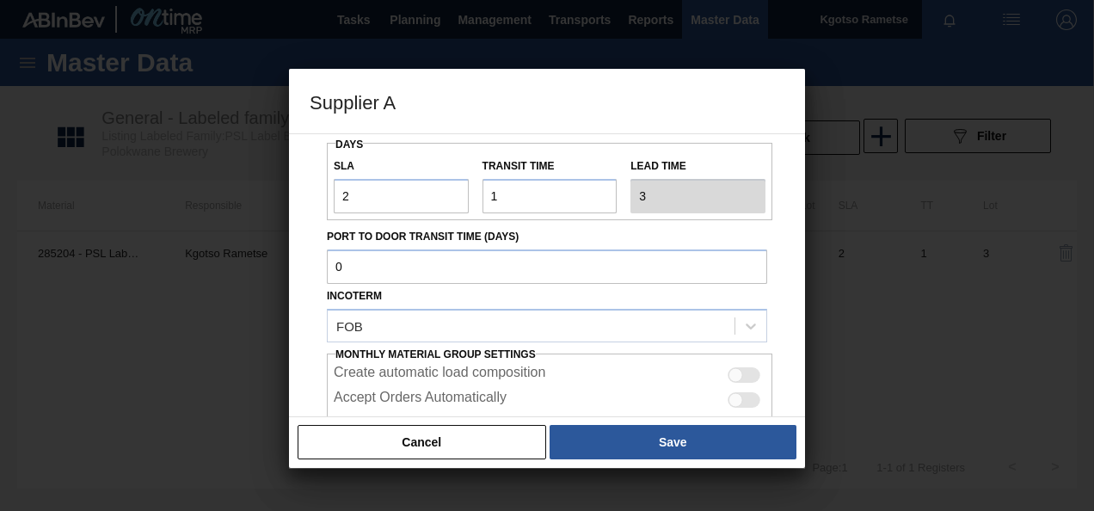
scroll to position [241, 0]
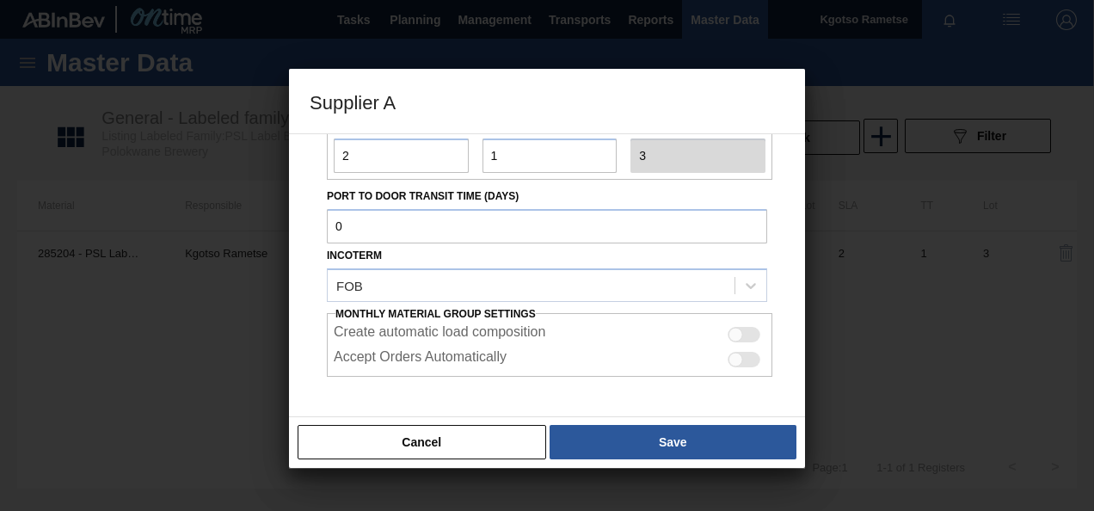
click at [751, 324] on div "Create automatic load composition" at bounding box center [550, 334] width 432 height 21
click at [747, 334] on div at bounding box center [744, 334] width 33 height 15
checkbox input "true"
click at [744, 354] on div at bounding box center [744, 359] width 33 height 15
checkbox input "true"
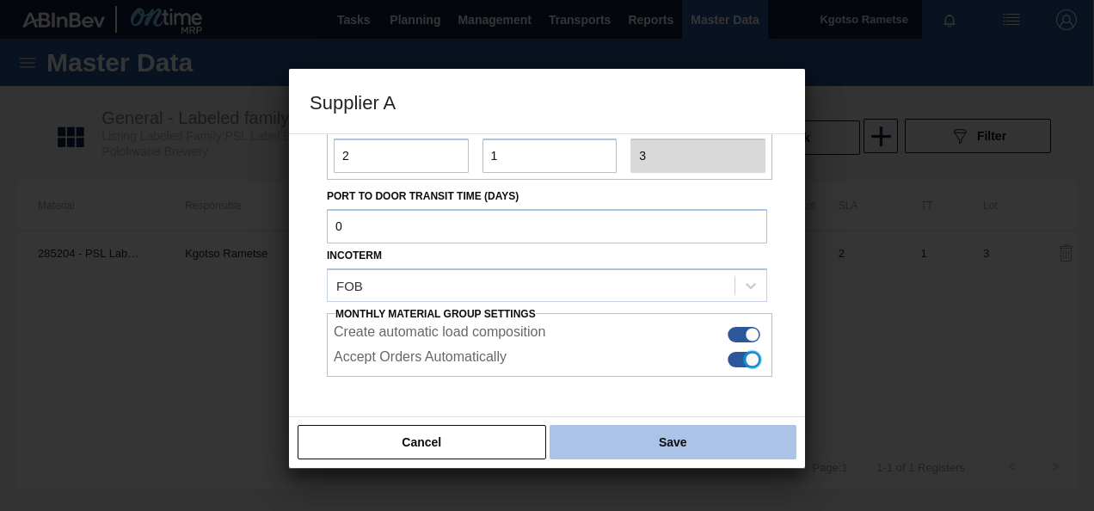
click at [696, 451] on button "Save" at bounding box center [673, 442] width 247 height 34
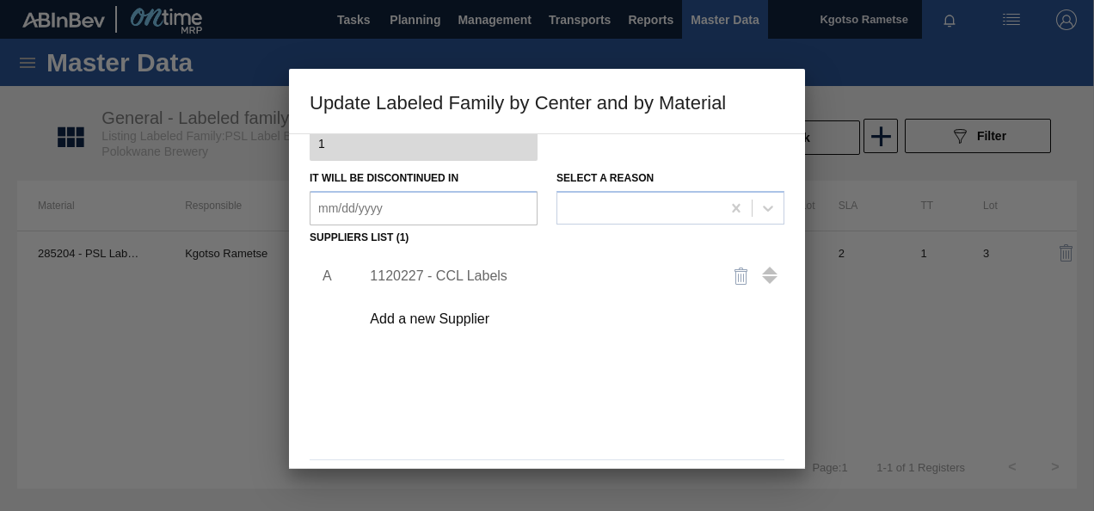
click at [653, 416] on div "A 1120227 - CCL Labels Add a new Supplier" at bounding box center [547, 351] width 475 height 202
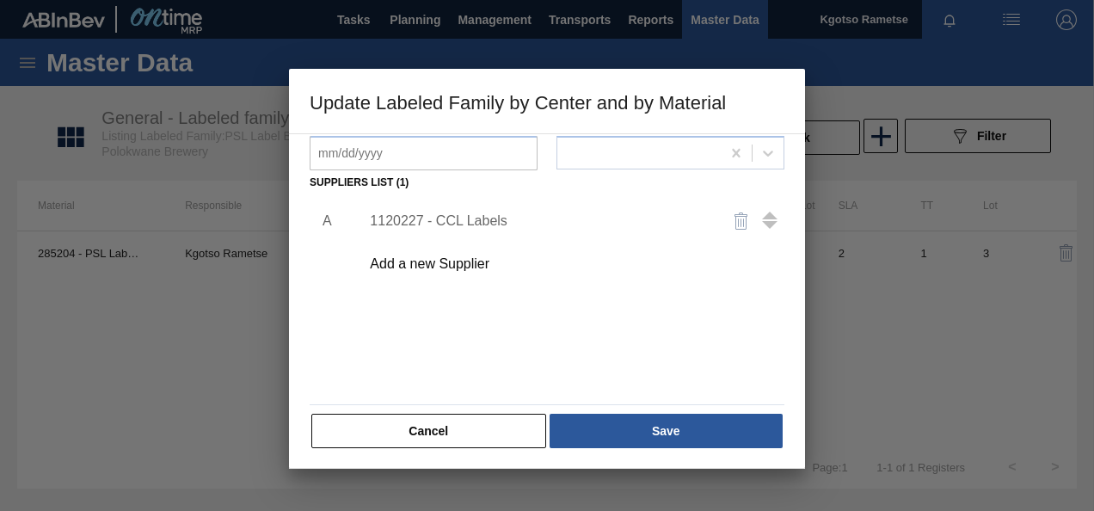
scroll to position [263, 0]
click at [653, 416] on button "Save" at bounding box center [666, 429] width 233 height 34
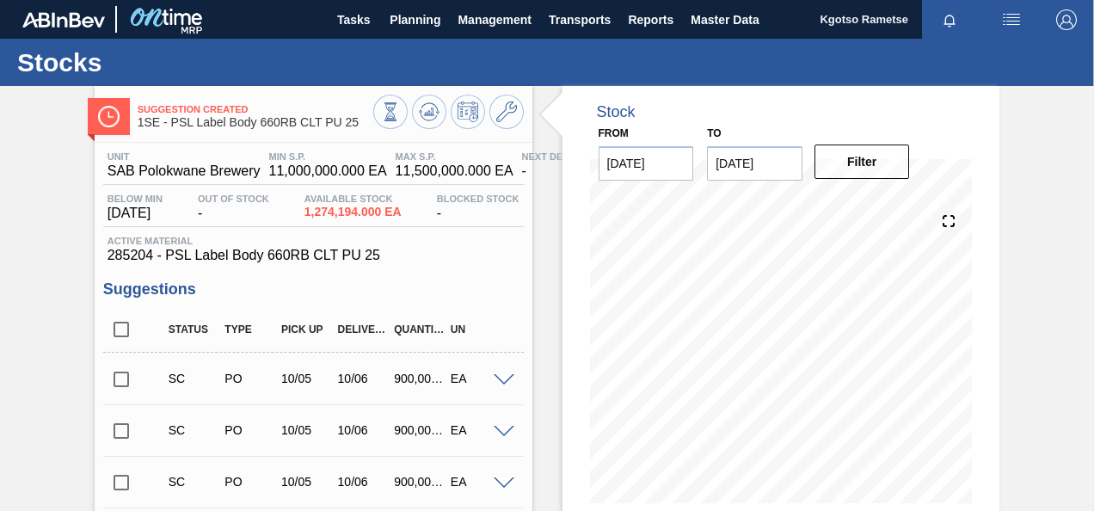
click at [121, 379] on input "checkbox" at bounding box center [121, 379] width 36 height 36
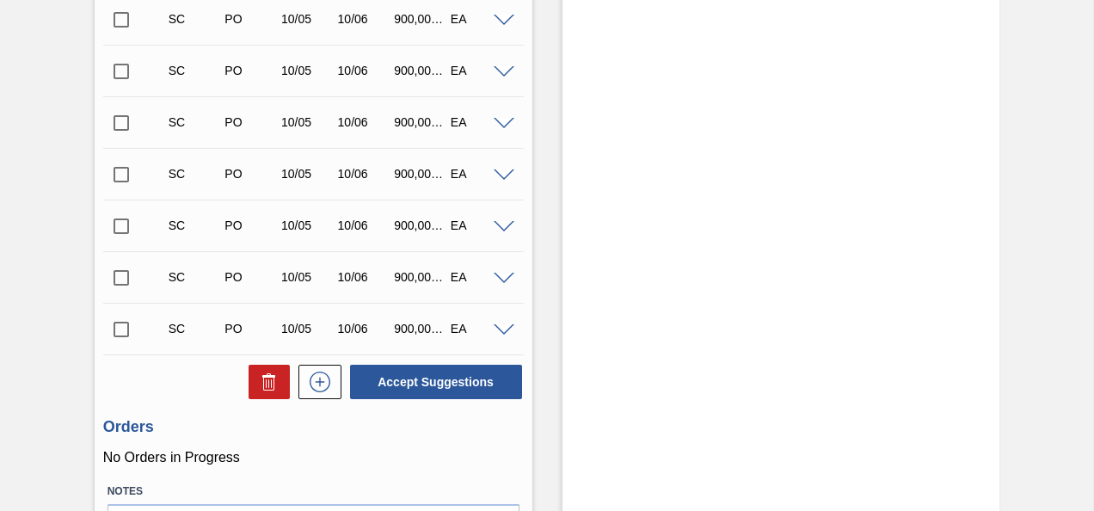
scroll to position [678, 0]
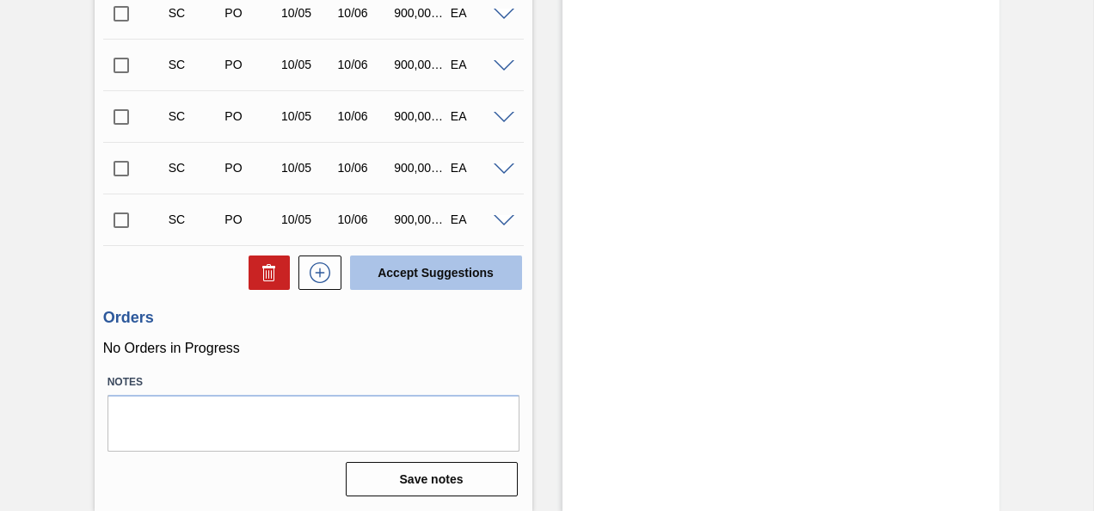
click at [484, 277] on button "Accept Suggestions" at bounding box center [436, 273] width 172 height 34
checkbox input "false"
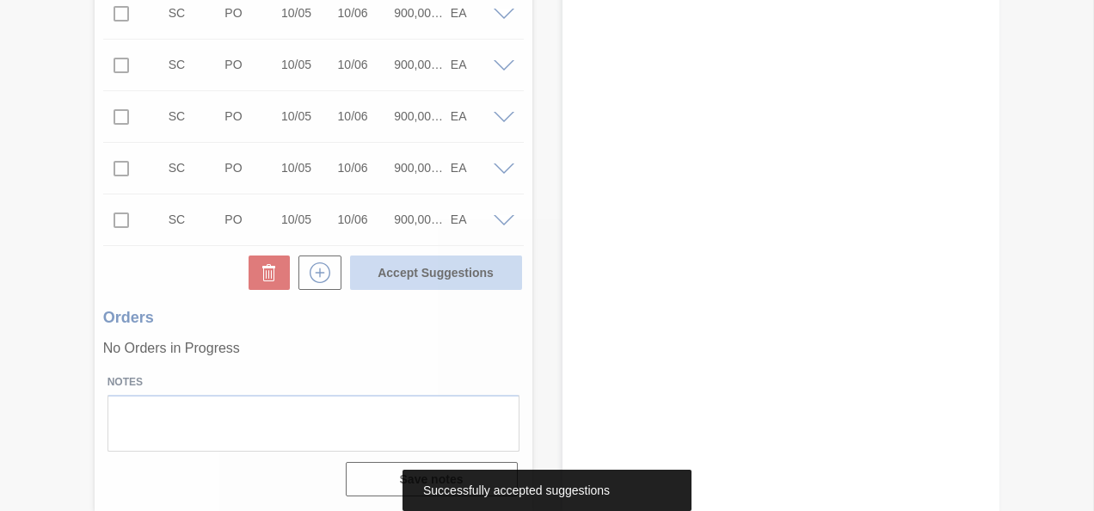
scroll to position [626, 0]
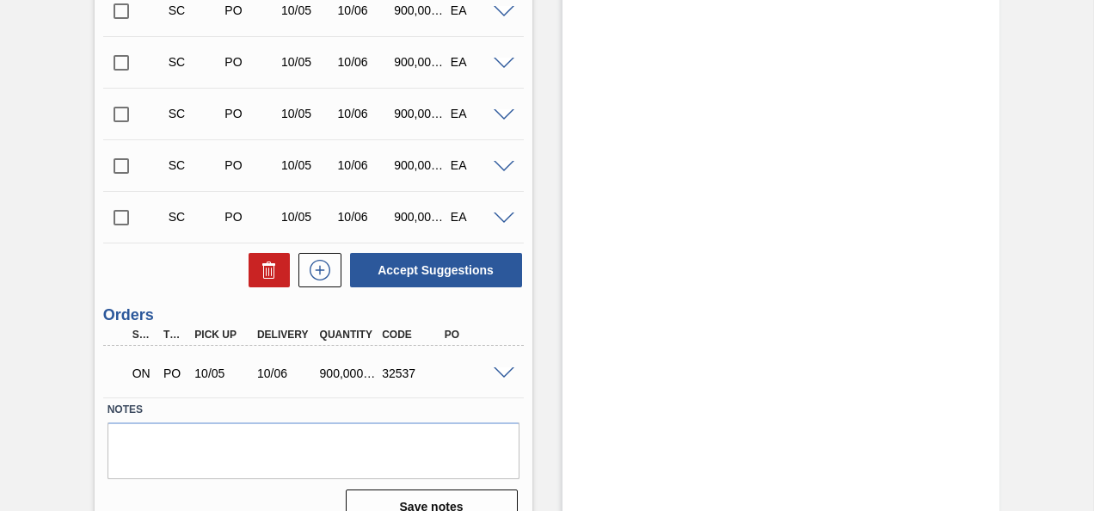
click at [501, 372] on span at bounding box center [504, 373] width 21 height 13
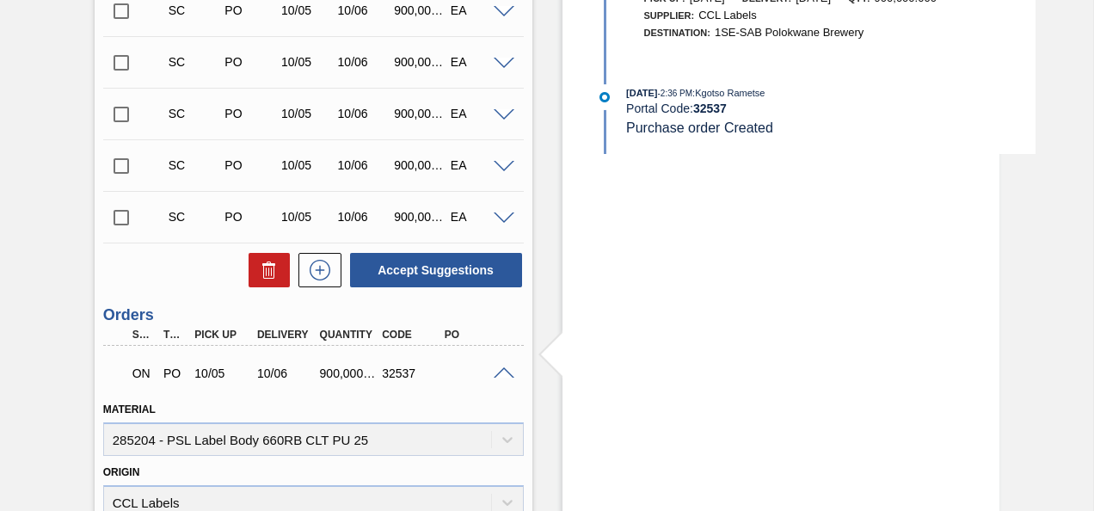
scroll to position [179, 0]
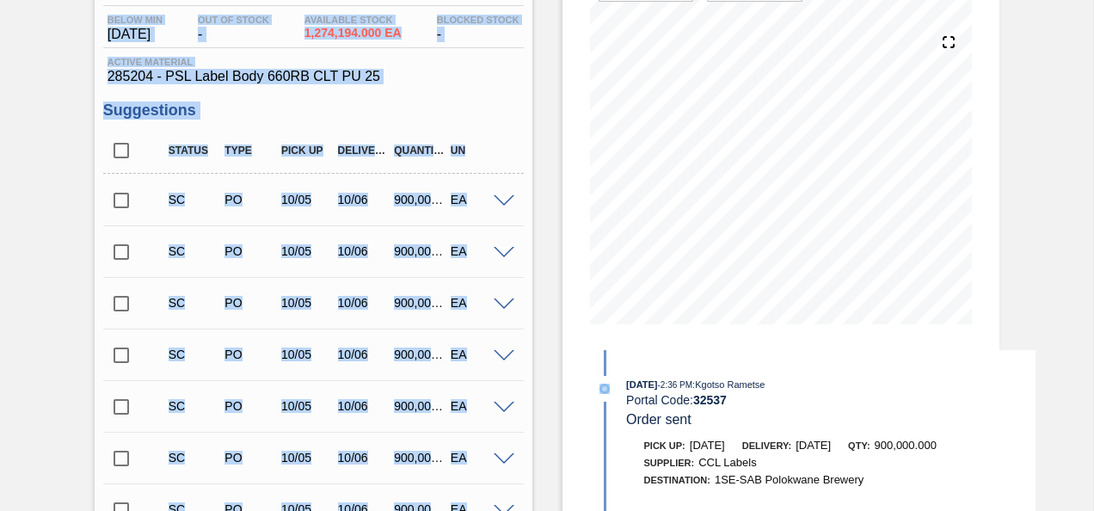
drag, startPoint x: 1091, startPoint y: 84, endPoint x: 1094, endPoint y: -7, distance: 91.3
click at [1094, 0] on html "Tasks Planning Management Transports Reports Master Data Kgotso Rametse Mark al…" at bounding box center [547, 0] width 1094 height 0
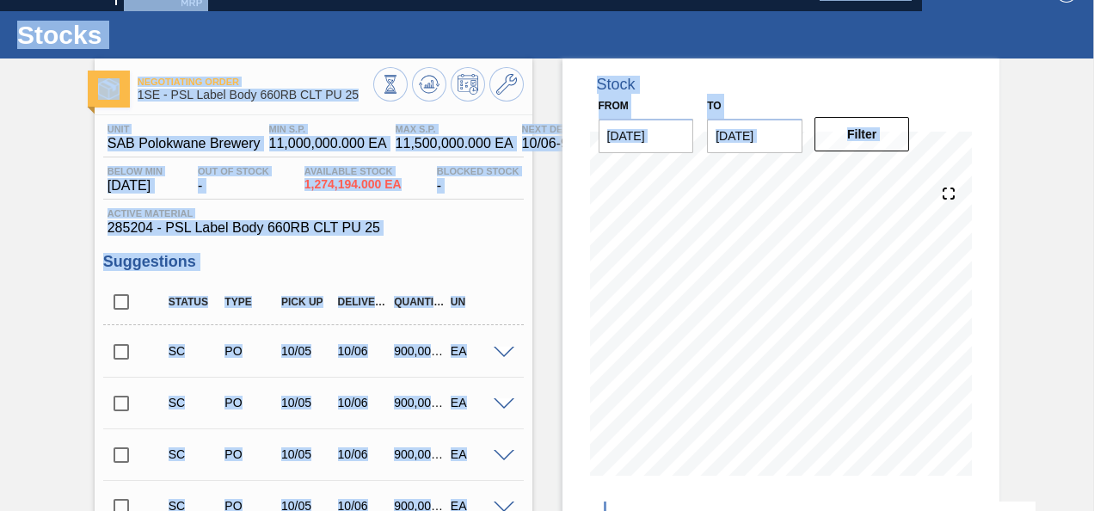
scroll to position [0, 0]
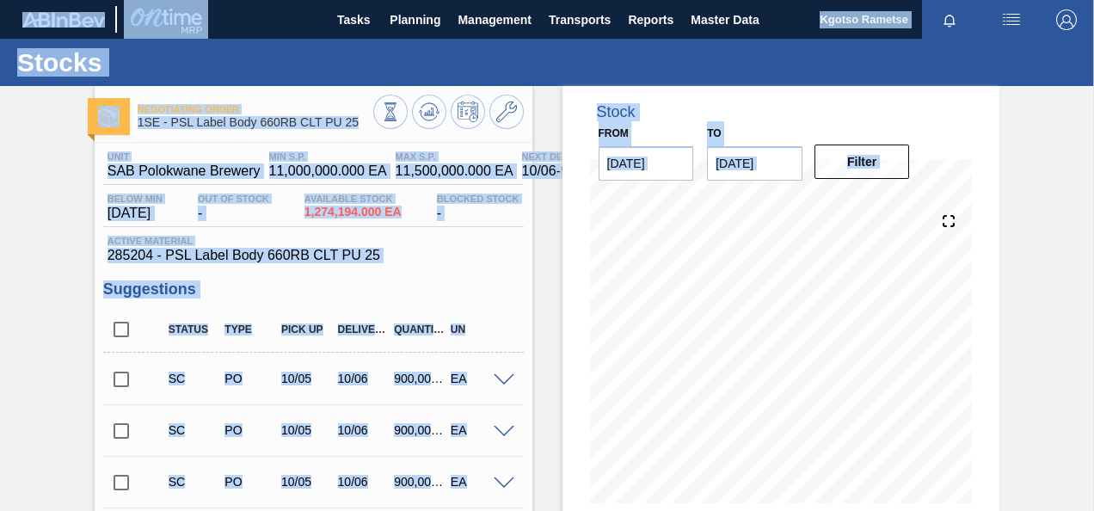
click at [1065, 27] on img "button" at bounding box center [1067, 19] width 21 height 21
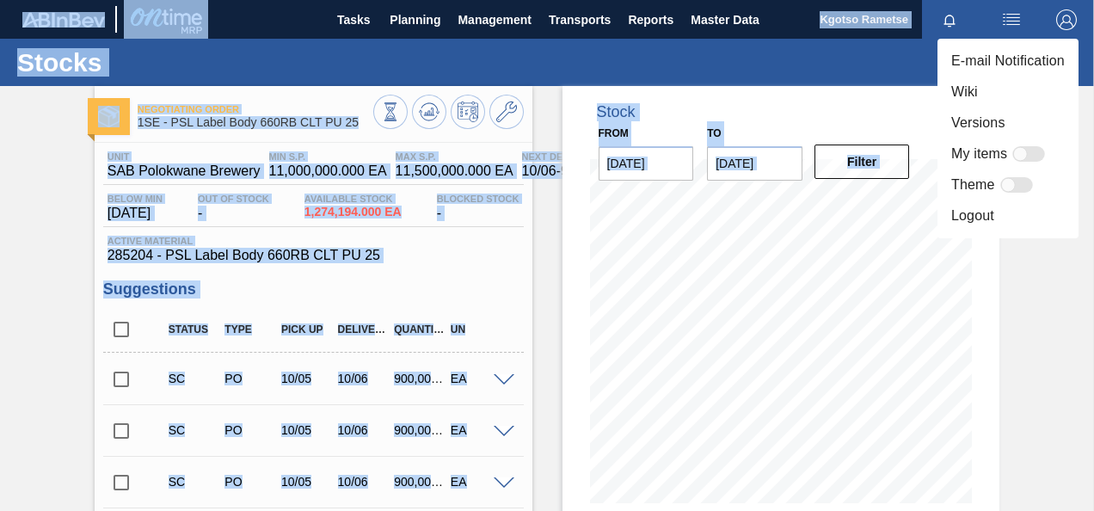
click at [1003, 206] on li "Logout" at bounding box center [1008, 215] width 141 height 31
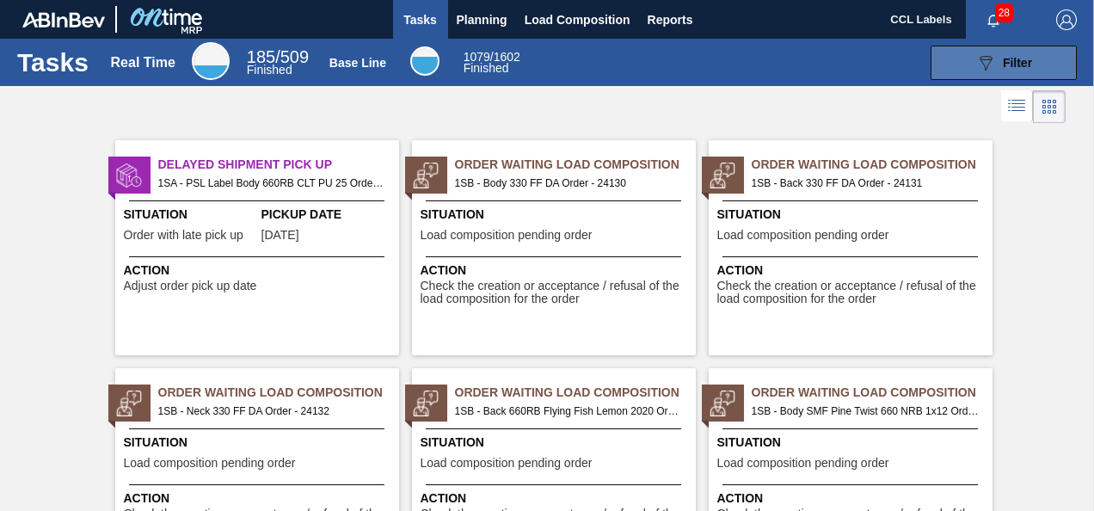
click at [1025, 57] on span "Filter" at bounding box center [1017, 63] width 29 height 14
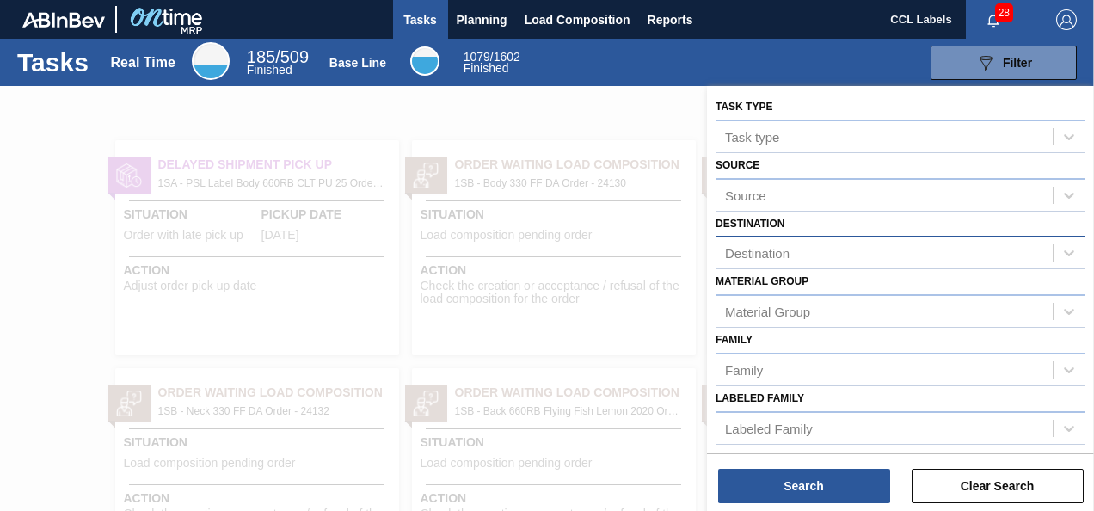
click at [777, 246] on div "Destination" at bounding box center [757, 253] width 65 height 15
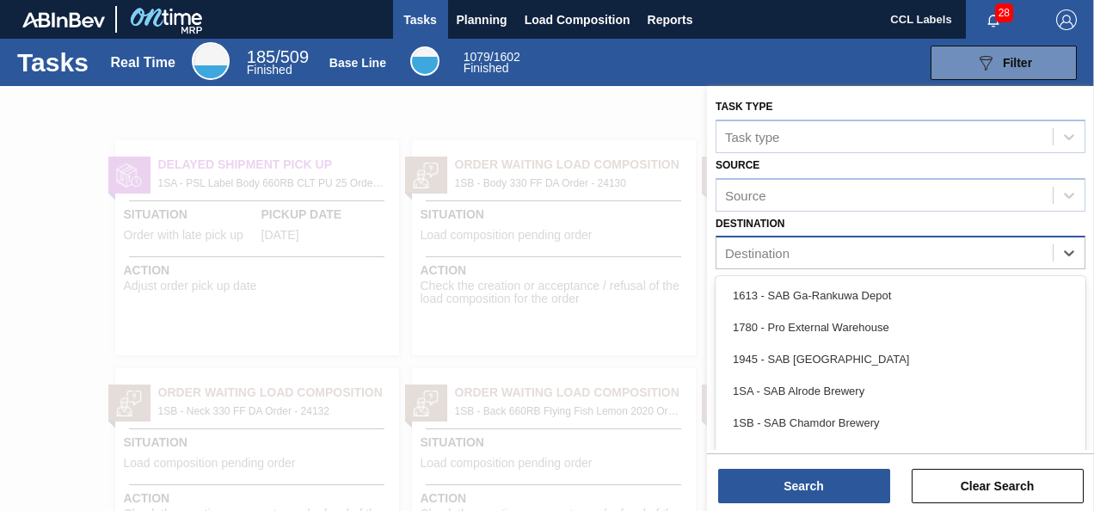
scroll to position [29, 0]
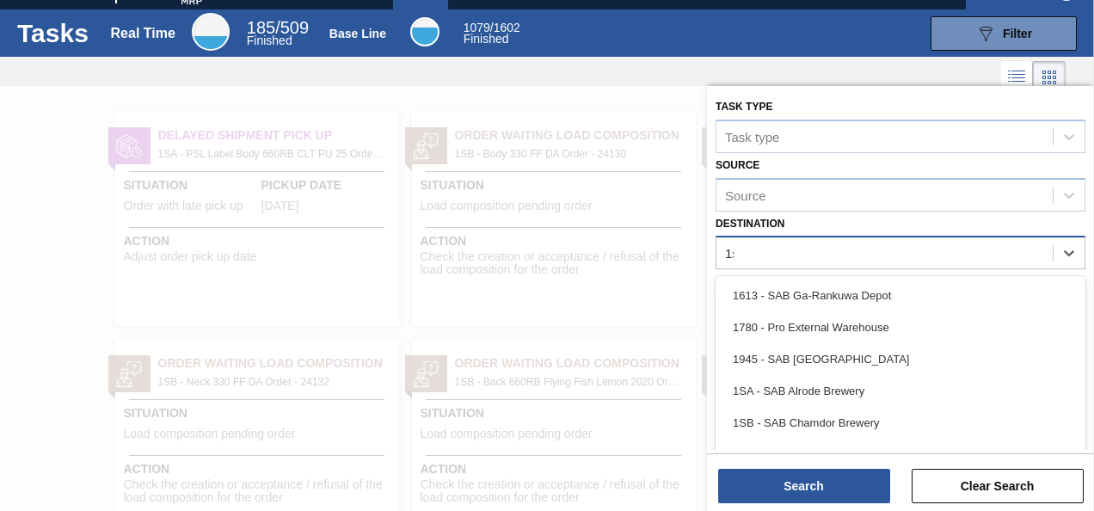
type input "1se"
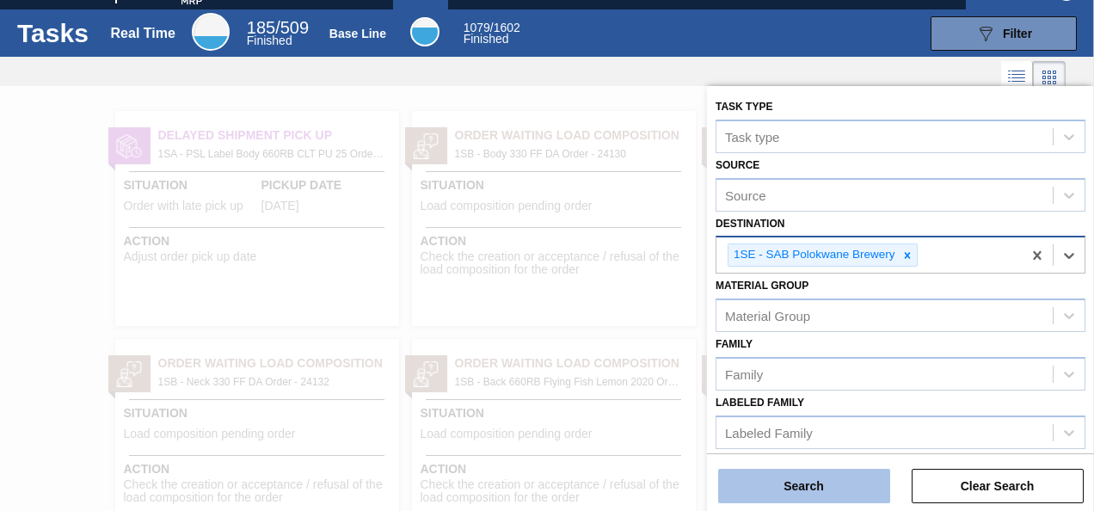
click at [788, 502] on button "Search" at bounding box center [804, 486] width 172 height 34
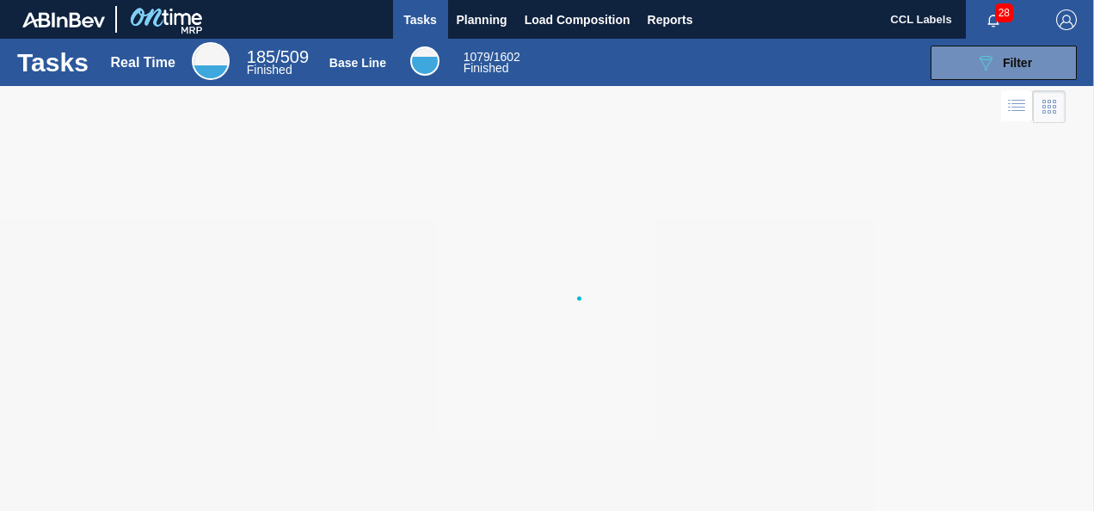
scroll to position [0, 0]
click at [463, 9] on span "Planning" at bounding box center [482, 19] width 51 height 21
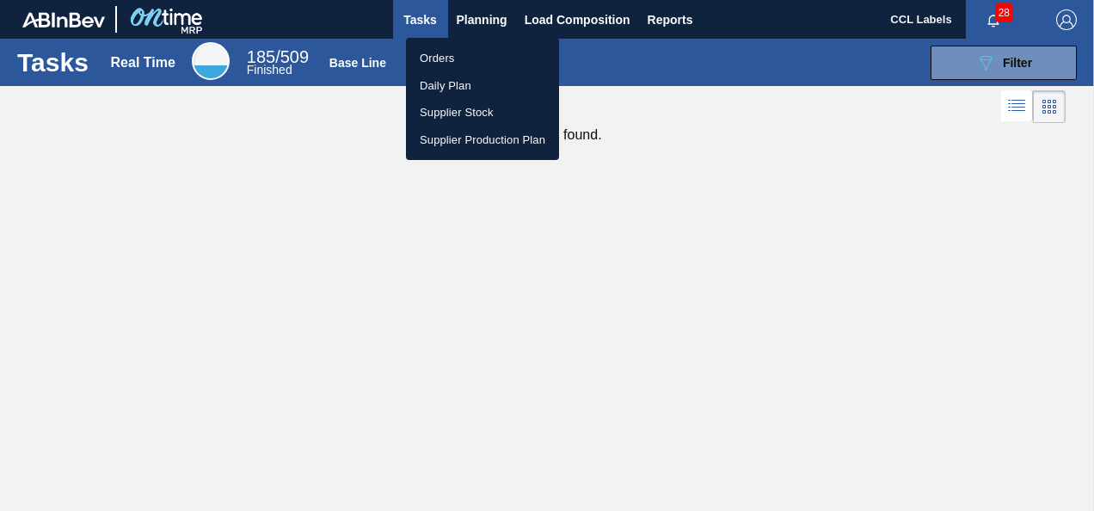
click at [494, 53] on li "Orders" at bounding box center [482, 59] width 153 height 28
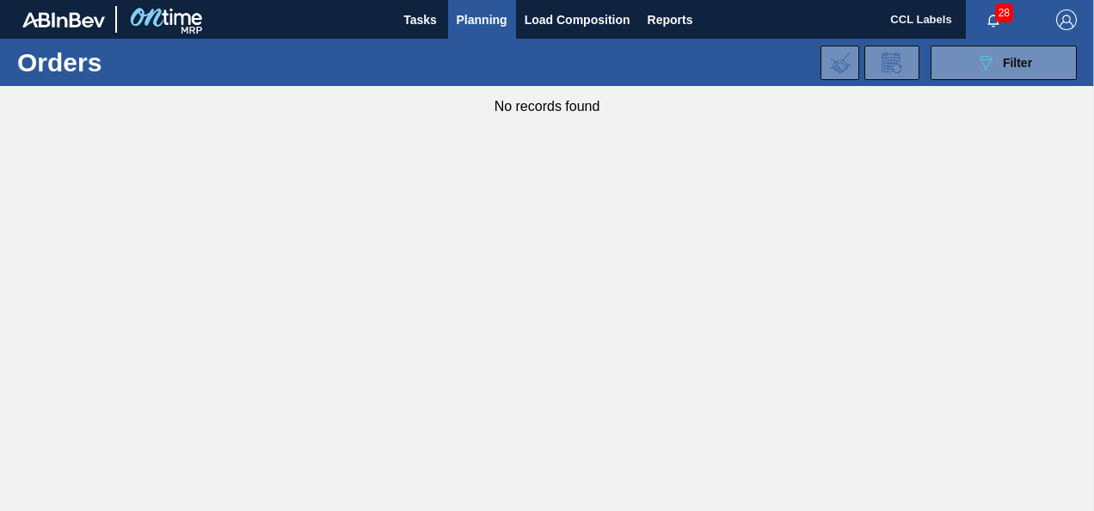
click at [476, 29] on button "Planning" at bounding box center [482, 19] width 68 height 39
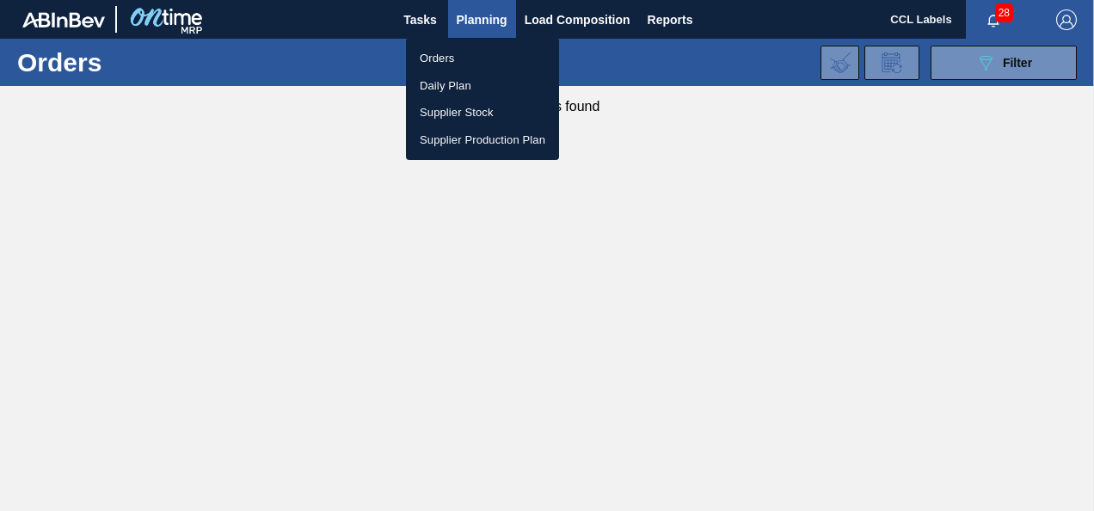
click at [467, 88] on li "Daily Plan" at bounding box center [482, 86] width 153 height 28
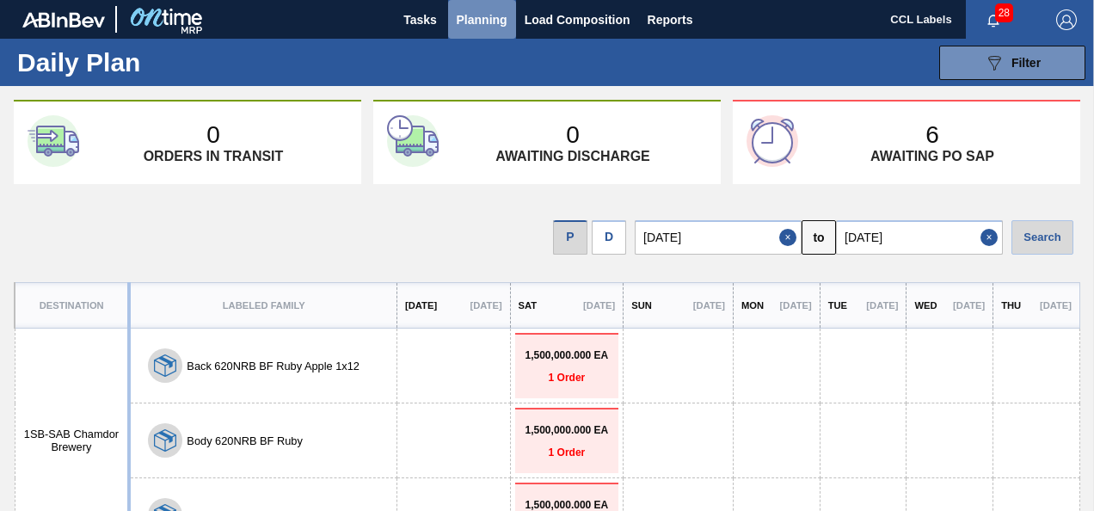
click at [471, 24] on span "Planning" at bounding box center [482, 19] width 51 height 21
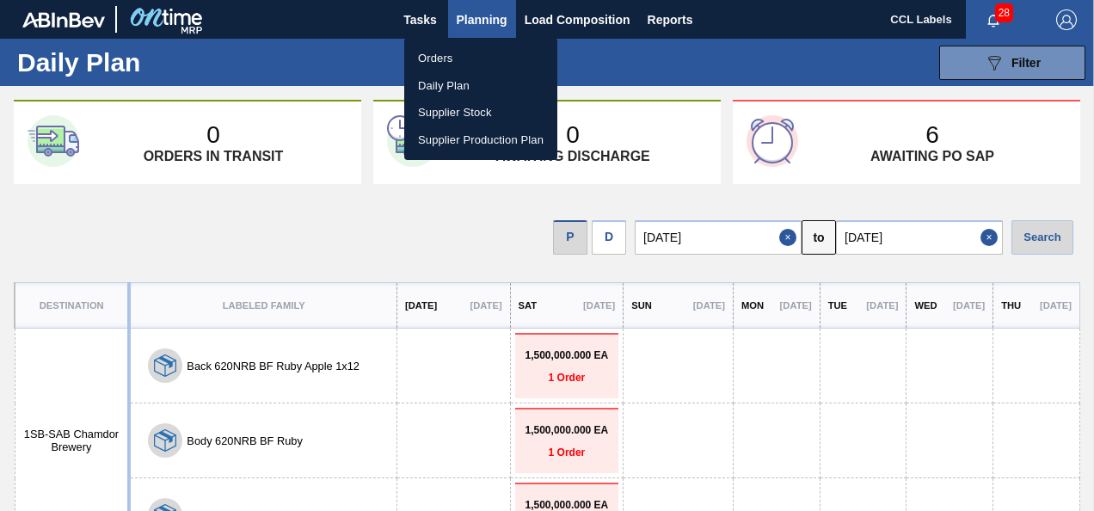
click at [457, 62] on li "Orders" at bounding box center [480, 59] width 153 height 28
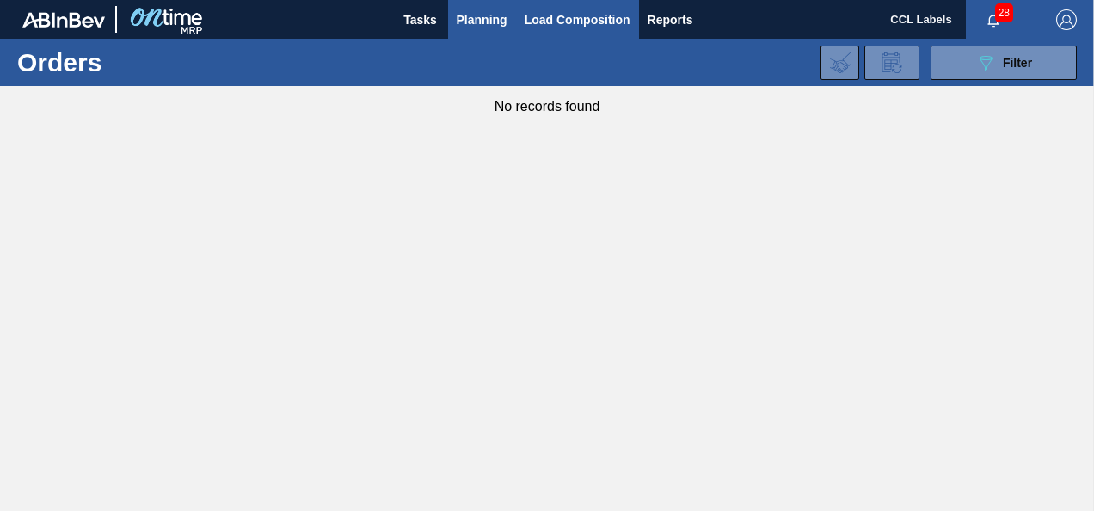
click at [552, 16] on span "Load Composition" at bounding box center [578, 19] width 106 height 21
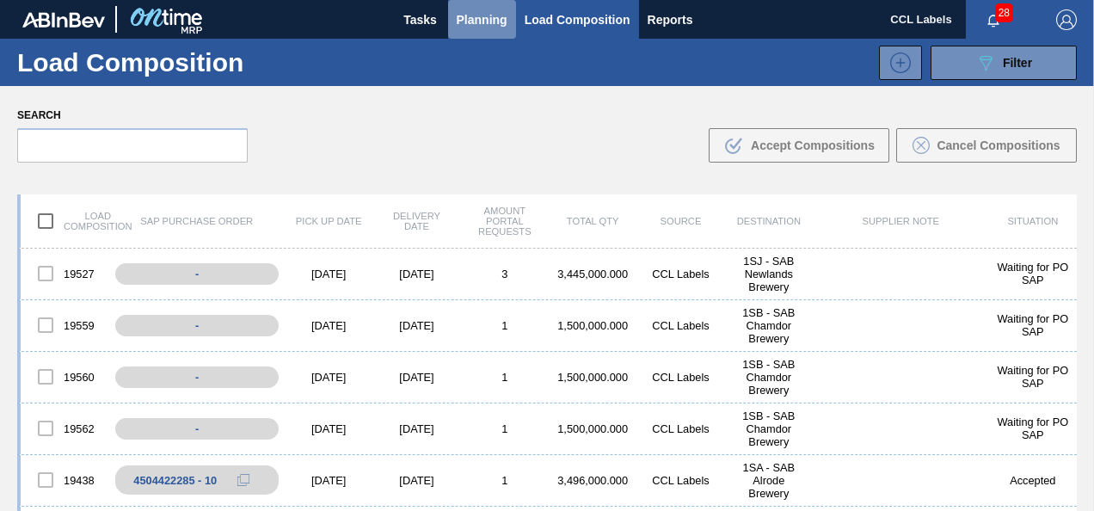
click at [484, 5] on button "Planning" at bounding box center [482, 19] width 68 height 39
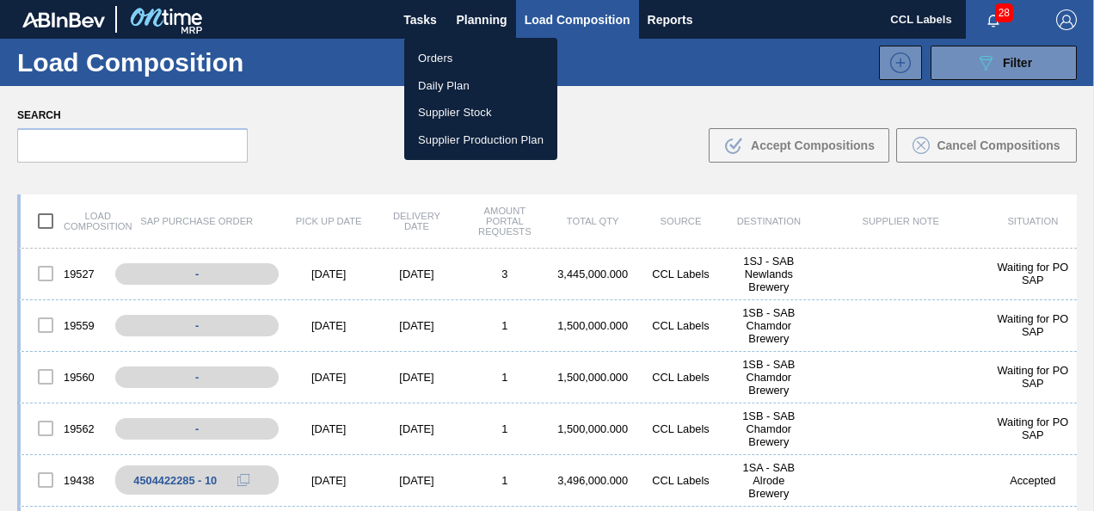
click at [446, 50] on li "Orders" at bounding box center [480, 59] width 153 height 28
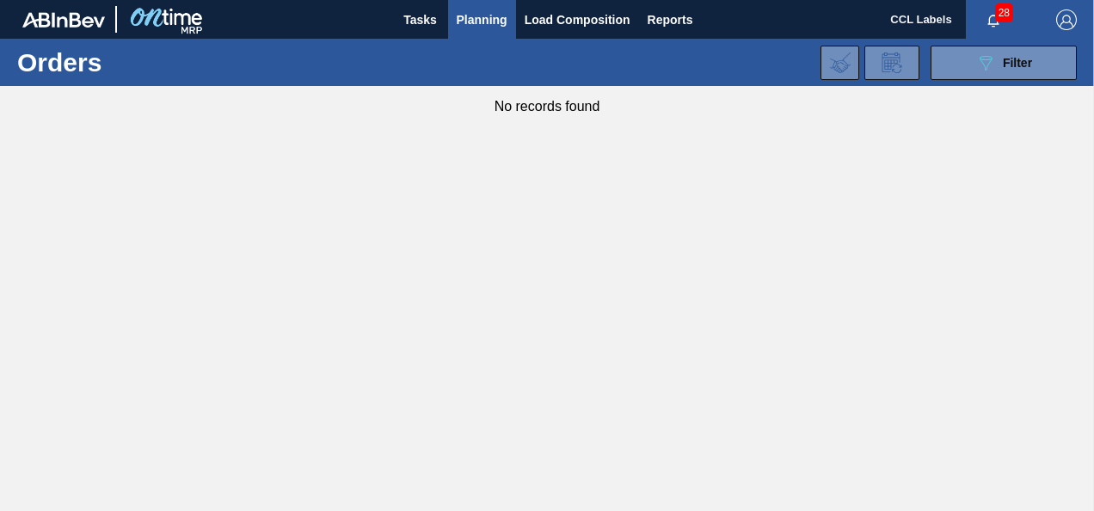
click at [509, 17] on button "Planning" at bounding box center [482, 19] width 68 height 39
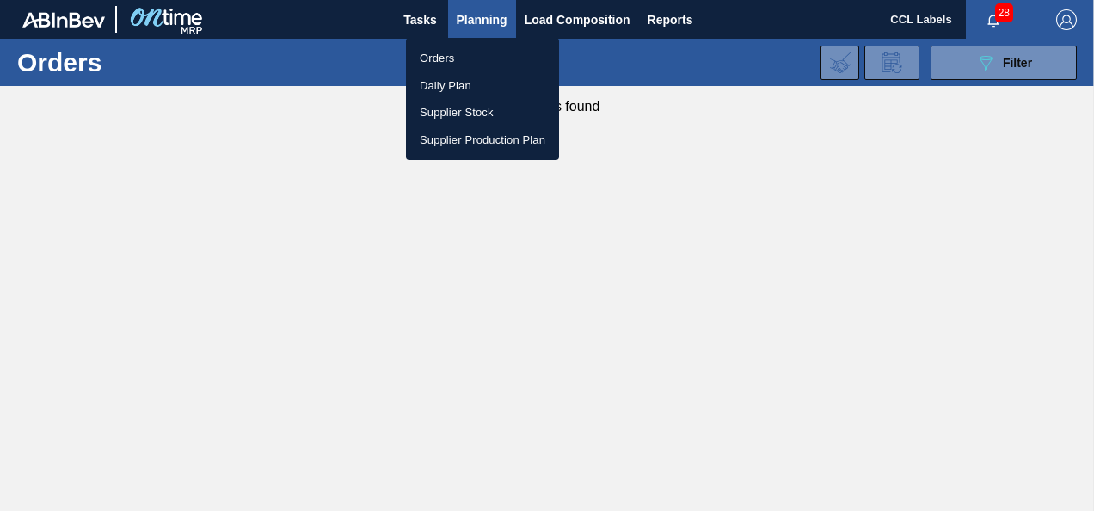
click at [514, 15] on div at bounding box center [547, 255] width 1094 height 511
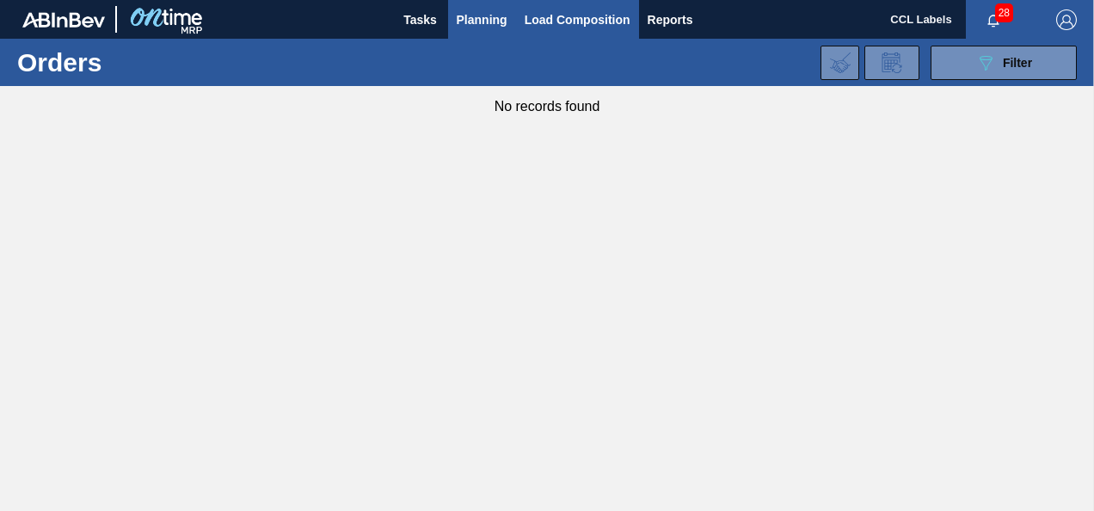
click at [518, 15] on button "Load Composition" at bounding box center [577, 19] width 123 height 39
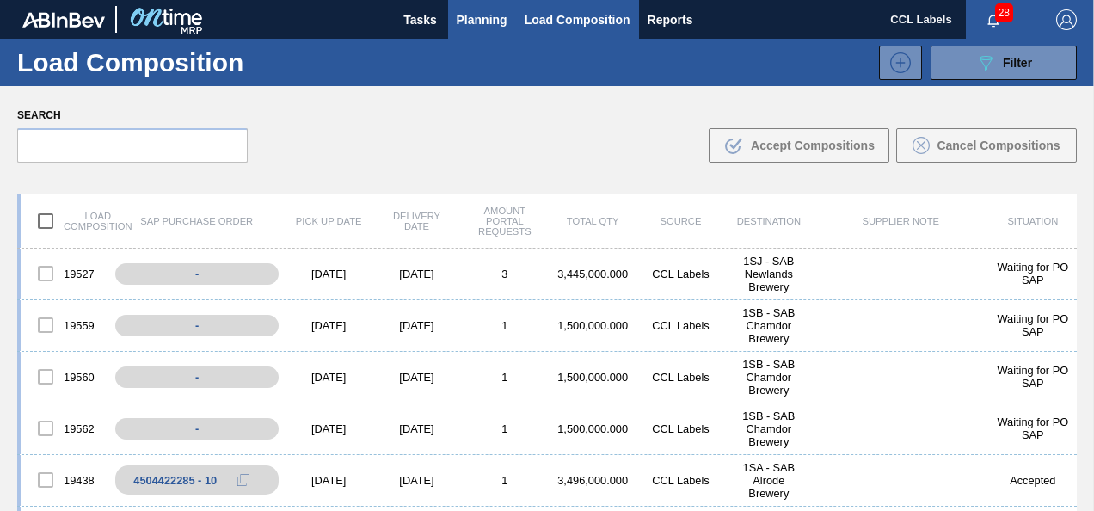
click at [475, 20] on span "Planning" at bounding box center [482, 19] width 51 height 21
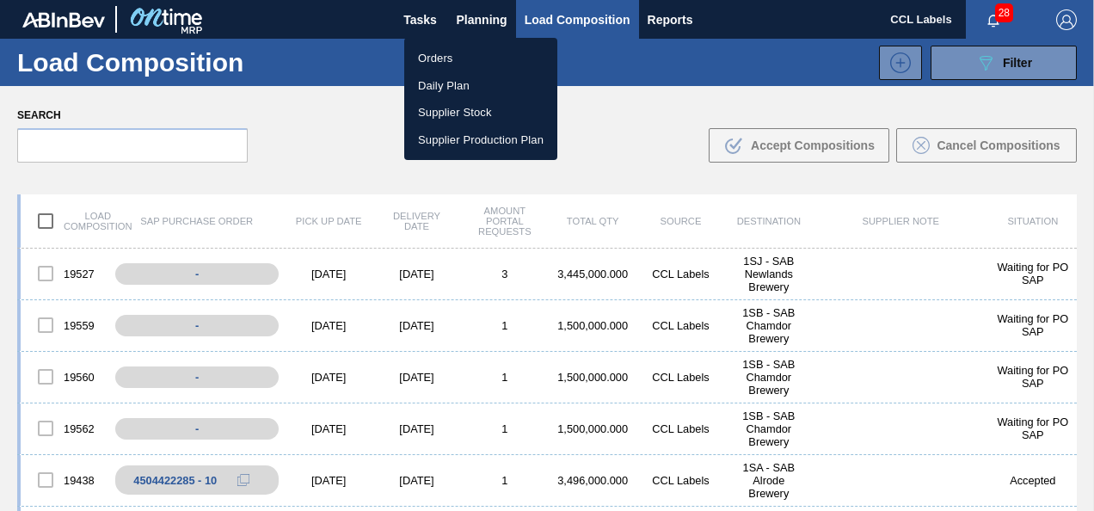
click at [458, 59] on li "Orders" at bounding box center [480, 59] width 153 height 28
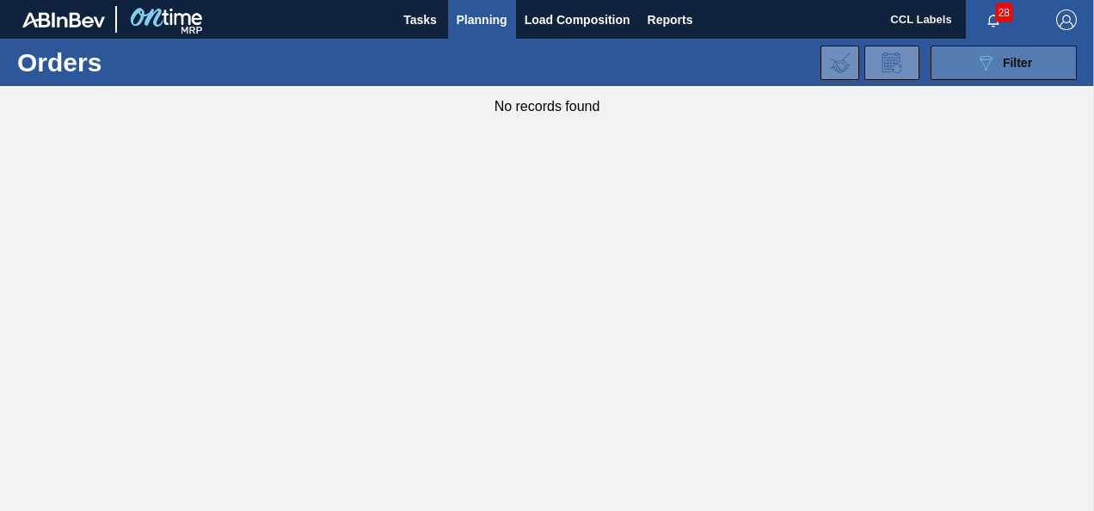
click at [1015, 70] on div "089F7B8B-B2A5-4AFE-B5C0-19BA573D28AC Filter" at bounding box center [1004, 62] width 57 height 21
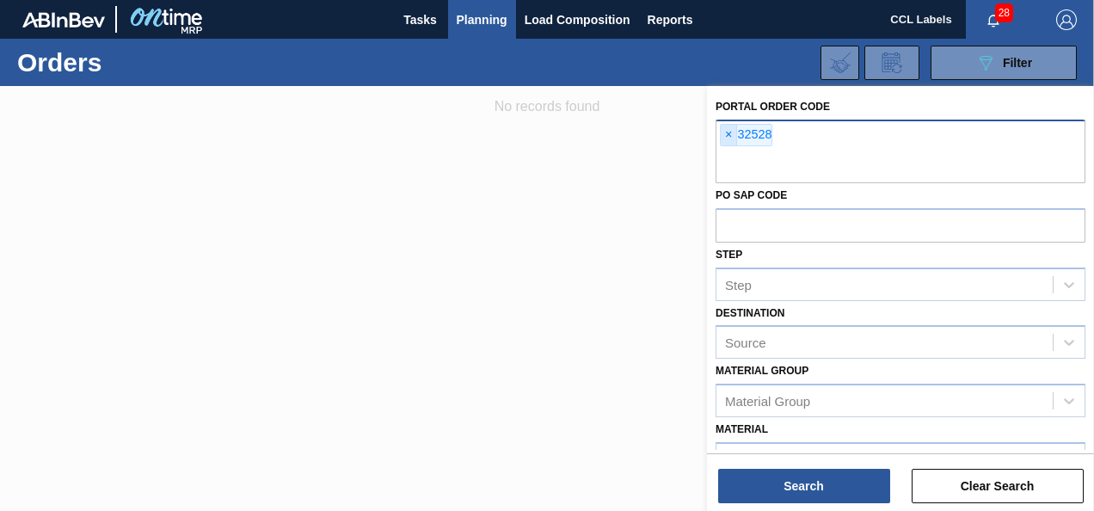
click at [730, 133] on span "×" at bounding box center [729, 135] width 16 height 21
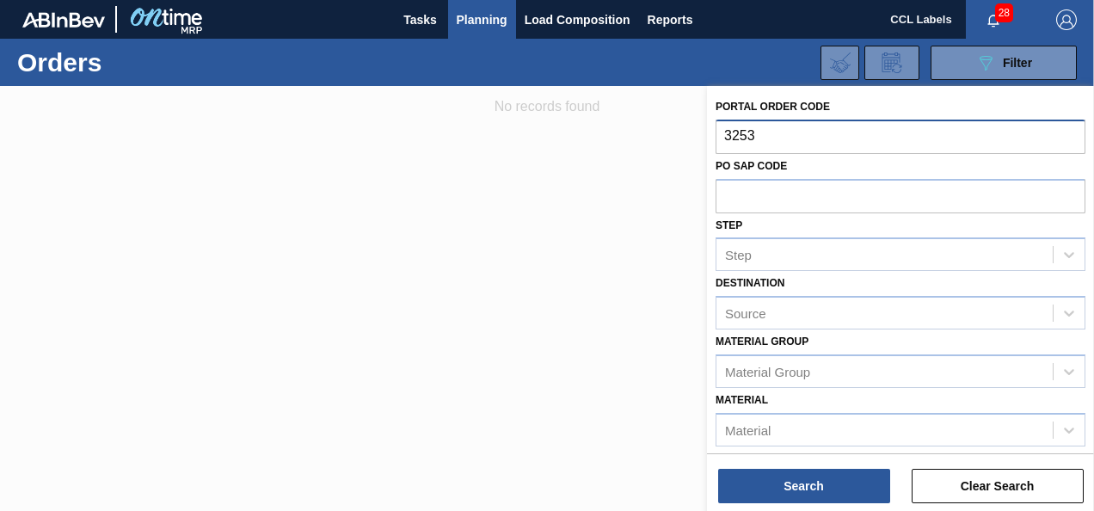
type input "32537"
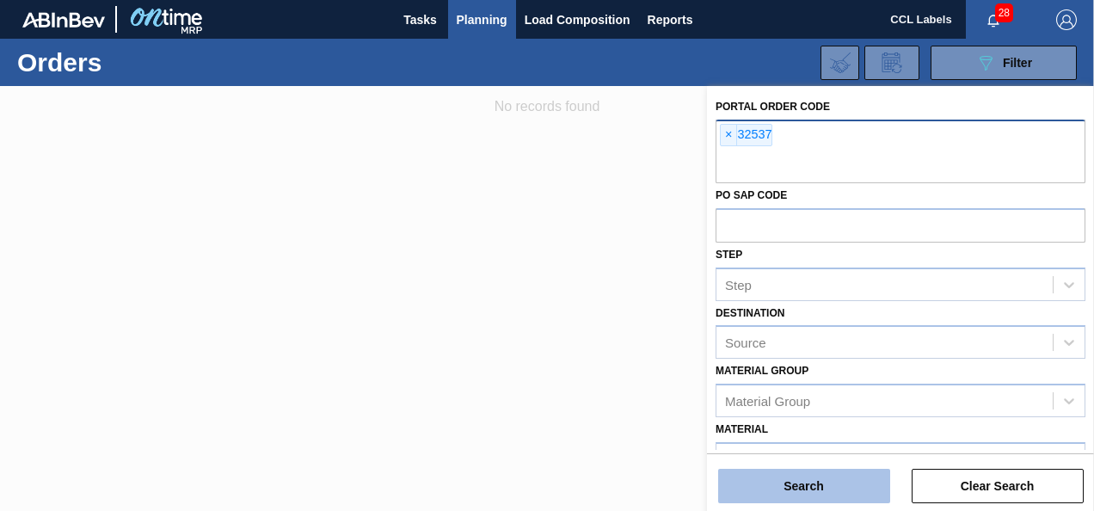
click at [766, 490] on button "Search" at bounding box center [804, 486] width 172 height 34
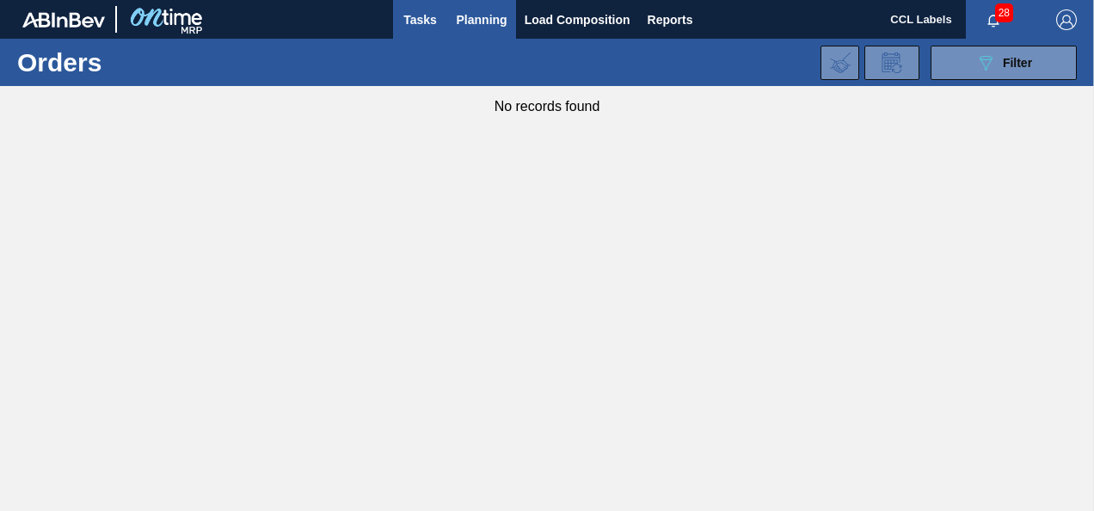
click at [439, 26] on button "Tasks" at bounding box center [420, 19] width 55 height 39
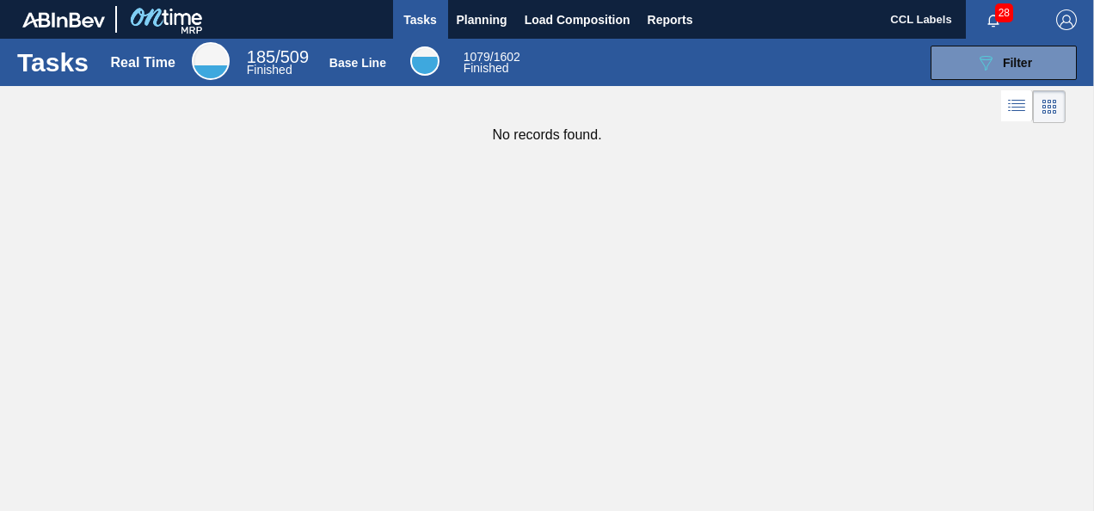
click at [411, 16] on span "Tasks" at bounding box center [421, 19] width 38 height 21
click at [471, 9] on span "Planning" at bounding box center [482, 19] width 51 height 21
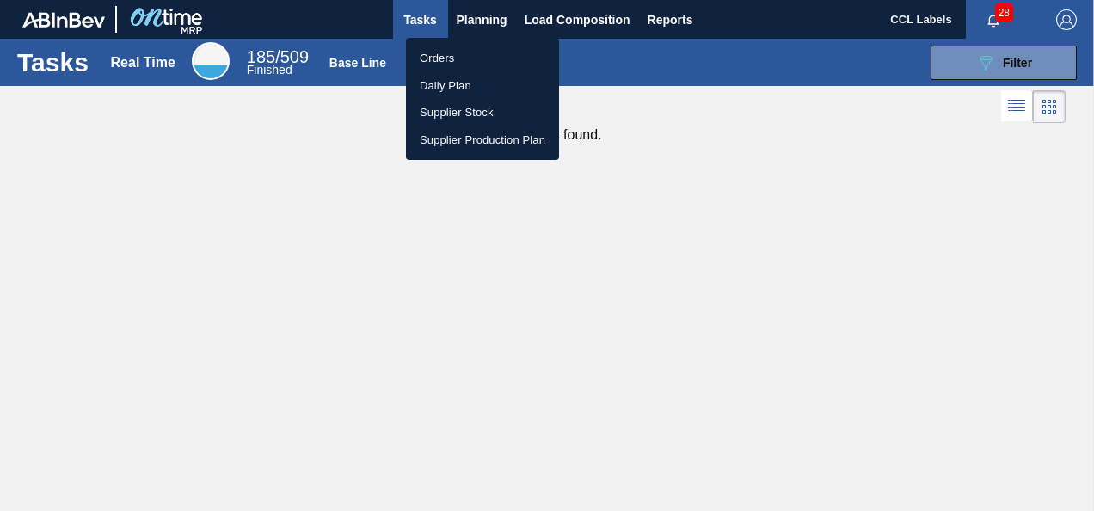
click at [439, 59] on li "Orders" at bounding box center [482, 59] width 153 height 28
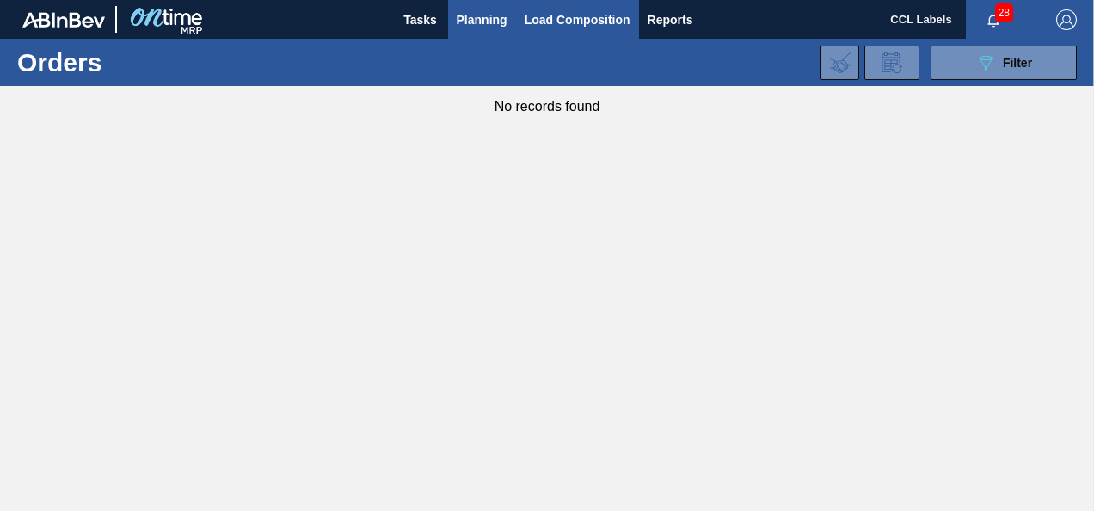
click at [556, 26] on span "Load Composition" at bounding box center [578, 19] width 106 height 21
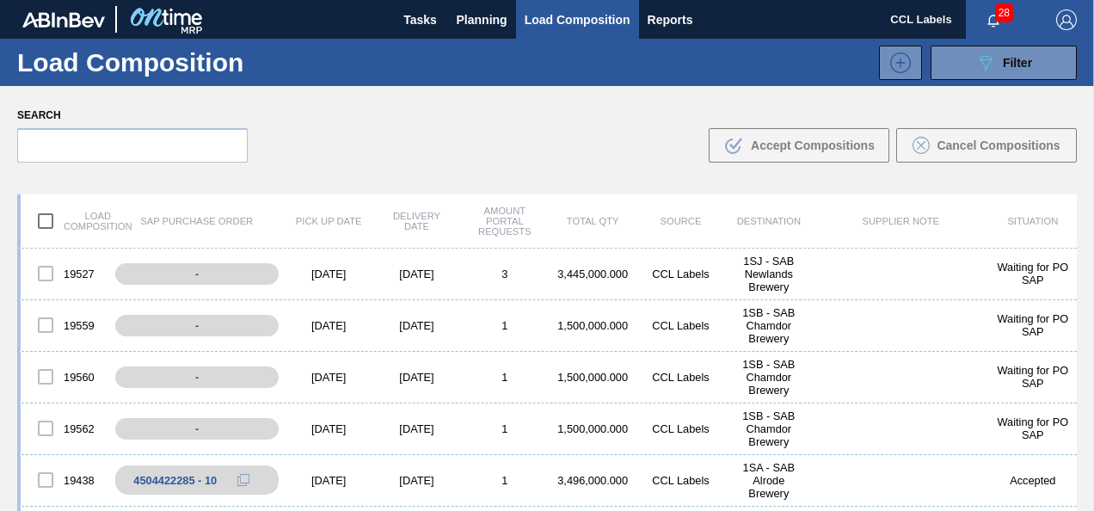
click at [485, 155] on div "Search .b{fill:var(--color-action-default)} Accept Compositions Cancel Composit…" at bounding box center [547, 133] width 1094 height 94
click at [589, 23] on span "Load Composition" at bounding box center [578, 19] width 106 height 21
click at [484, 15] on span "Planning" at bounding box center [482, 19] width 51 height 21
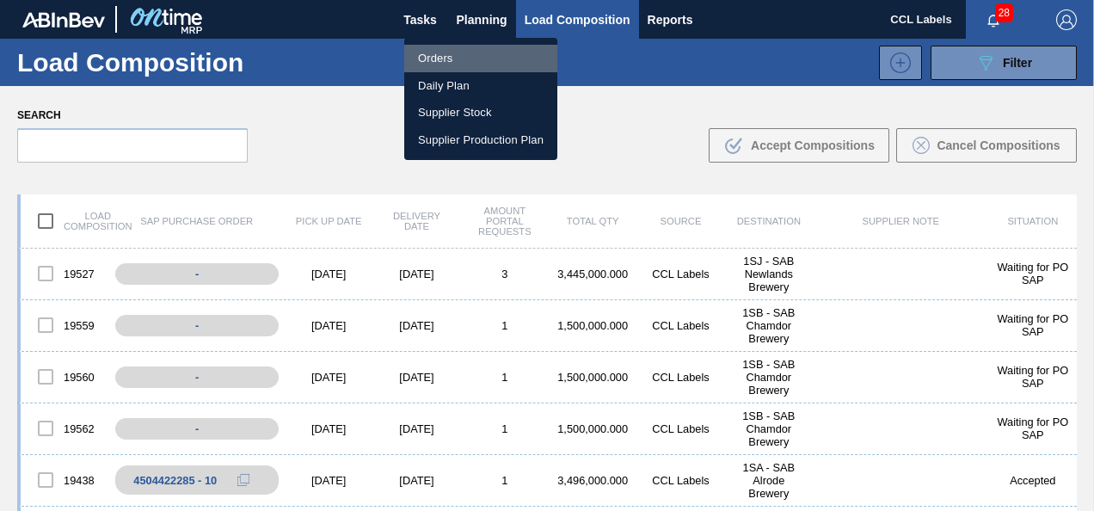
click at [437, 53] on li "Orders" at bounding box center [480, 59] width 153 height 28
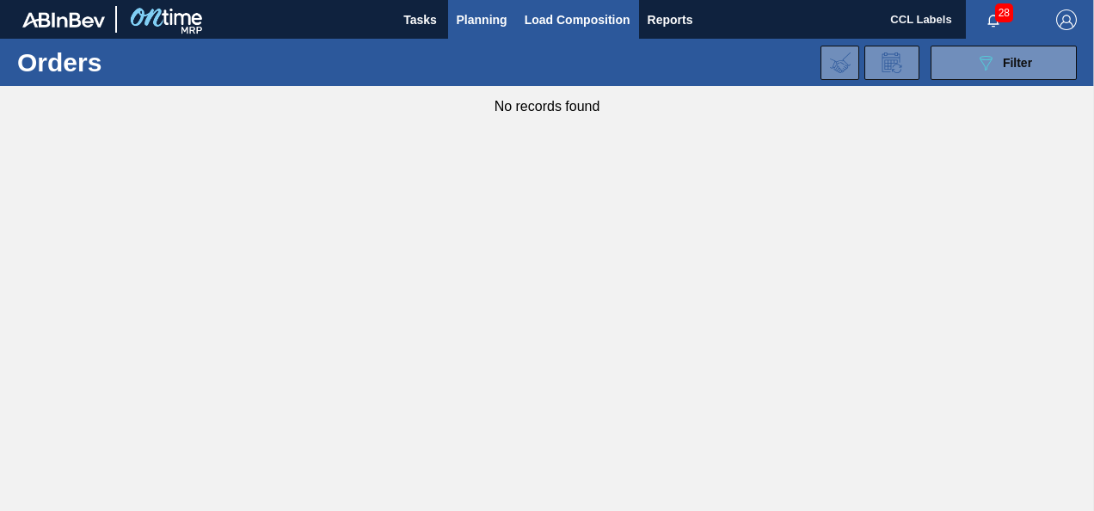
click at [578, 27] on span "Load Composition" at bounding box center [578, 19] width 106 height 21
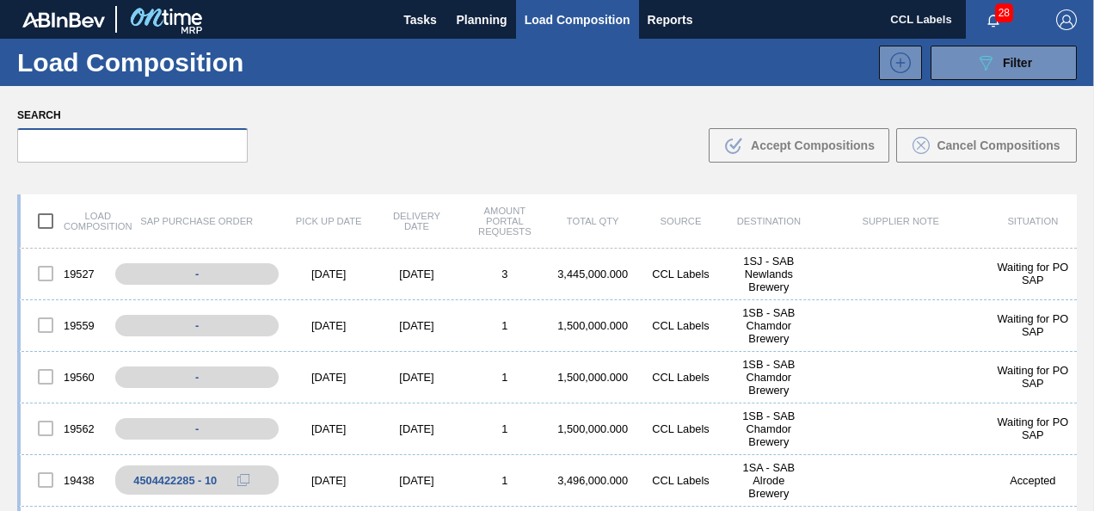
click at [175, 150] on input "text" at bounding box center [132, 145] width 231 height 34
click at [475, 32] on button "Planning" at bounding box center [482, 19] width 68 height 39
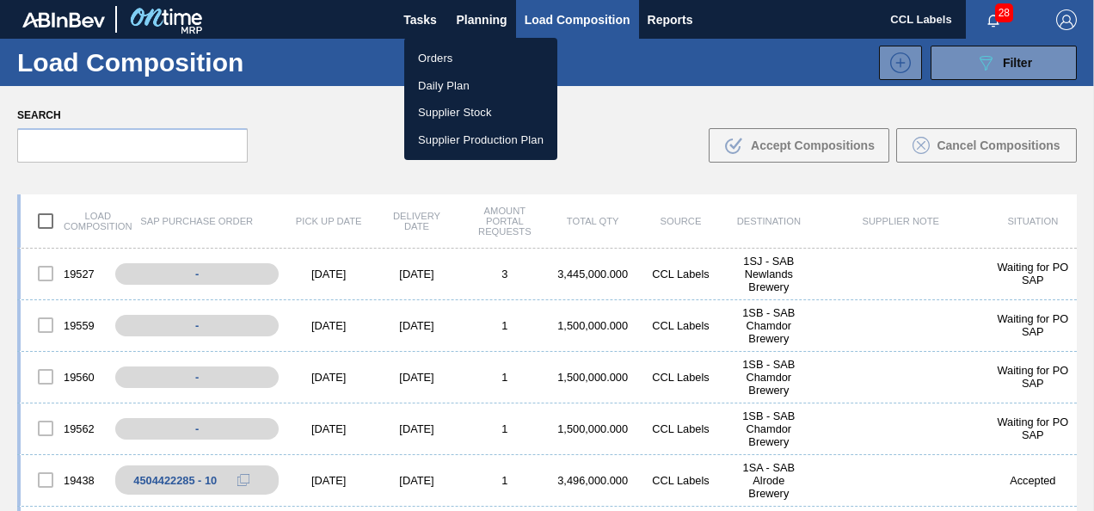
click at [437, 61] on li "Orders" at bounding box center [480, 59] width 153 height 28
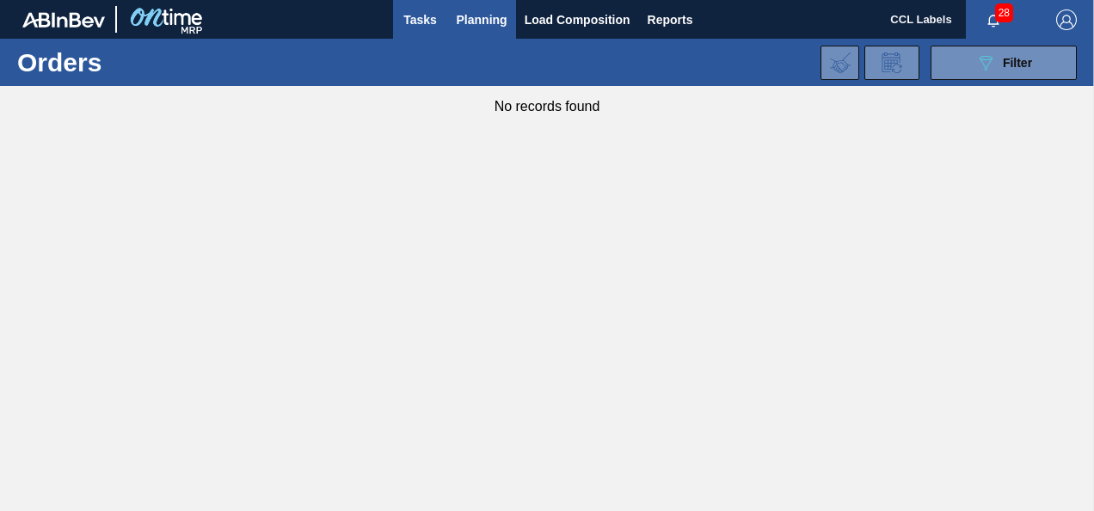
click at [410, 24] on span "Tasks" at bounding box center [421, 19] width 38 height 21
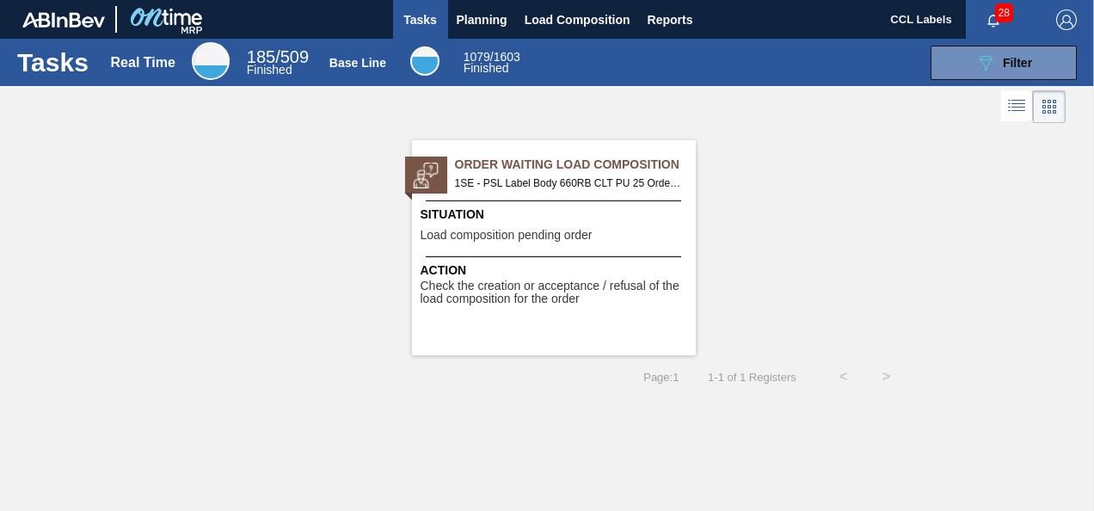
click at [637, 236] on div "Situation Load composition pending order" at bounding box center [556, 227] width 271 height 42
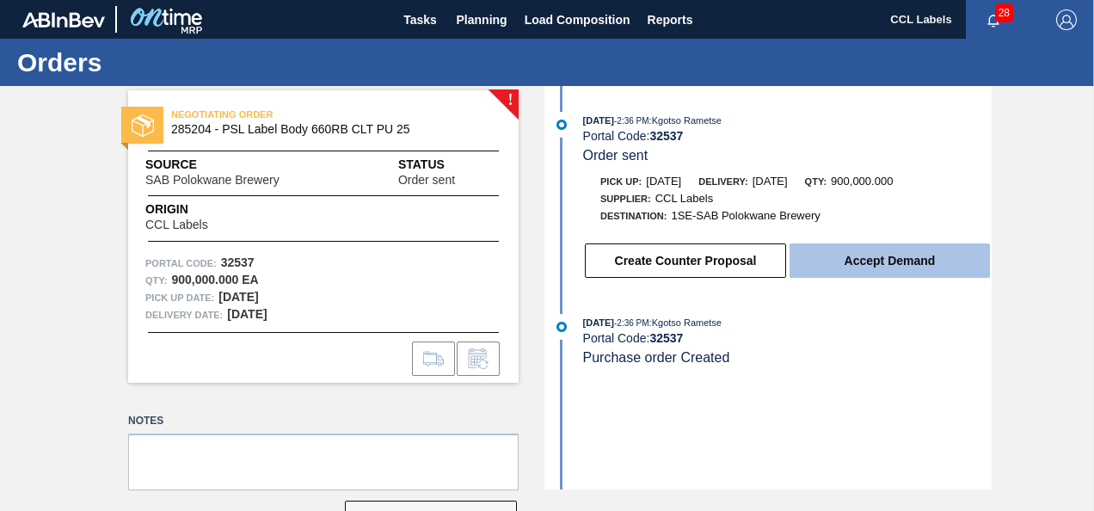
click at [853, 251] on button "Accept Demand" at bounding box center [890, 260] width 200 height 34
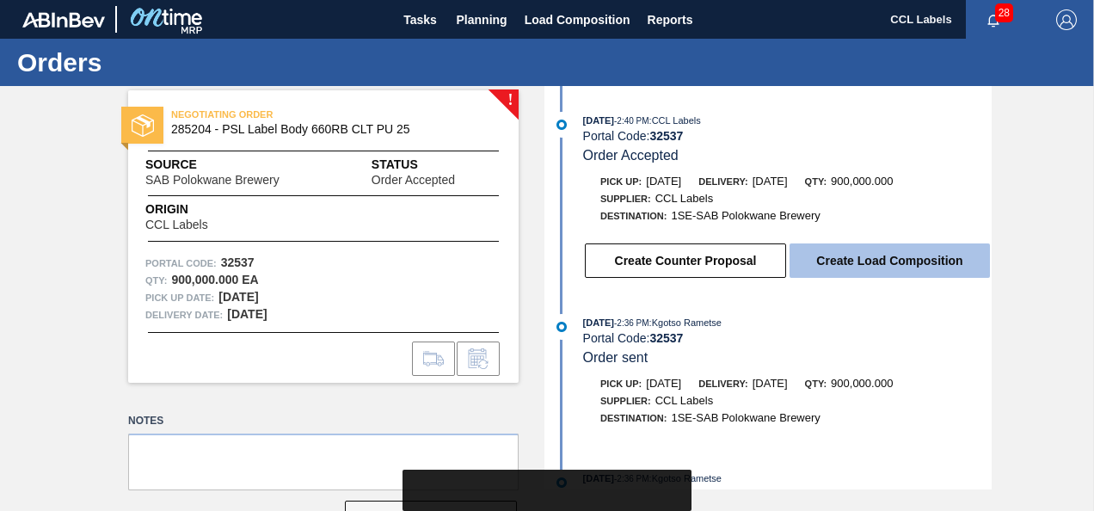
click at [869, 269] on button "Create Load Composition" at bounding box center [890, 260] width 200 height 34
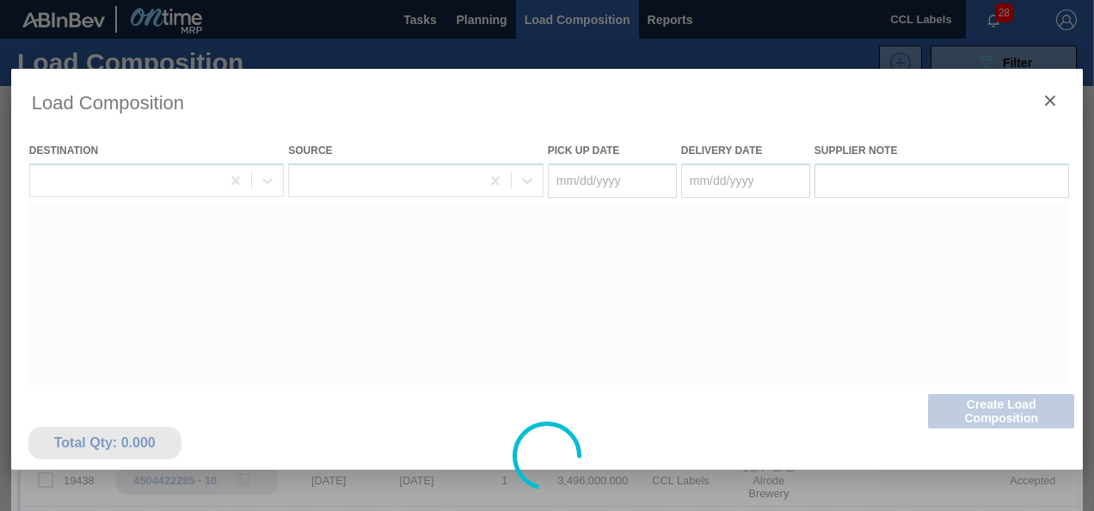
type Date "[DATE]"
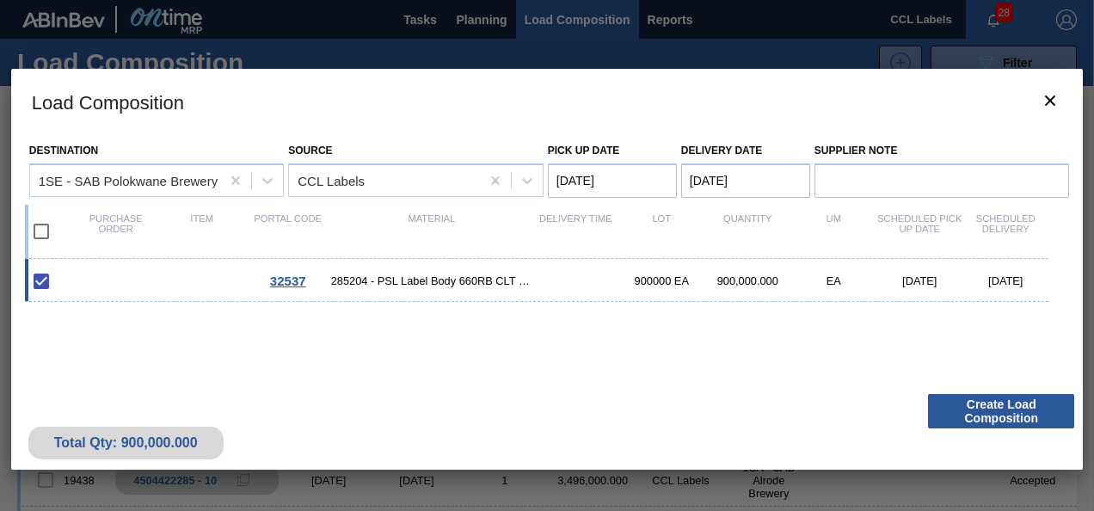
click at [972, 391] on div "Total Qty: 900,000.000 Create Load Composition" at bounding box center [547, 427] width 1073 height 84
click at [977, 406] on button "Create Load Composition" at bounding box center [1001, 411] width 146 height 34
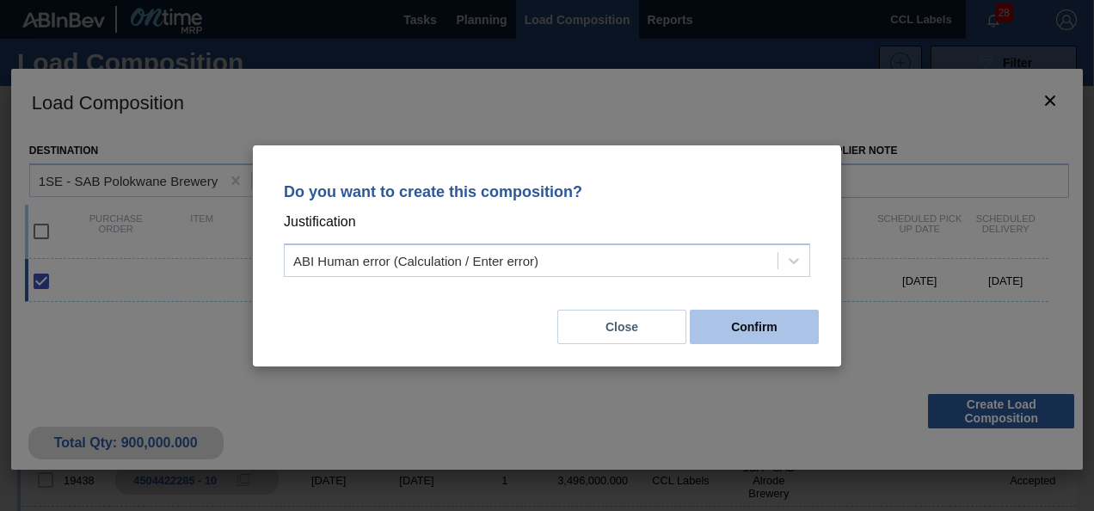
click at [755, 332] on button "Confirm" at bounding box center [754, 327] width 129 height 34
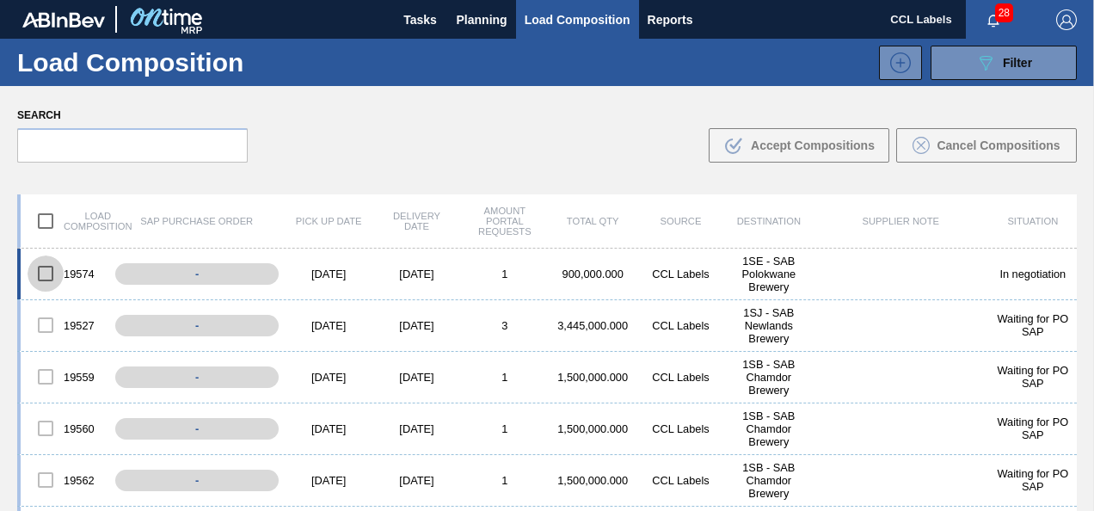
click at [45, 269] on input "checkbox" at bounding box center [46, 274] width 36 height 36
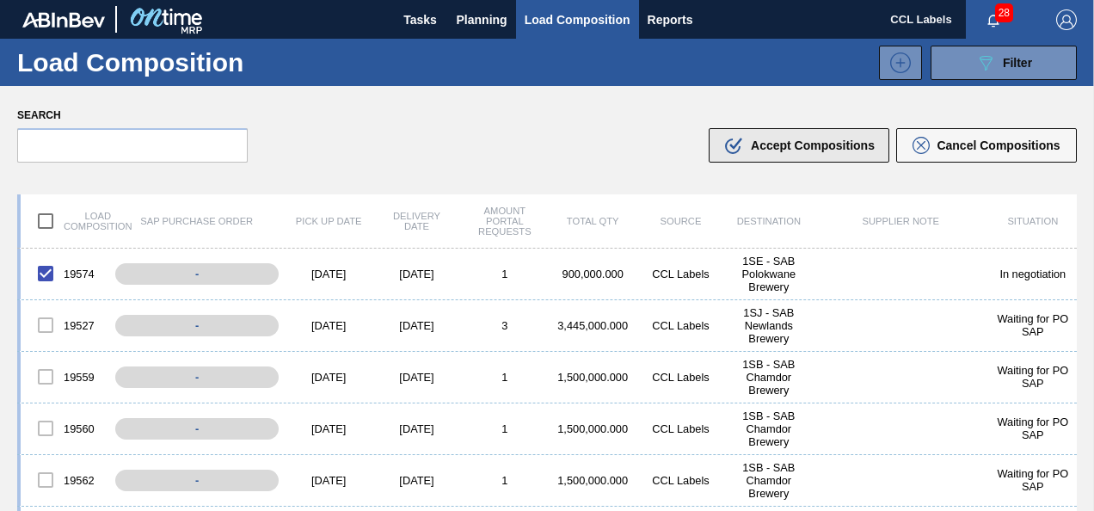
click at [753, 146] on span "Accept Compositions" at bounding box center [813, 146] width 124 height 14
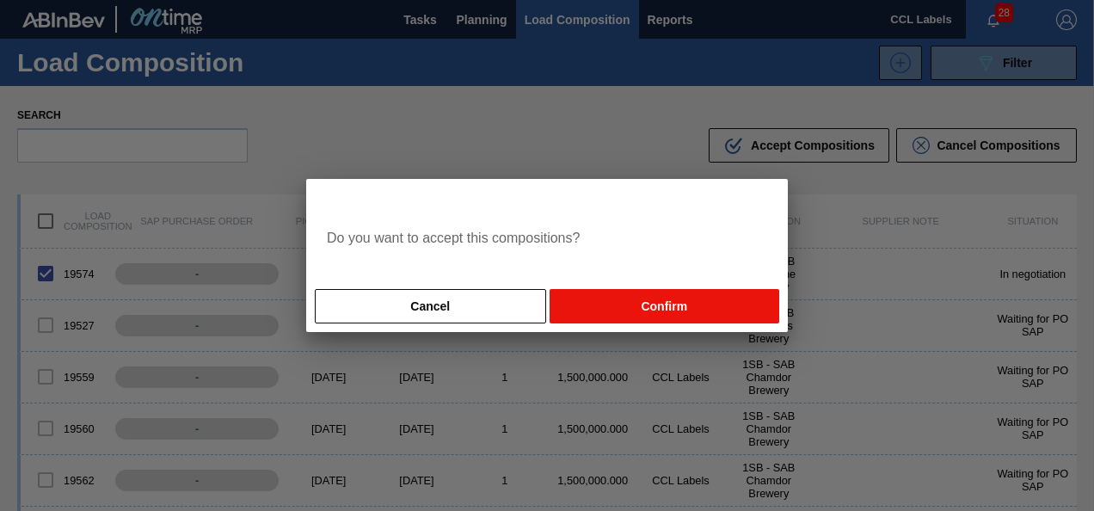
click at [661, 303] on button "Confirm" at bounding box center [665, 306] width 230 height 34
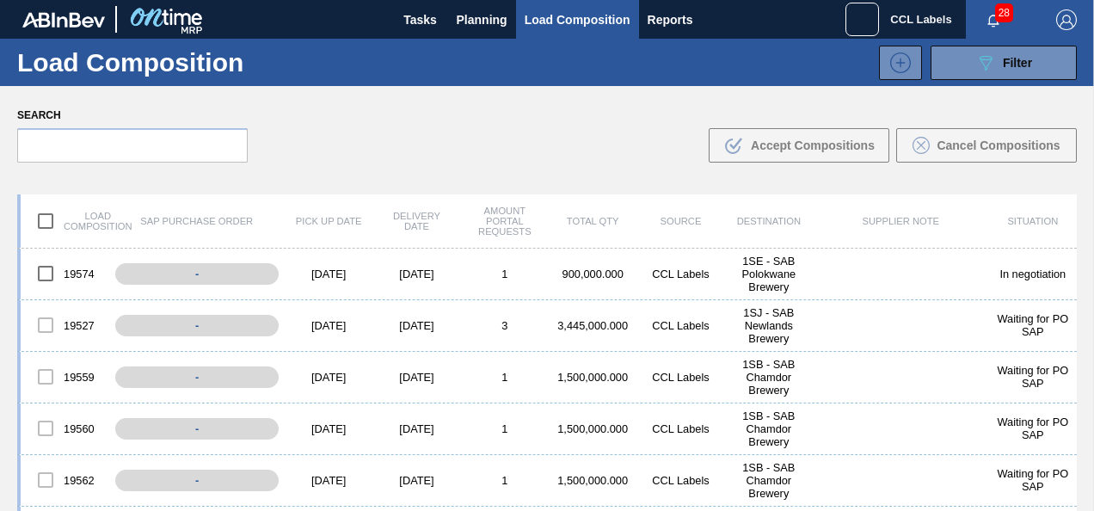
checkbox input "false"
click at [47, 428] on div at bounding box center [46, 428] width 36 height 36
click at [43, 427] on div at bounding box center [46, 428] width 36 height 36
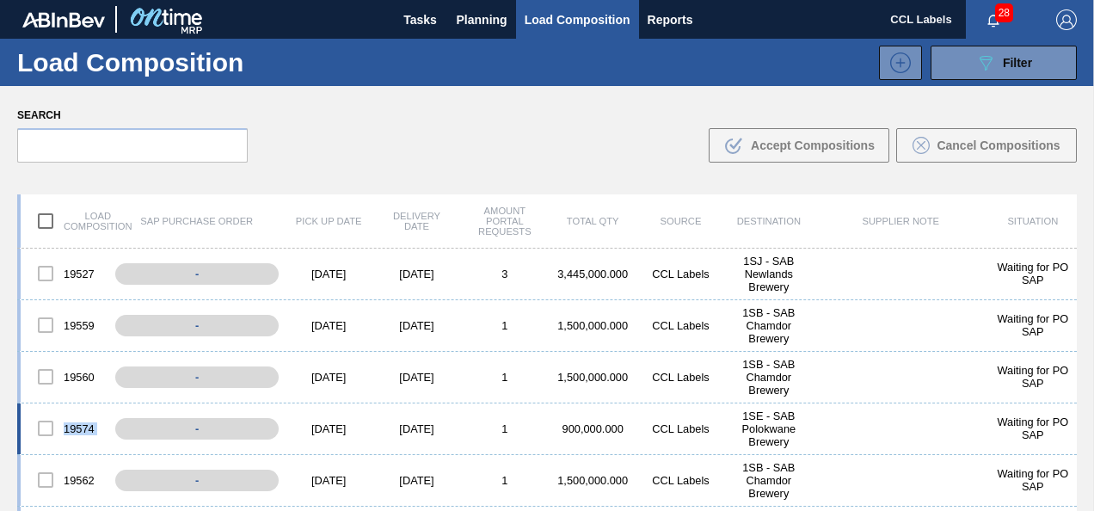
click at [48, 433] on div at bounding box center [46, 428] width 36 height 36
click at [48, 430] on div at bounding box center [46, 428] width 36 height 36
